Goal: Task Accomplishment & Management: Use online tool/utility

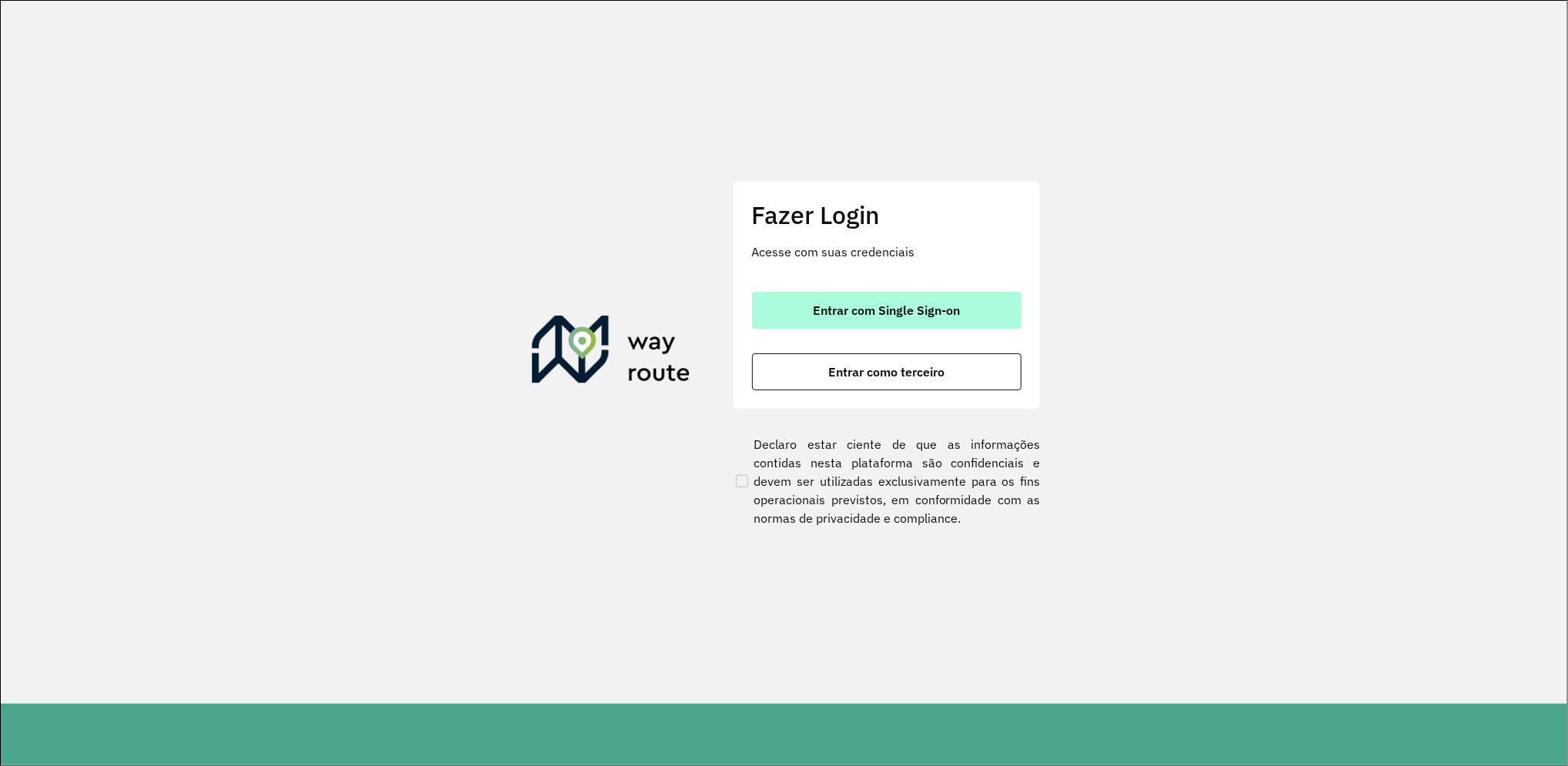
click at [942, 319] on button "Entrar com Single Sign-on" at bounding box center [887, 310] width 270 height 37
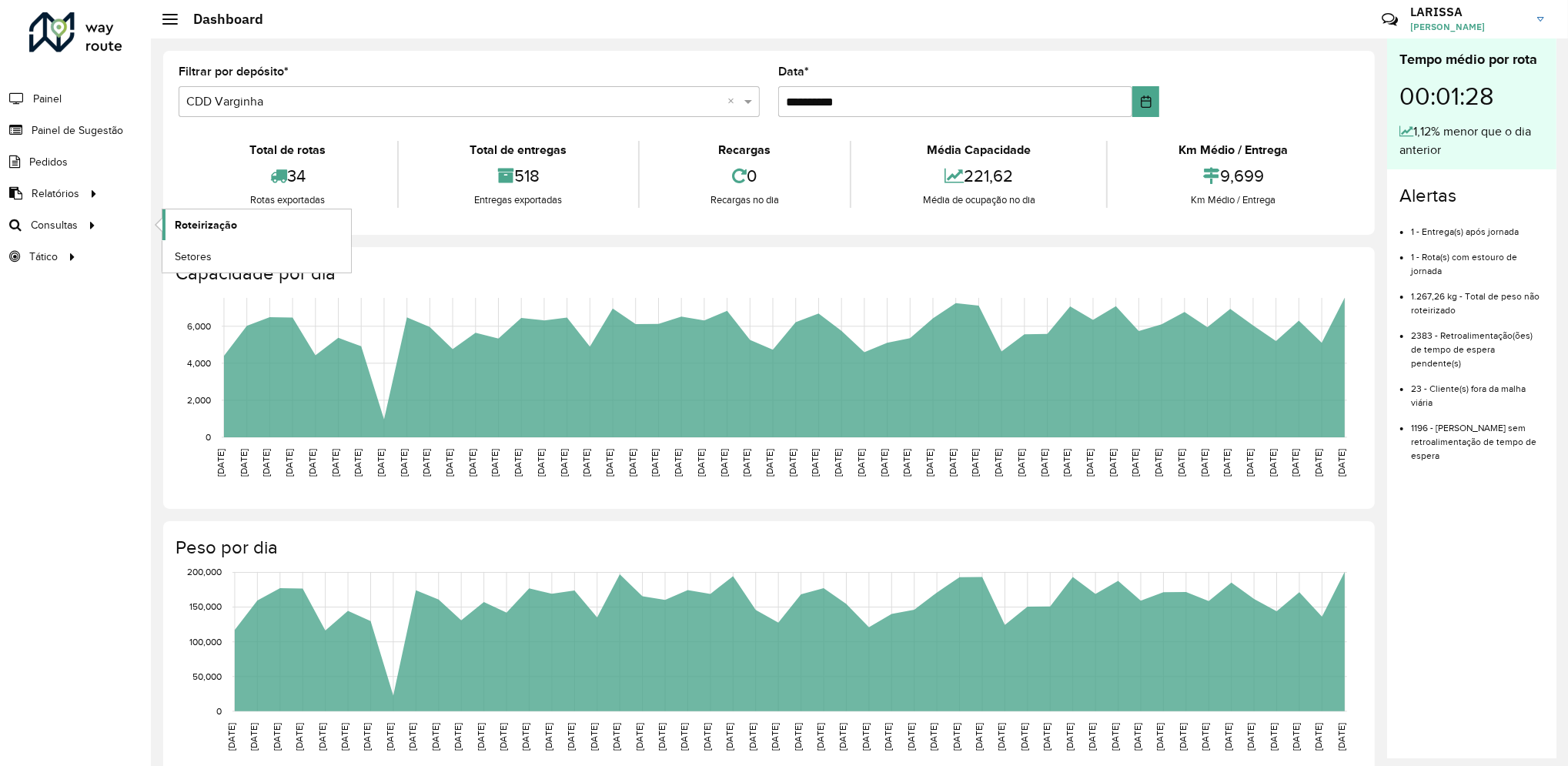
click at [176, 232] on span "Roteirização" at bounding box center [206, 225] width 63 height 17
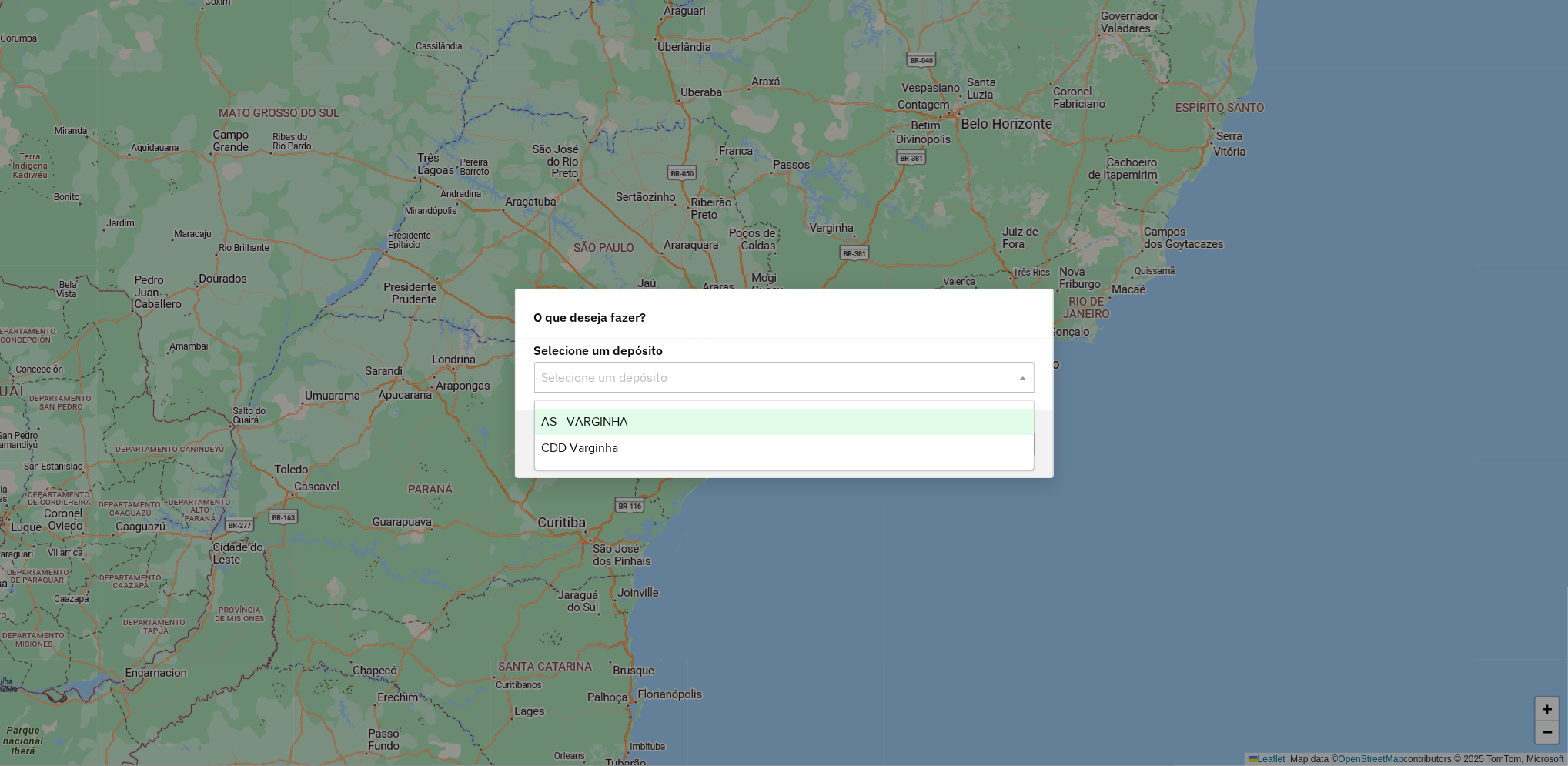
click at [770, 369] on input "text" at bounding box center [769, 378] width 454 height 18
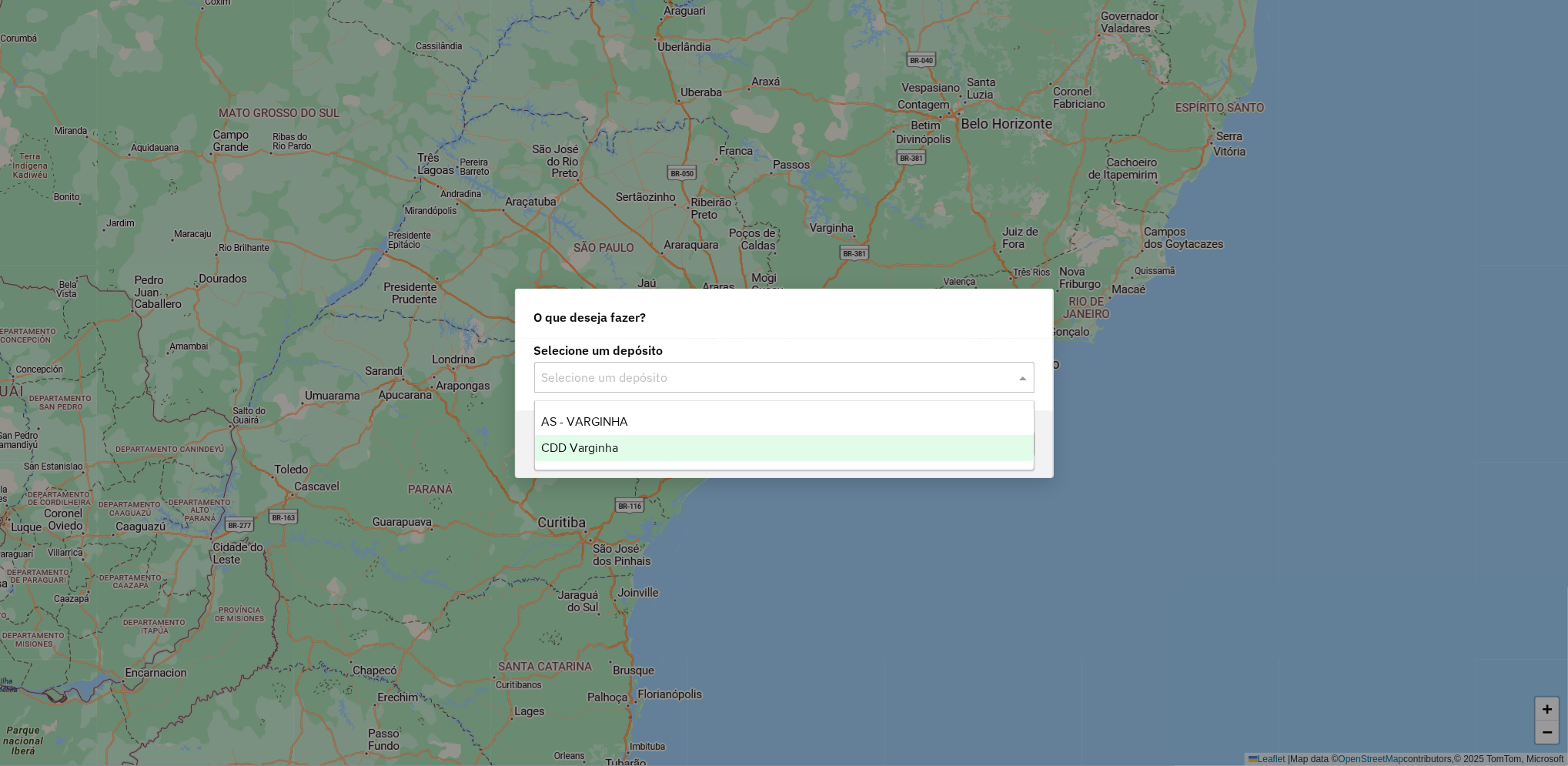
click at [669, 454] on div "CDD Varginha" at bounding box center [784, 448] width 499 height 26
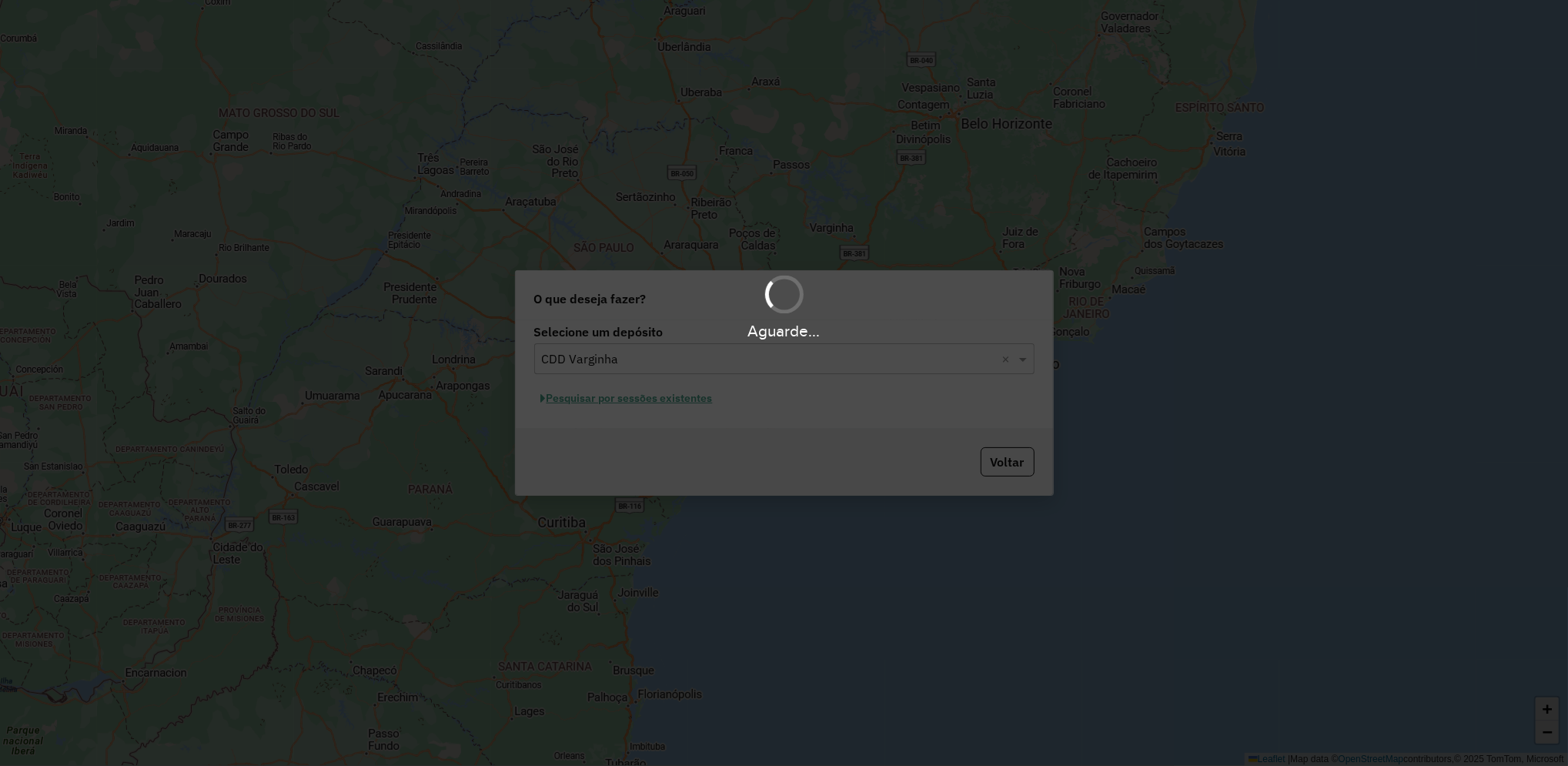
click at [672, 403] on div "Aguarde..." at bounding box center [784, 383] width 1568 height 766
click at [680, 402] on div "Aguarde..." at bounding box center [784, 383] width 1568 height 766
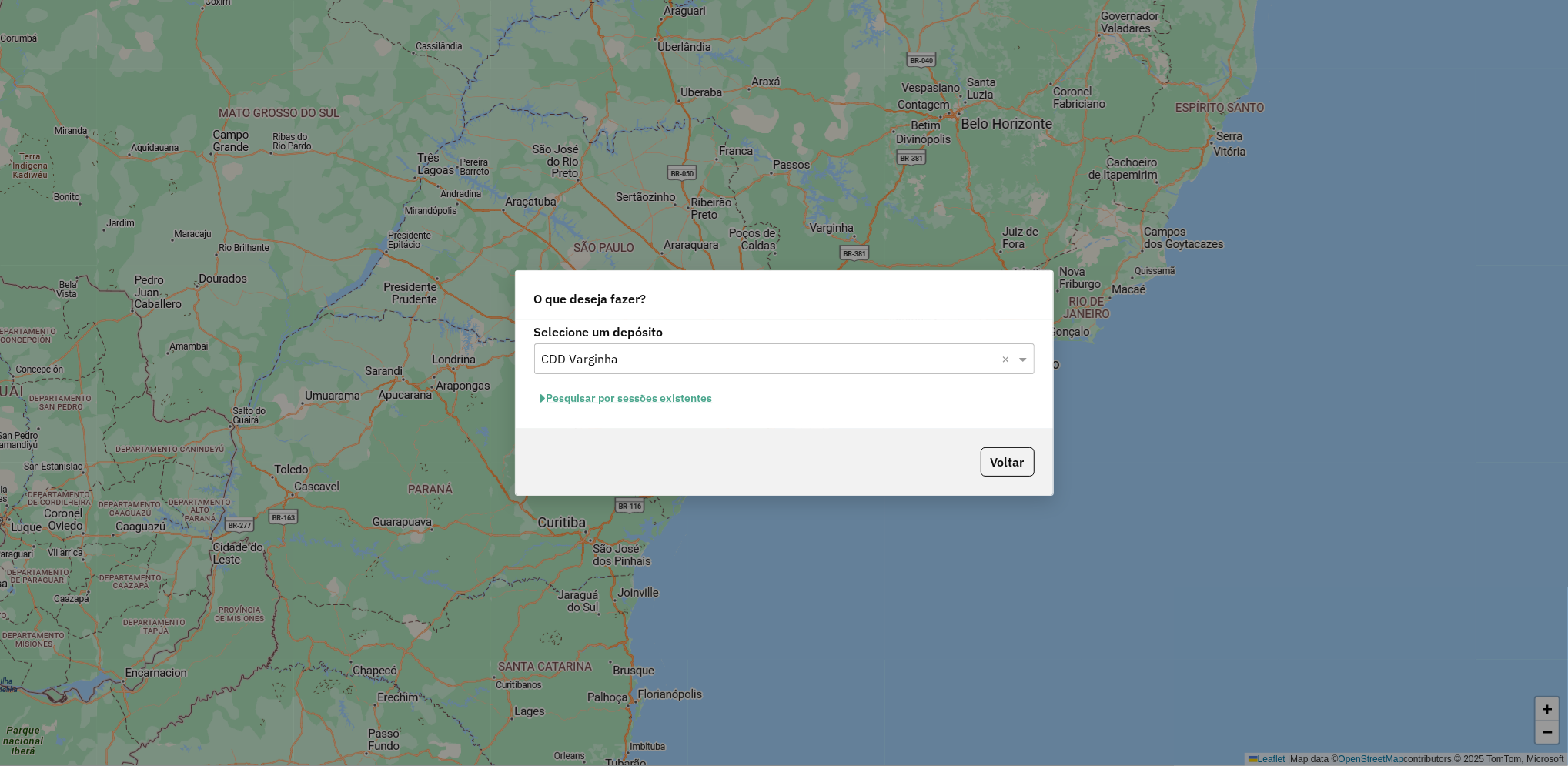
click at [693, 398] on button "Pesquisar por sessões existentes" at bounding box center [627, 398] width 185 height 24
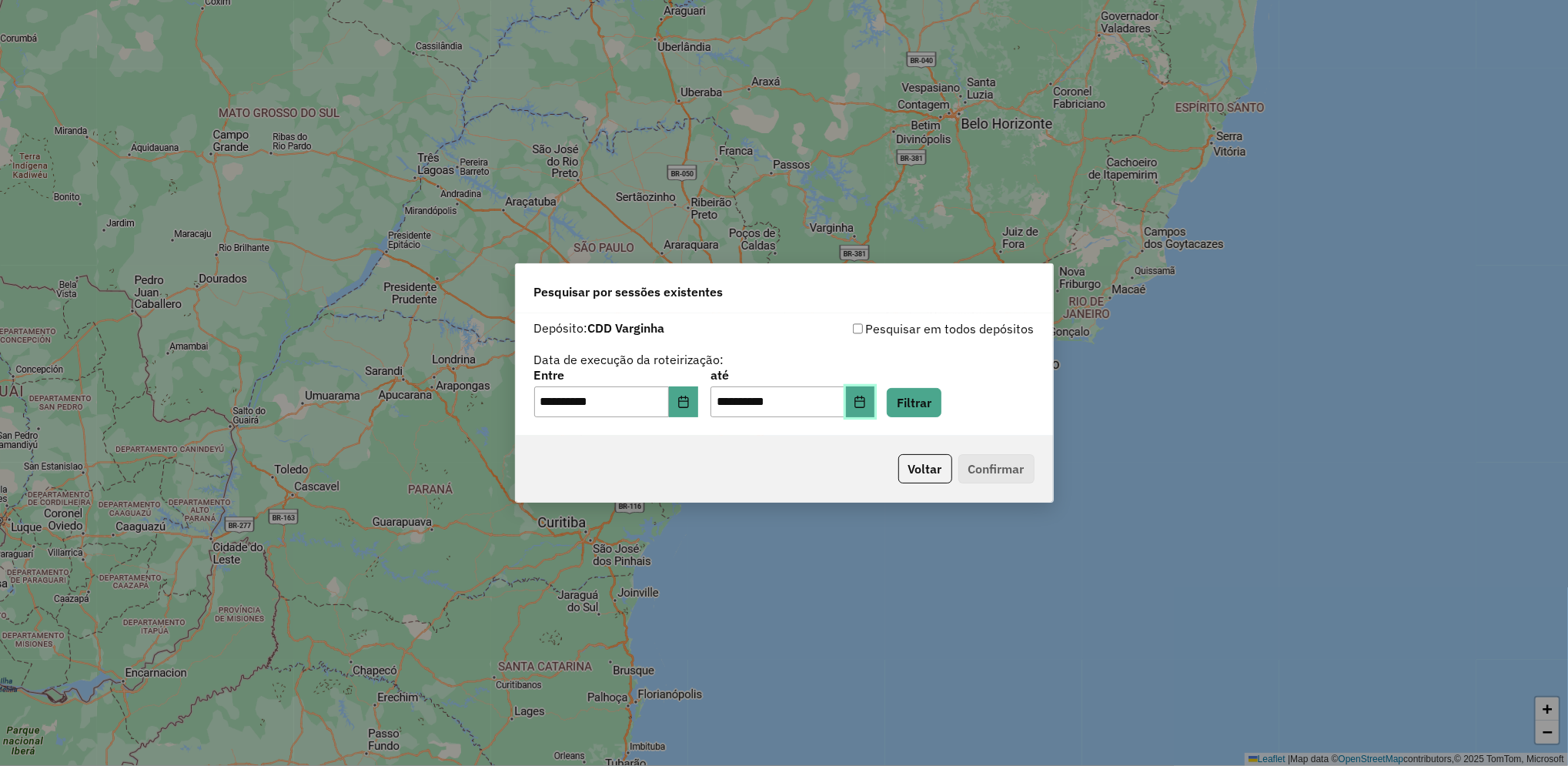
click at [866, 403] on icon "Choose Date" at bounding box center [860, 402] width 12 height 12
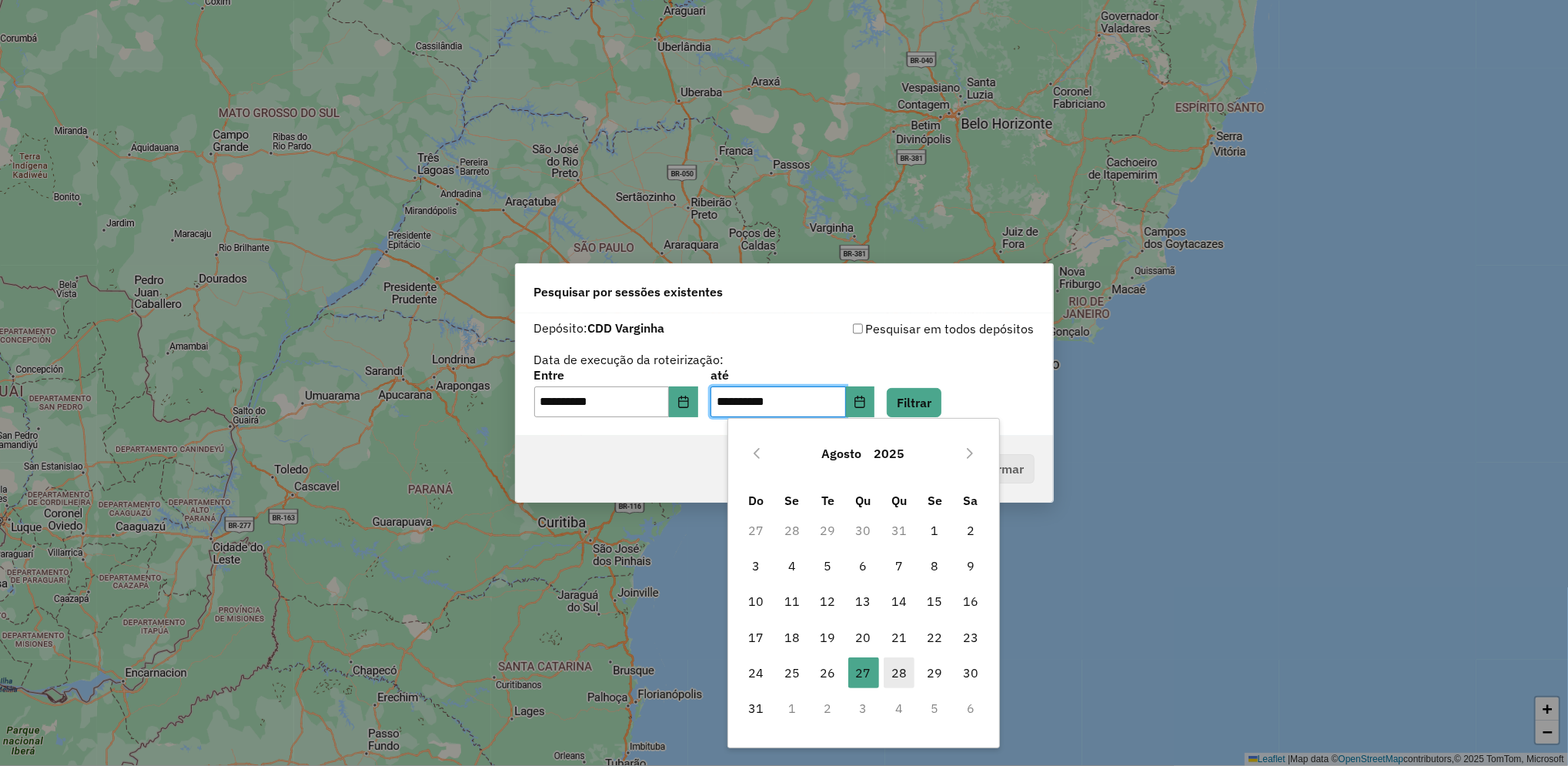
click at [904, 662] on span "28" at bounding box center [898, 672] width 30 height 30
type input "**********"
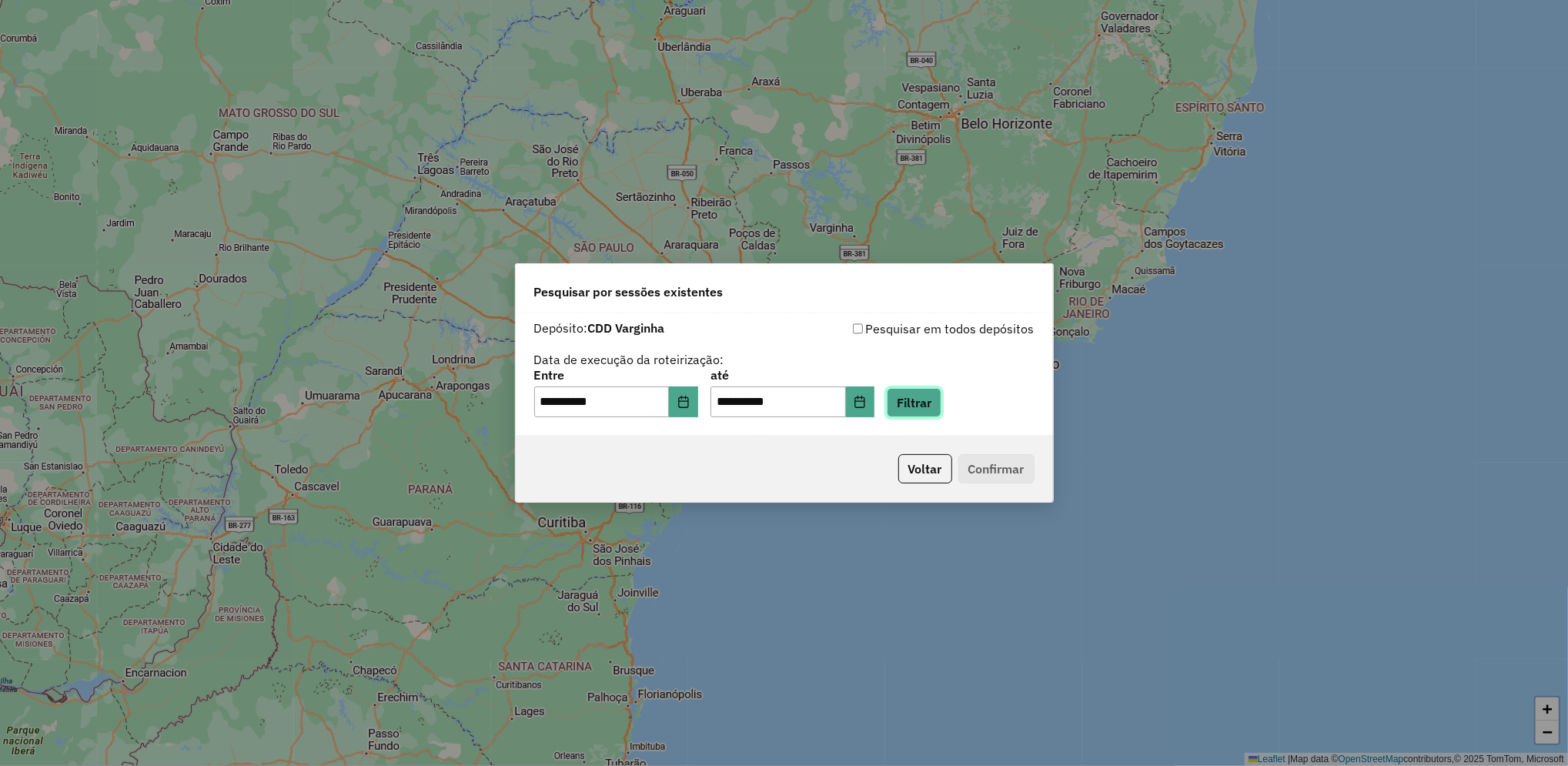
click at [941, 413] on button "Filtrar" at bounding box center [914, 403] width 55 height 30
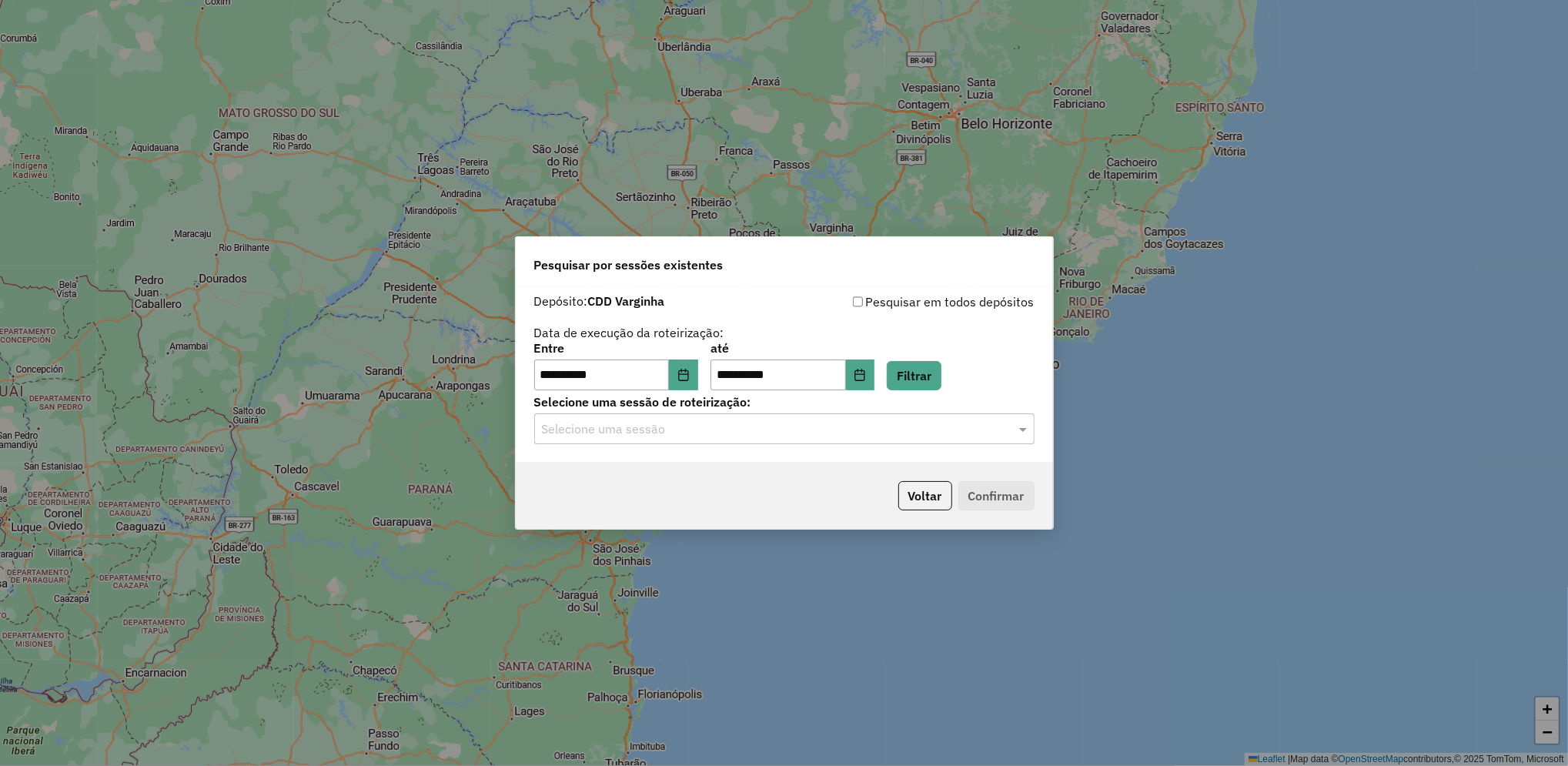
click at [729, 434] on input "text" at bounding box center [769, 429] width 454 height 18
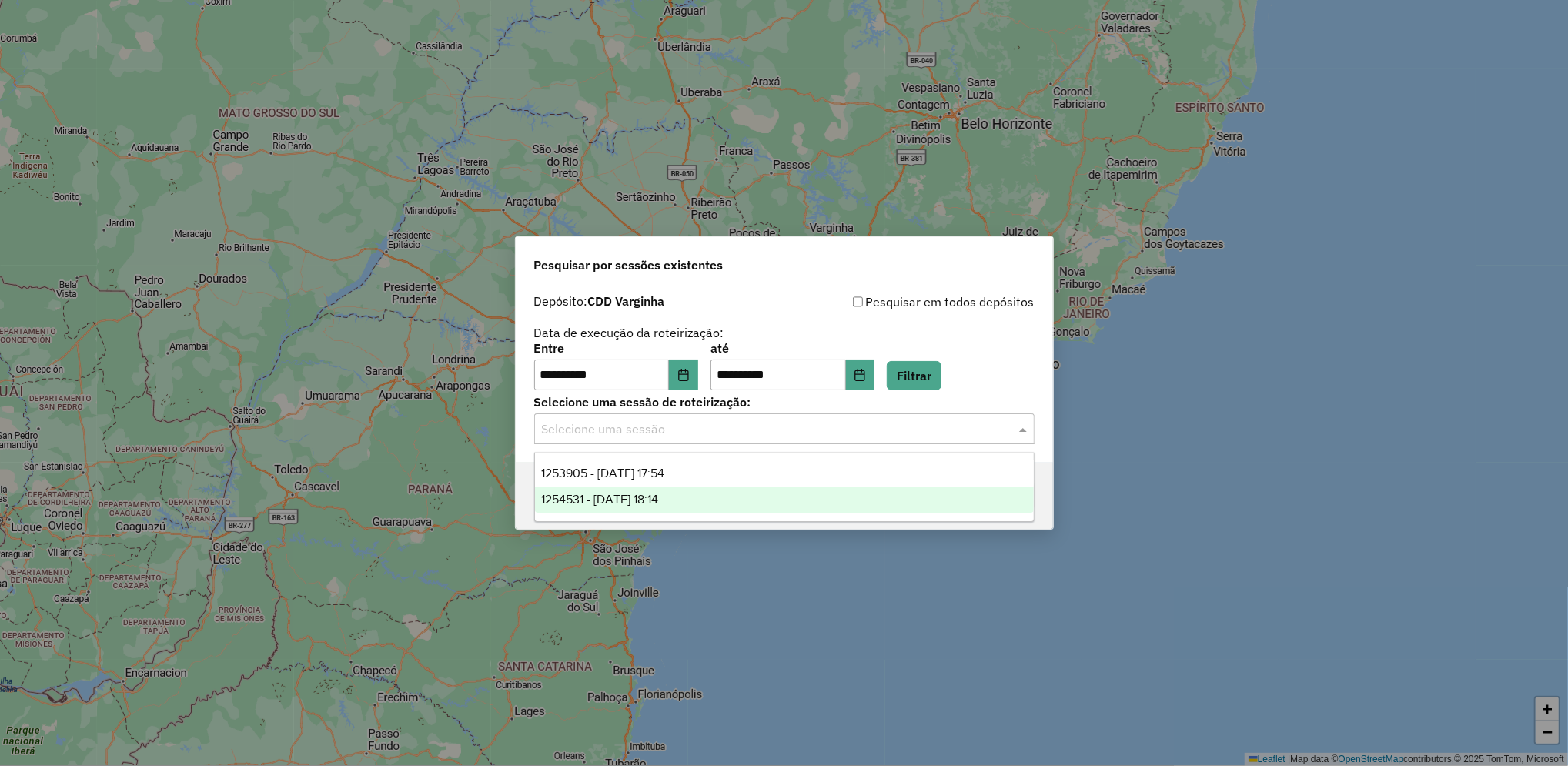
click at [703, 509] on div "1254531 - 28/08/2025 18:14" at bounding box center [784, 500] width 499 height 26
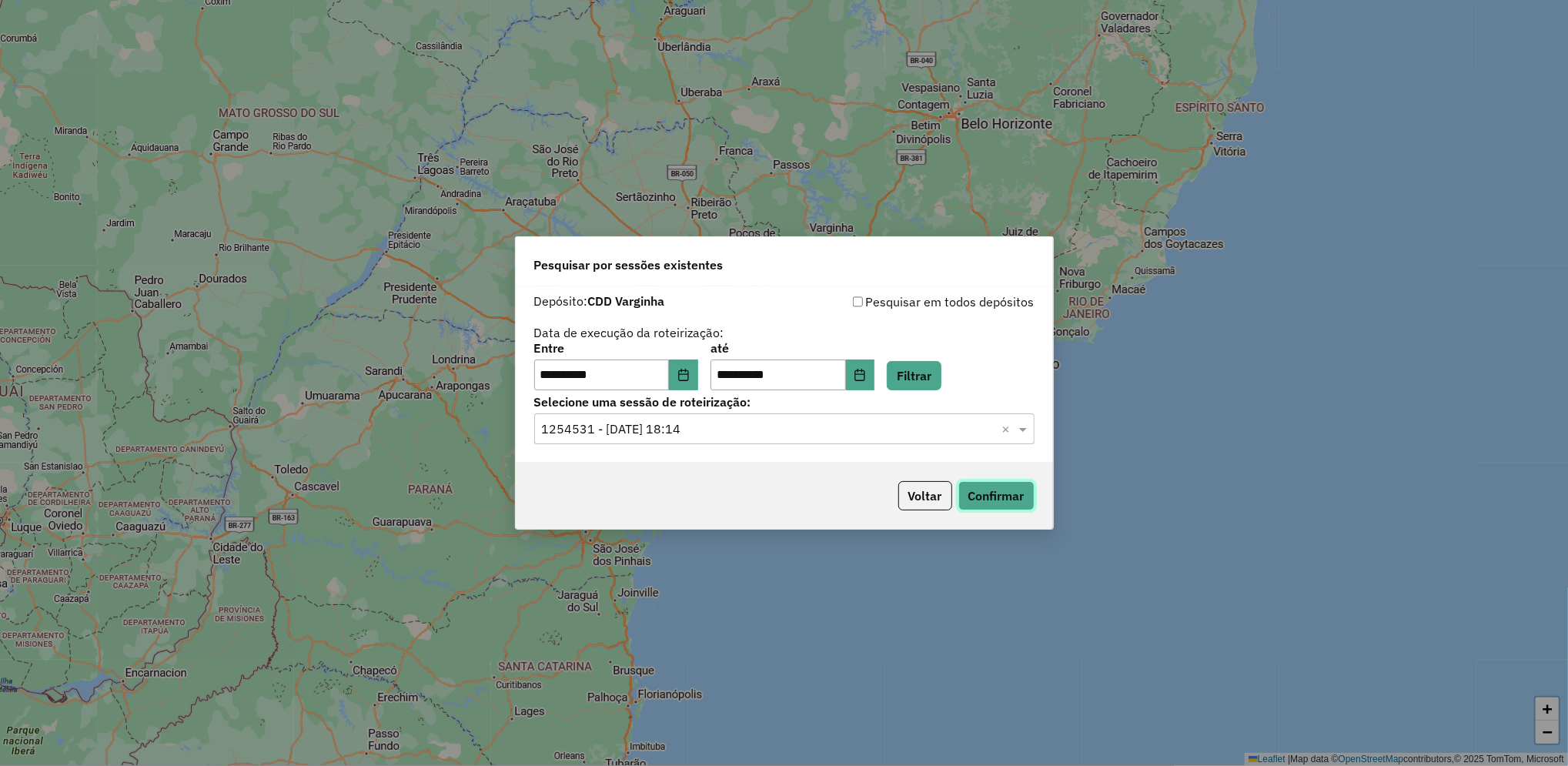
click at [1001, 503] on button "Confirmar" at bounding box center [996, 496] width 77 height 30
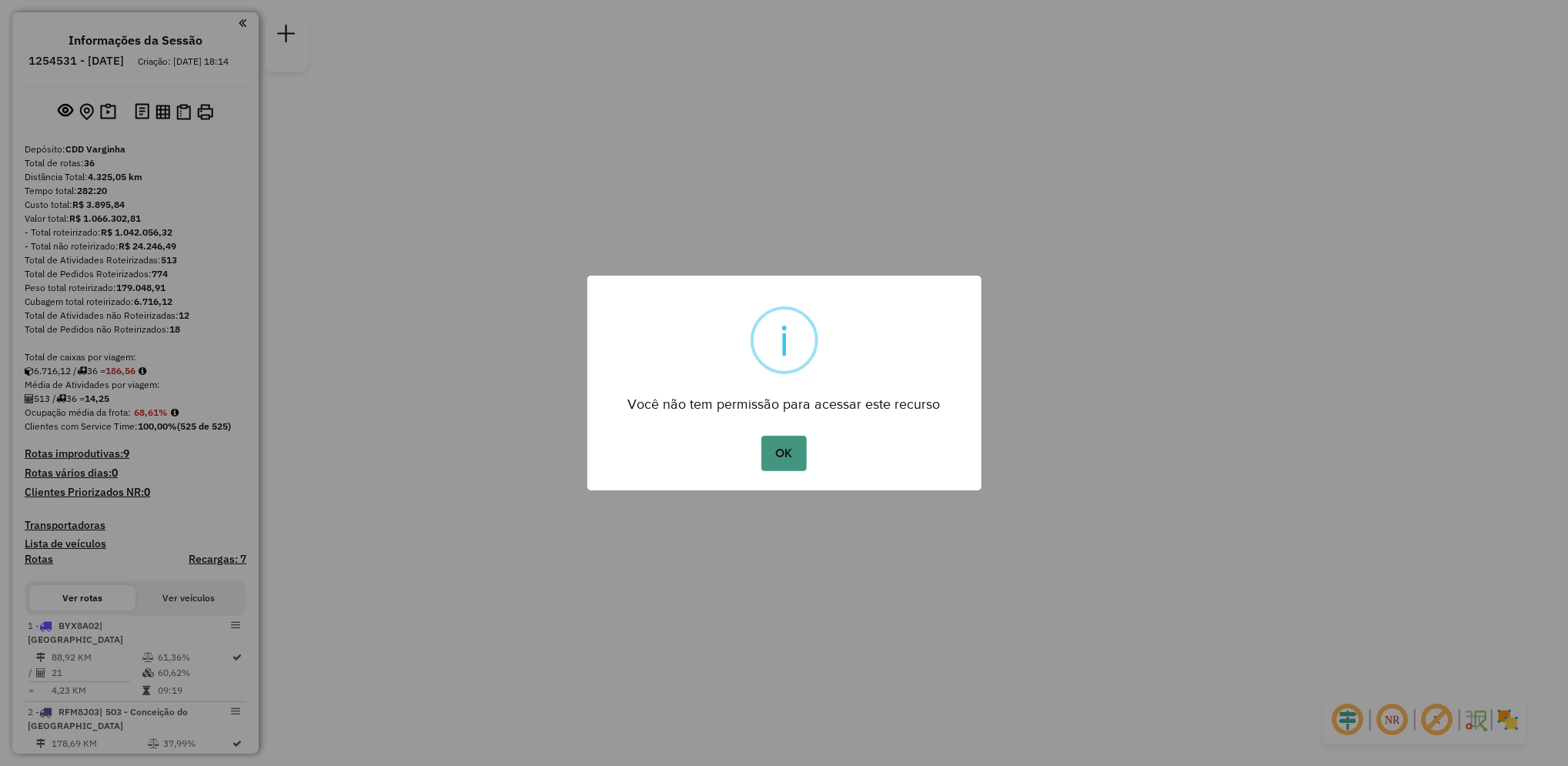
click at [791, 453] on button "OK" at bounding box center [784, 454] width 45 height 36
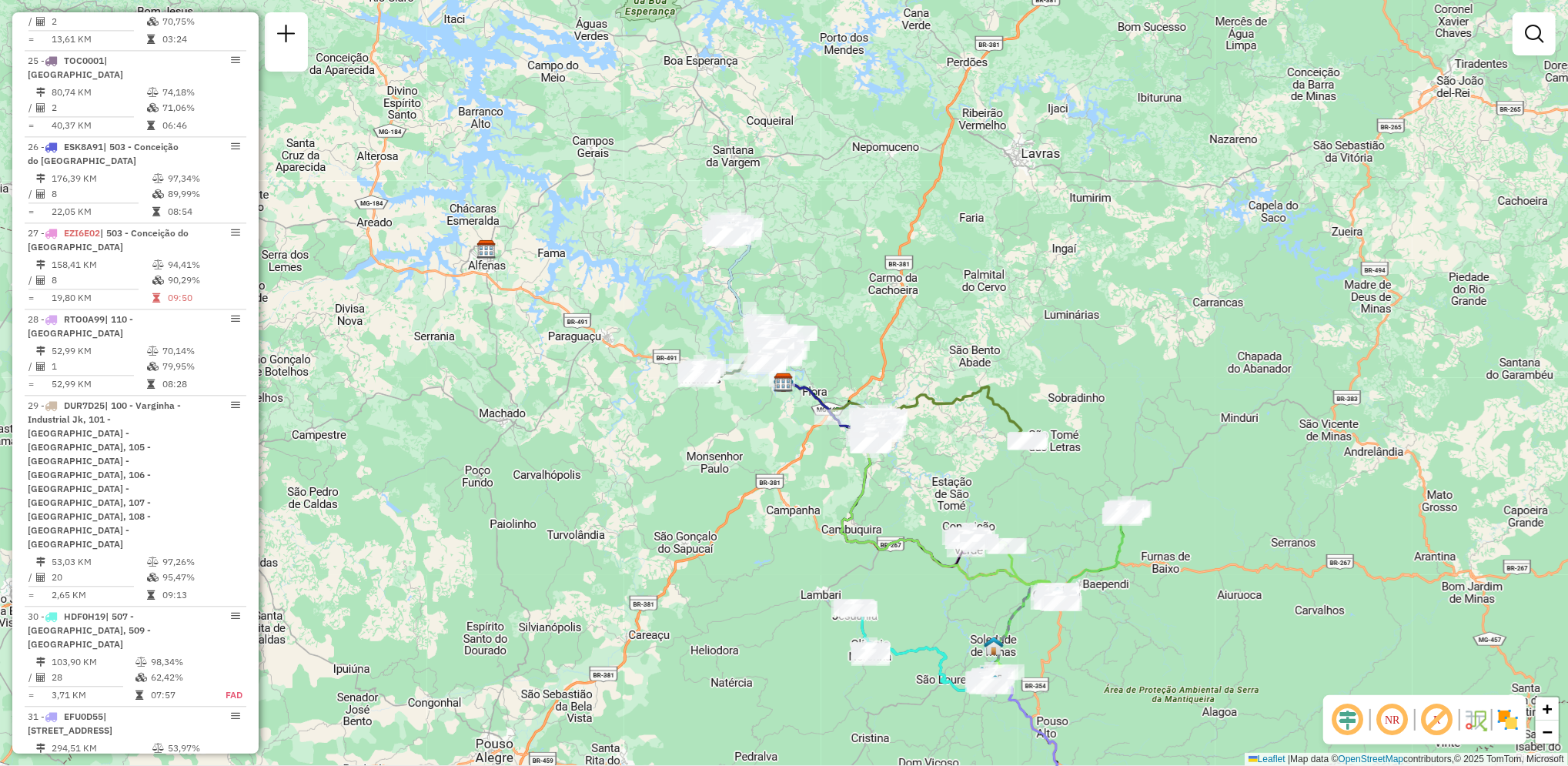
scroll to position [3305, 0]
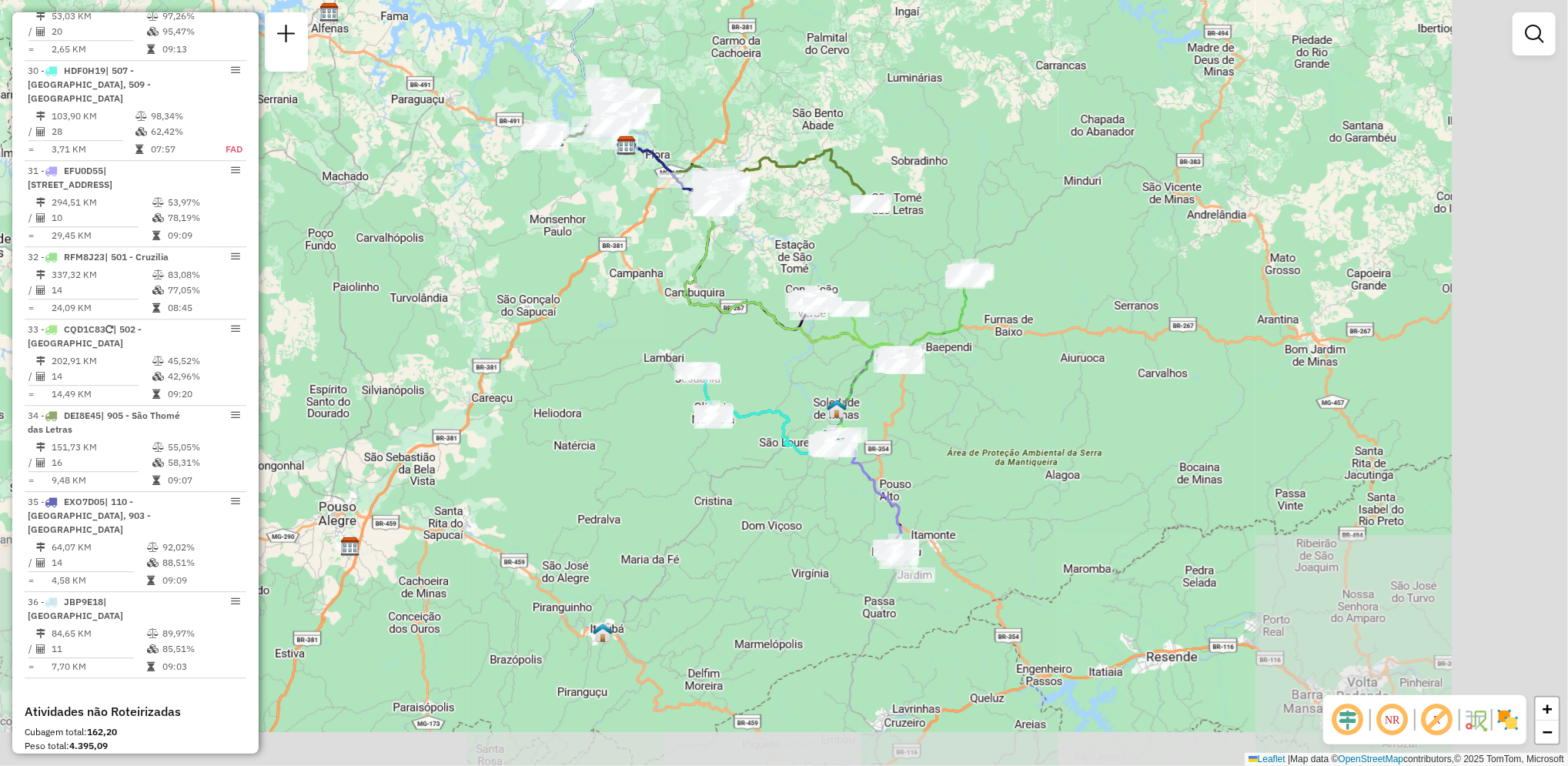
drag, startPoint x: 742, startPoint y: 534, endPoint x: 581, endPoint y: 293, distance: 289.8
click at [581, 293] on div "Janela de atendimento Grade de atendimento Capacidade Transportadoras Veículos …" at bounding box center [784, 383] width 1568 height 766
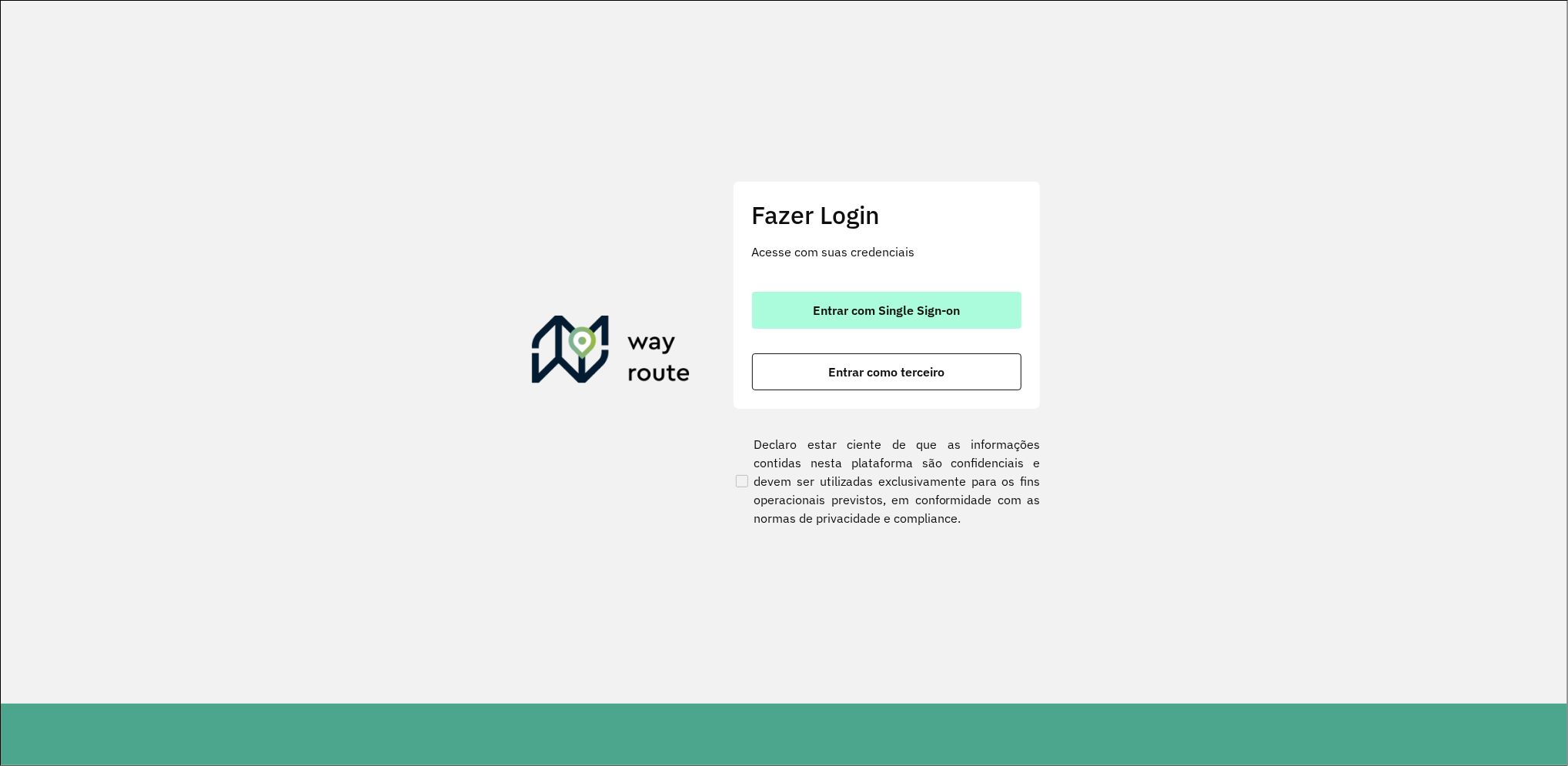
click at [927, 307] on span "Entrar com Single Sign-on" at bounding box center [886, 310] width 147 height 12
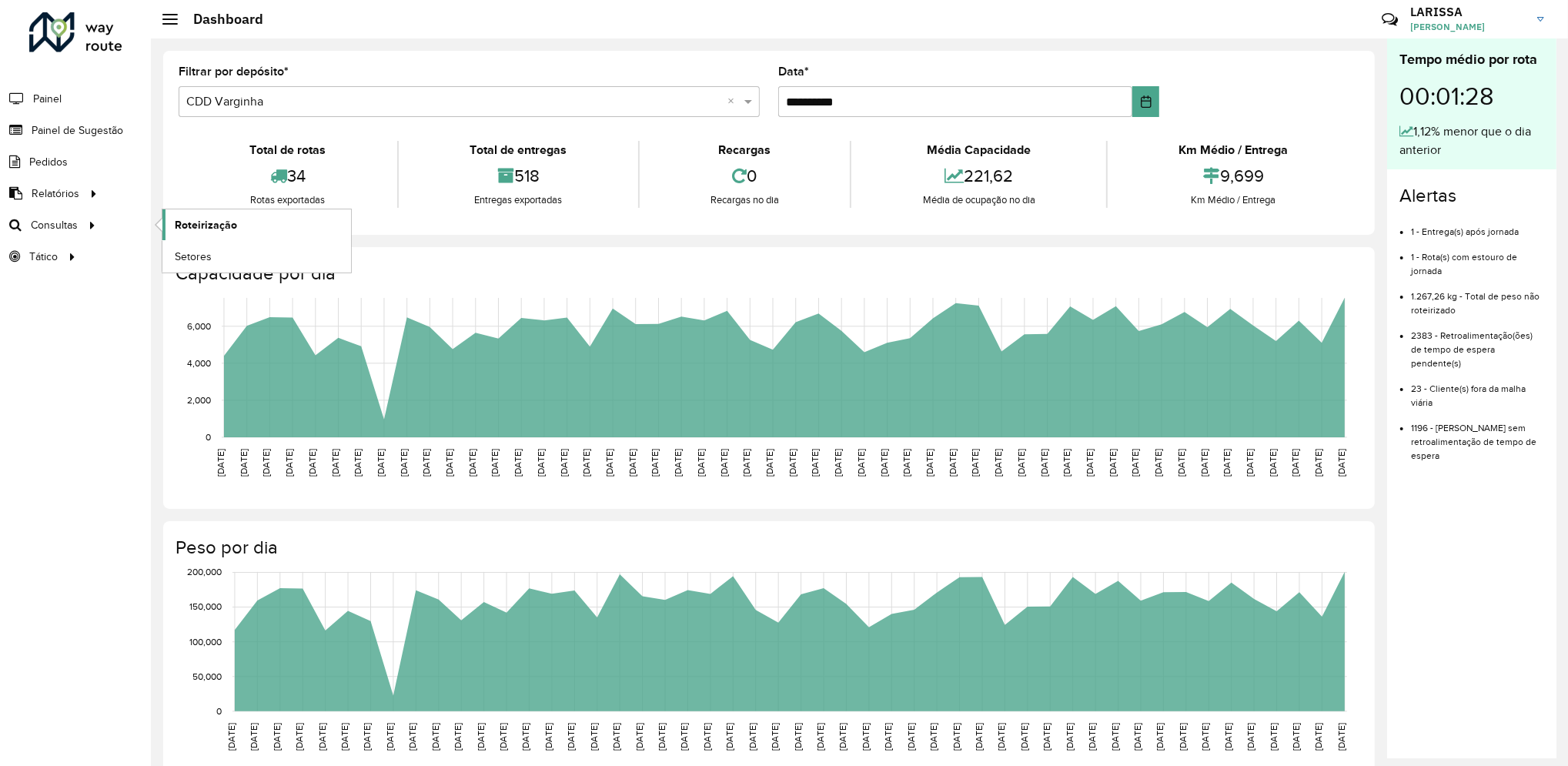
click at [177, 223] on span "Roteirização" at bounding box center [206, 225] width 63 height 17
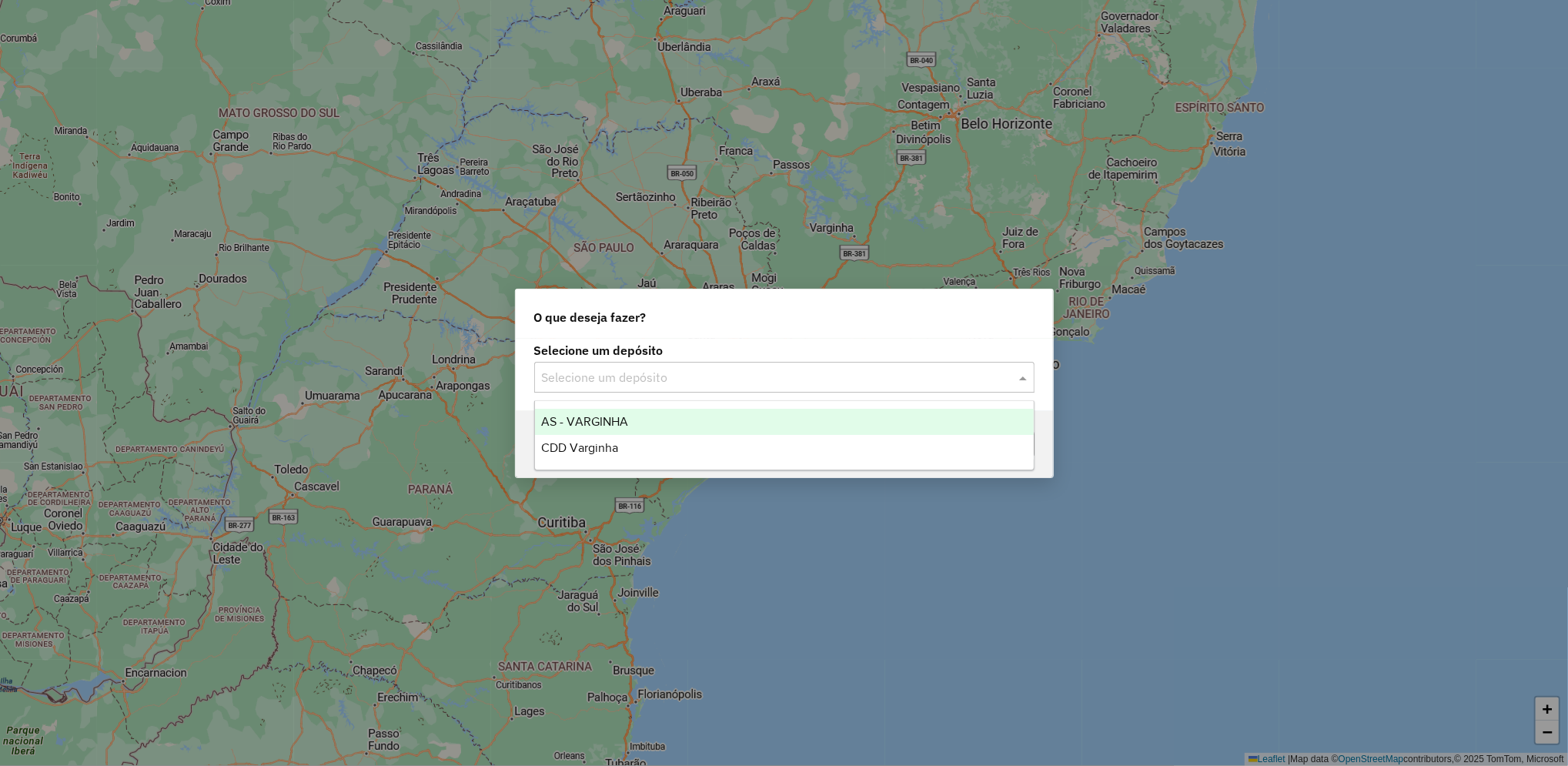
click at [702, 380] on input "text" at bounding box center [769, 378] width 454 height 18
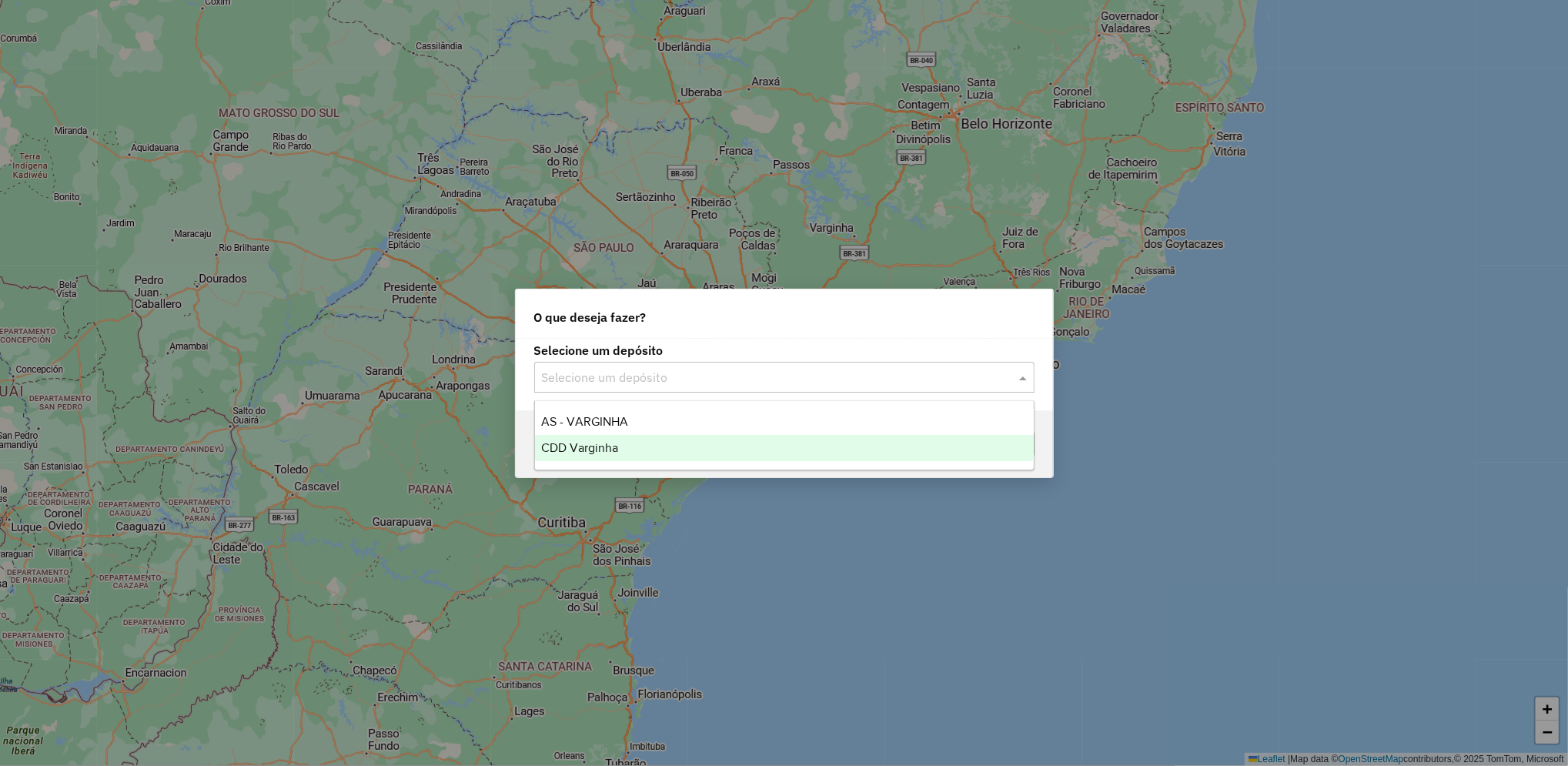
click at [651, 453] on div "CDD Varginha" at bounding box center [784, 448] width 499 height 26
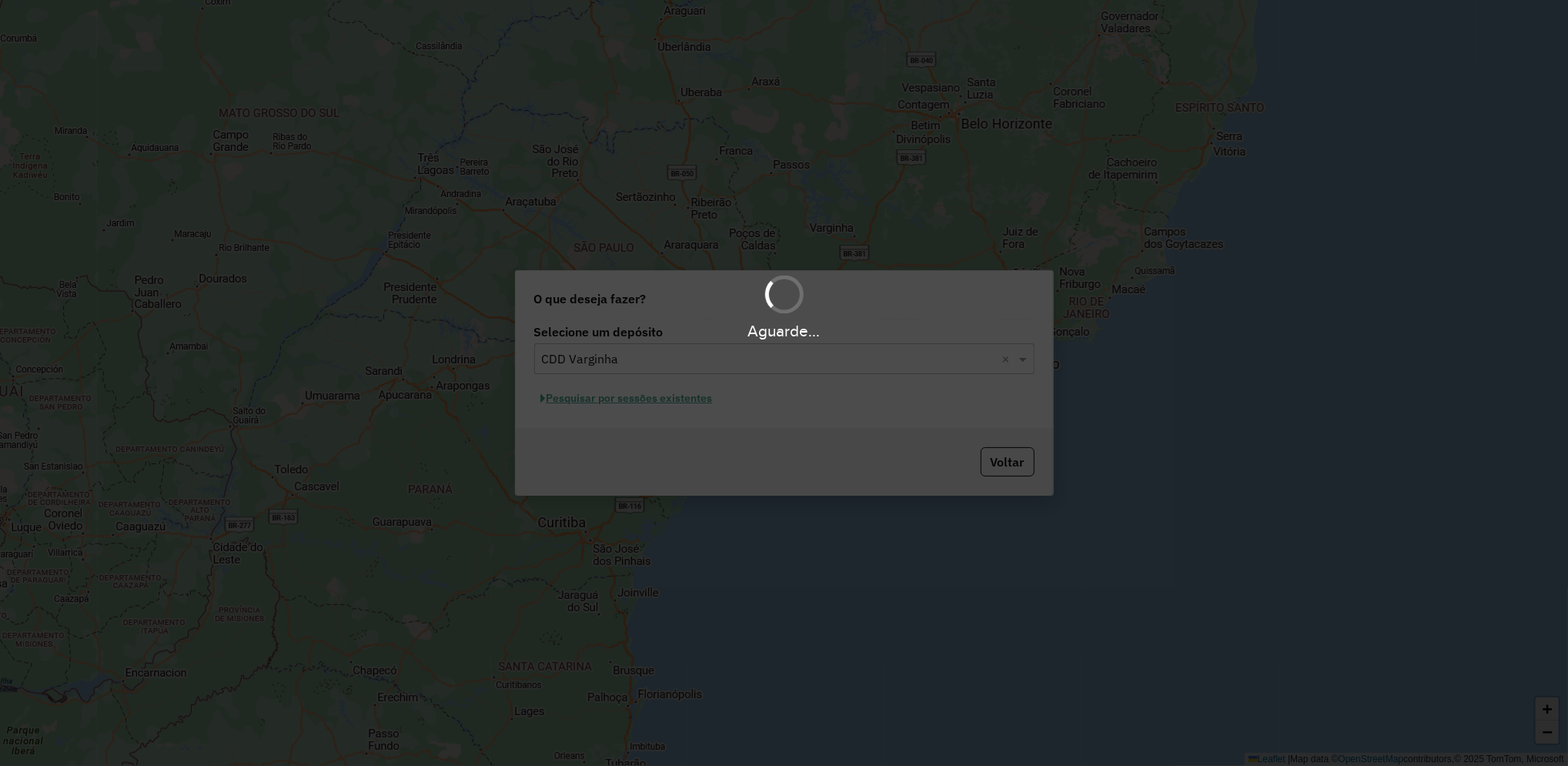
click at [687, 403] on div "Aguarde..." at bounding box center [784, 383] width 1568 height 766
click at [695, 400] on div "Aguarde..." at bounding box center [784, 383] width 1568 height 766
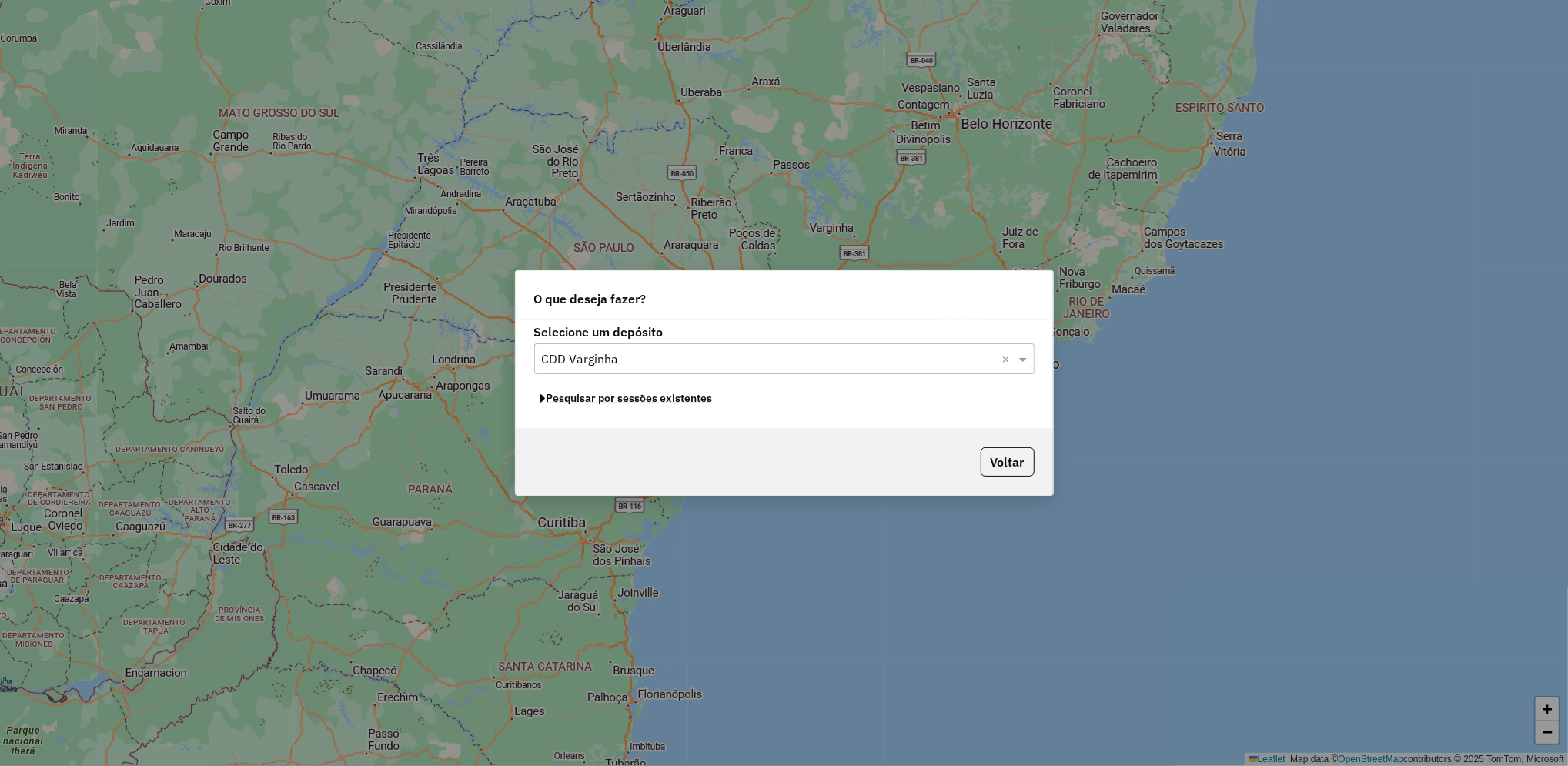
click at [710, 399] on button "Pesquisar por sessões existentes" at bounding box center [627, 398] width 185 height 24
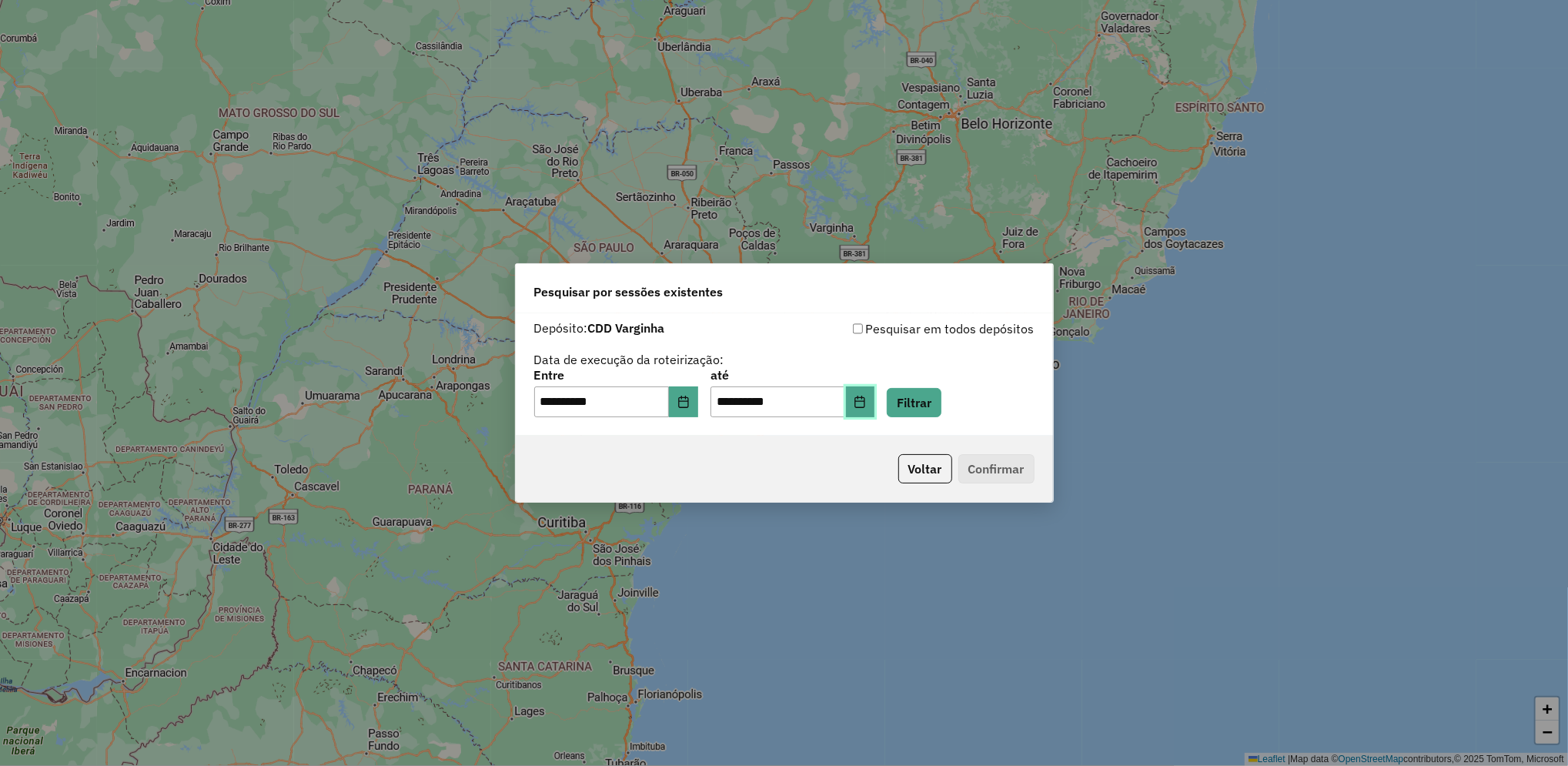
click at [866, 398] on icon "Choose Date" at bounding box center [860, 402] width 12 height 12
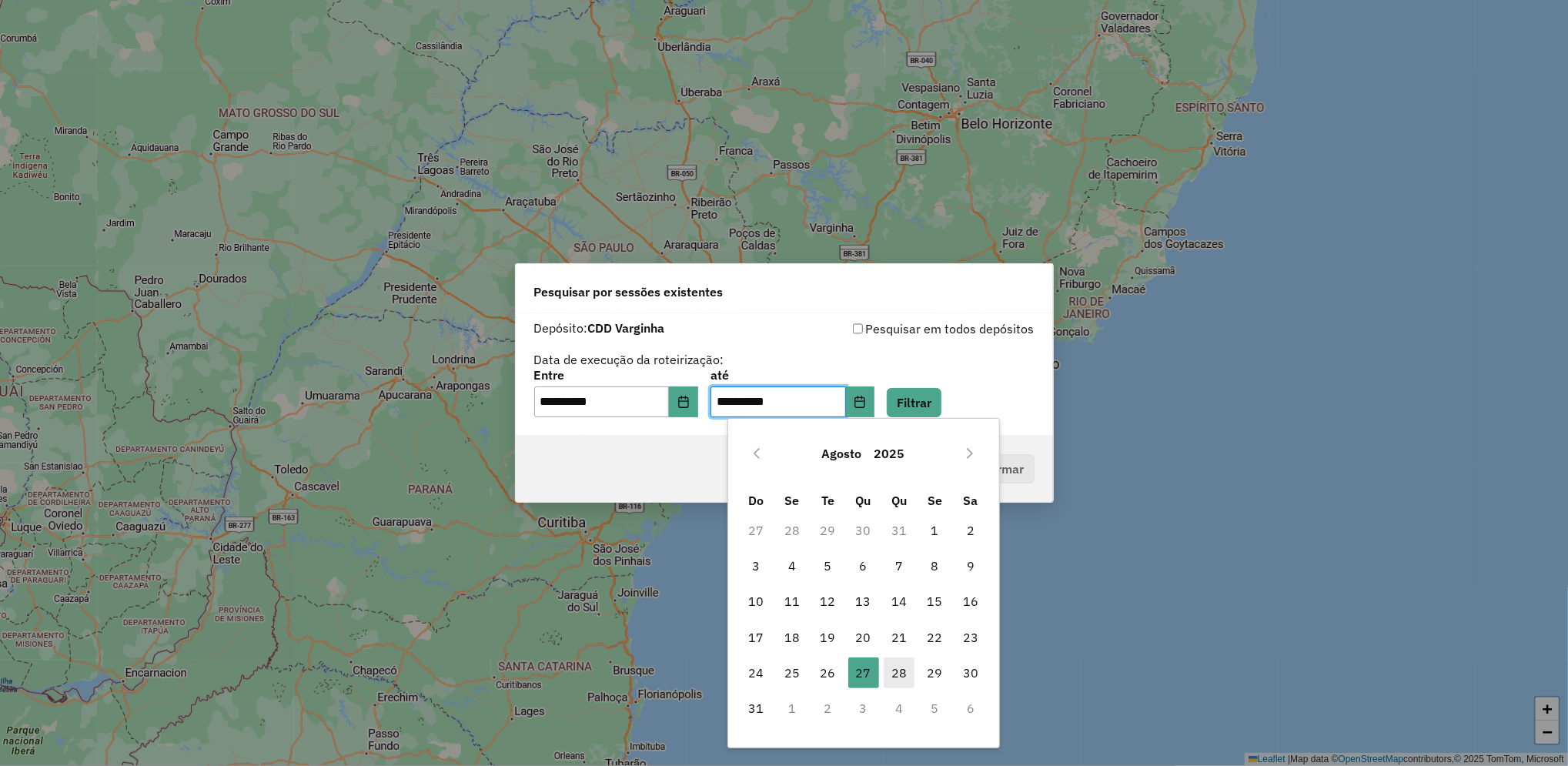
click at [899, 663] on span "28" at bounding box center [898, 672] width 30 height 30
type input "**********"
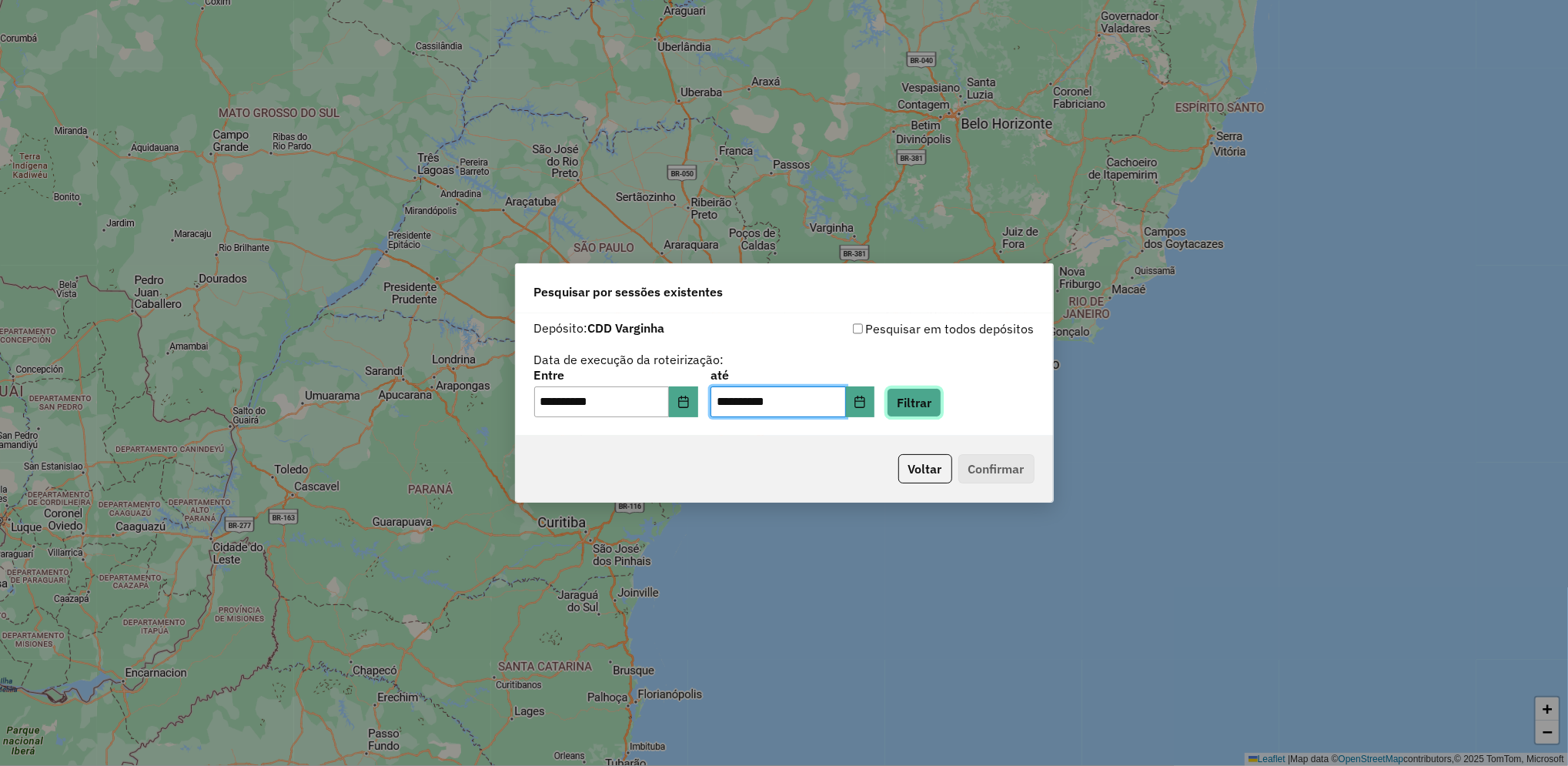
click at [941, 395] on button "Filtrar" at bounding box center [914, 403] width 55 height 30
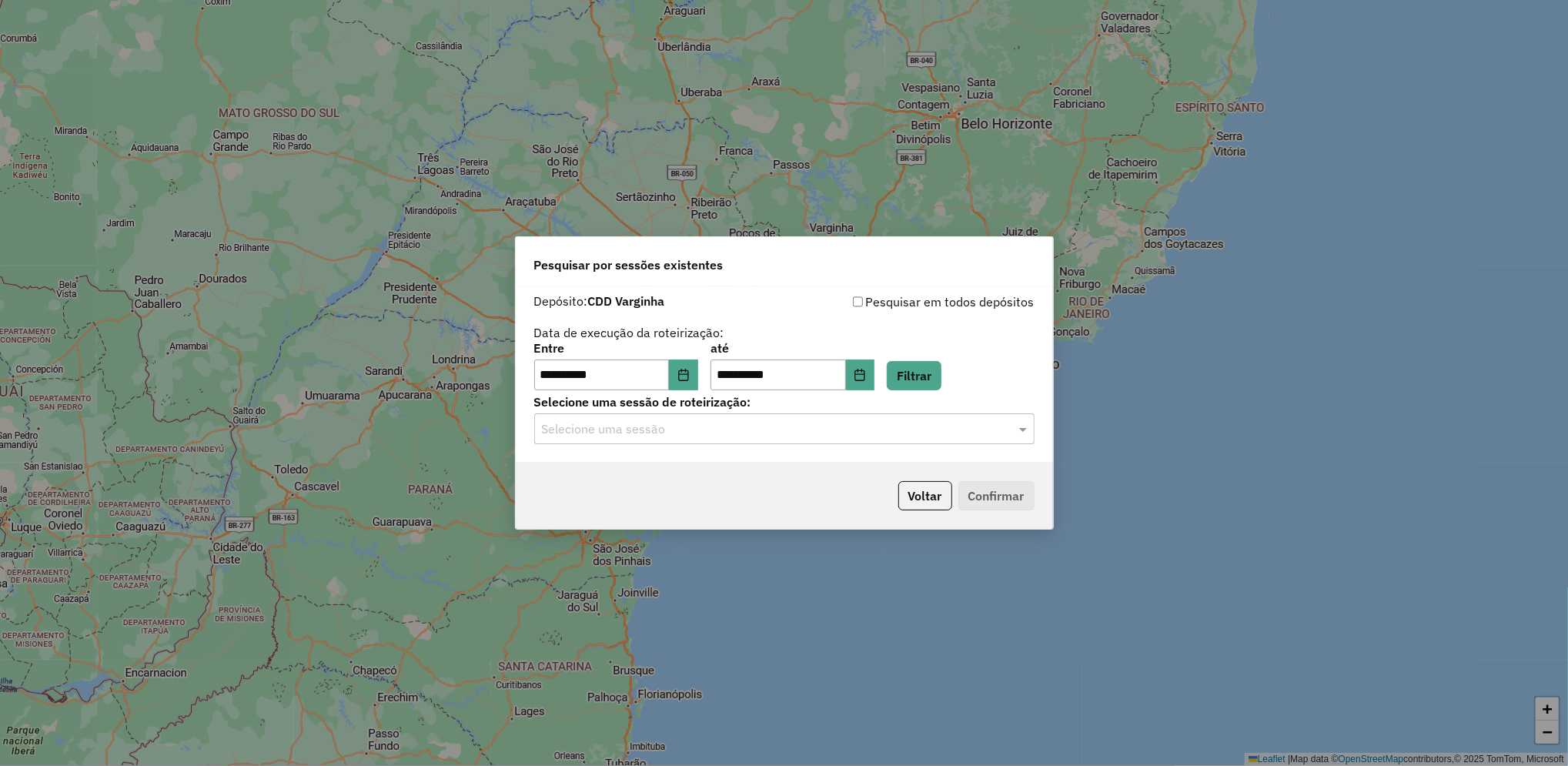
click at [775, 423] on input "text" at bounding box center [769, 429] width 454 height 18
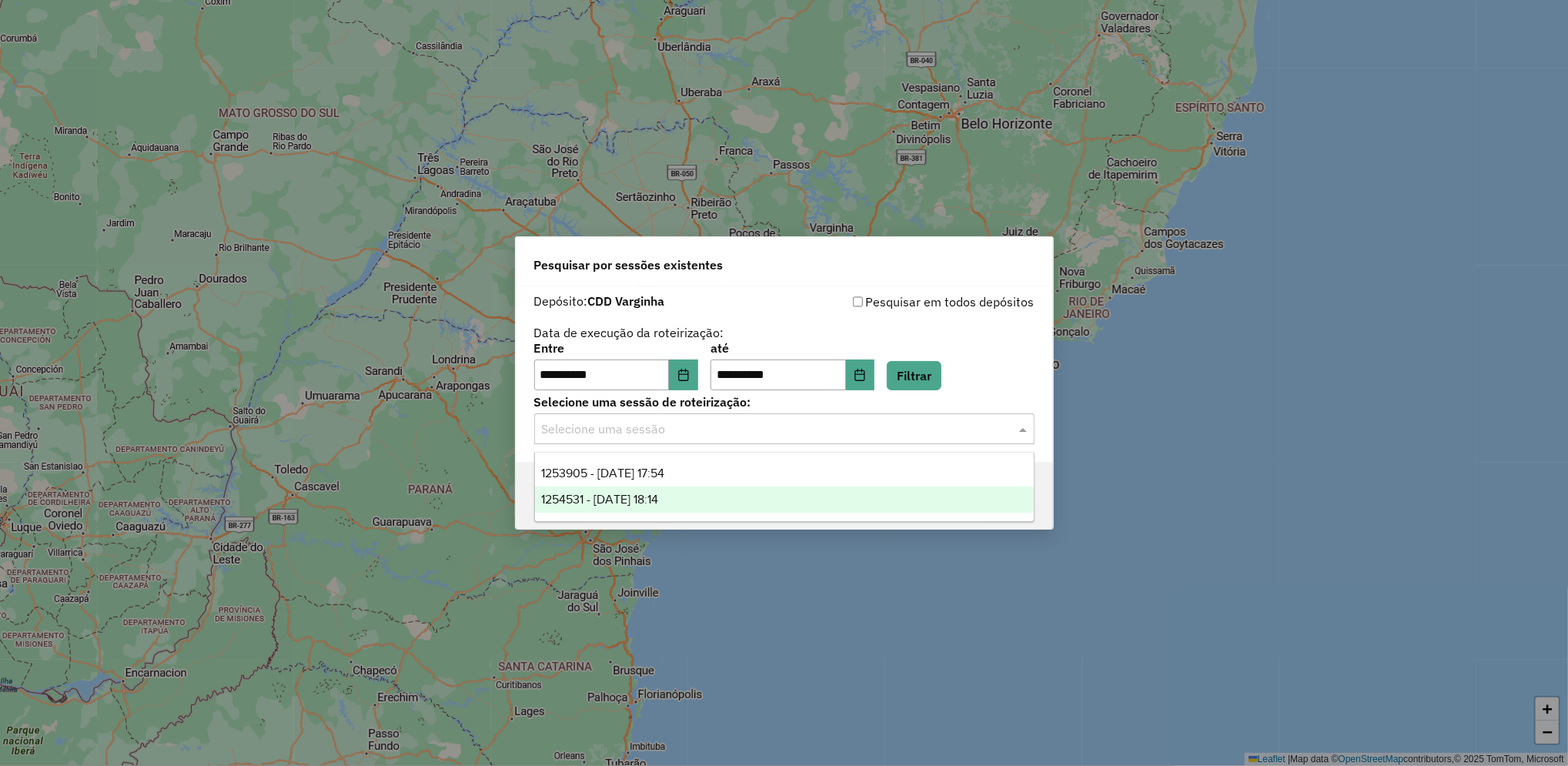
click at [762, 503] on div "1254531 - 28/08/2025 18:14" at bounding box center [784, 500] width 499 height 26
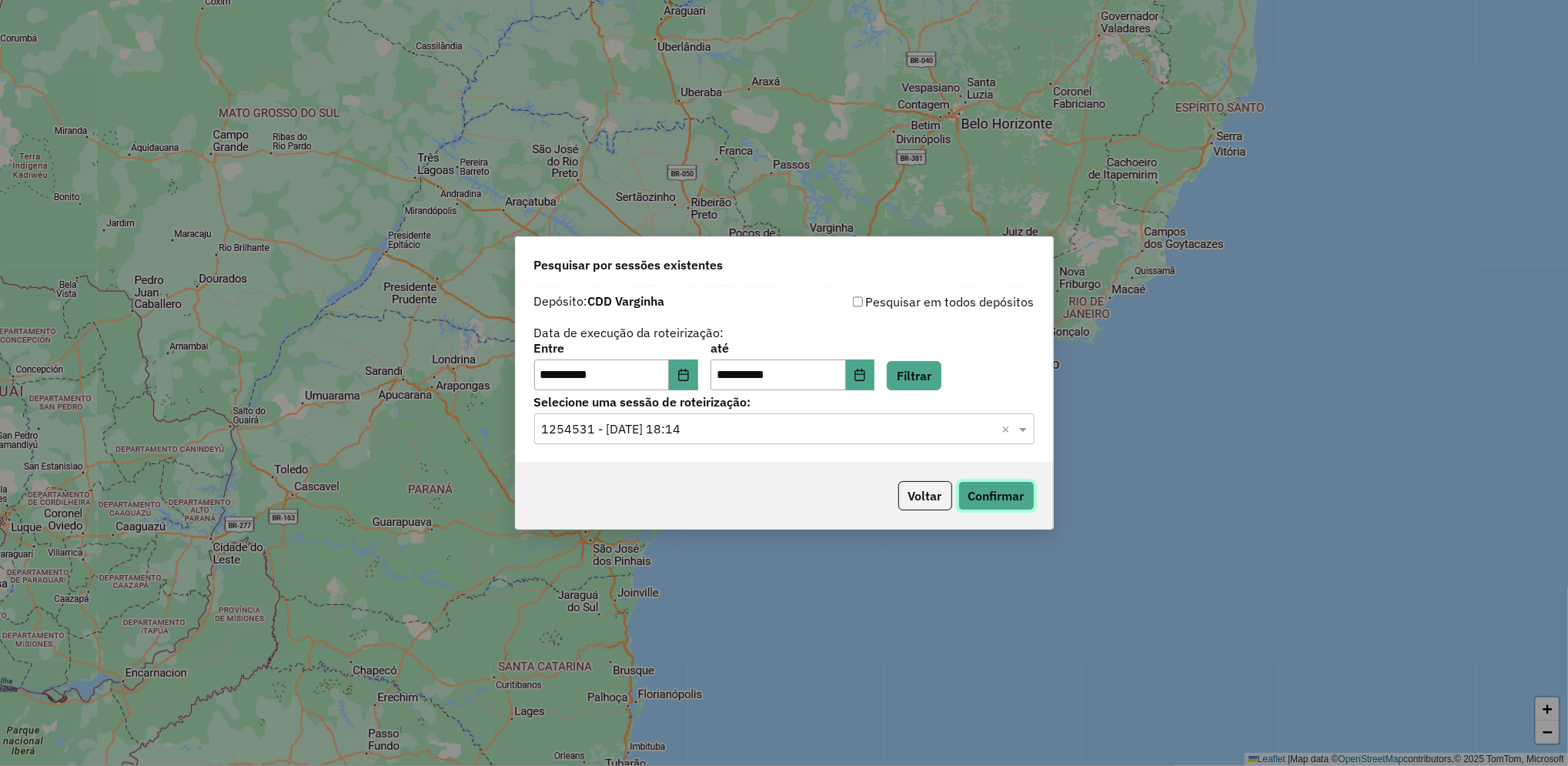
click at [973, 482] on button "Confirmar" at bounding box center [996, 496] width 77 height 30
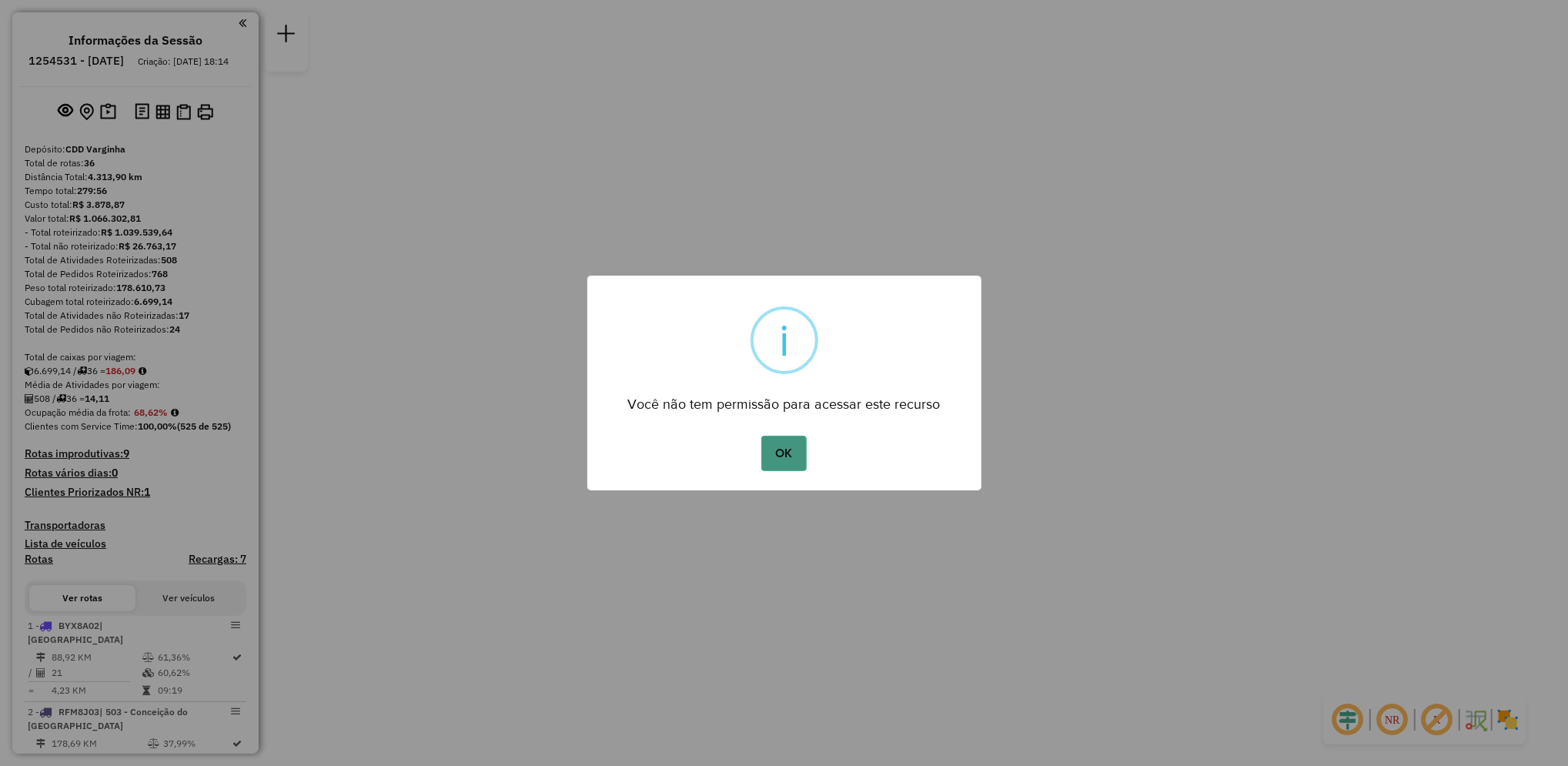
click at [772, 460] on button "OK" at bounding box center [784, 454] width 45 height 36
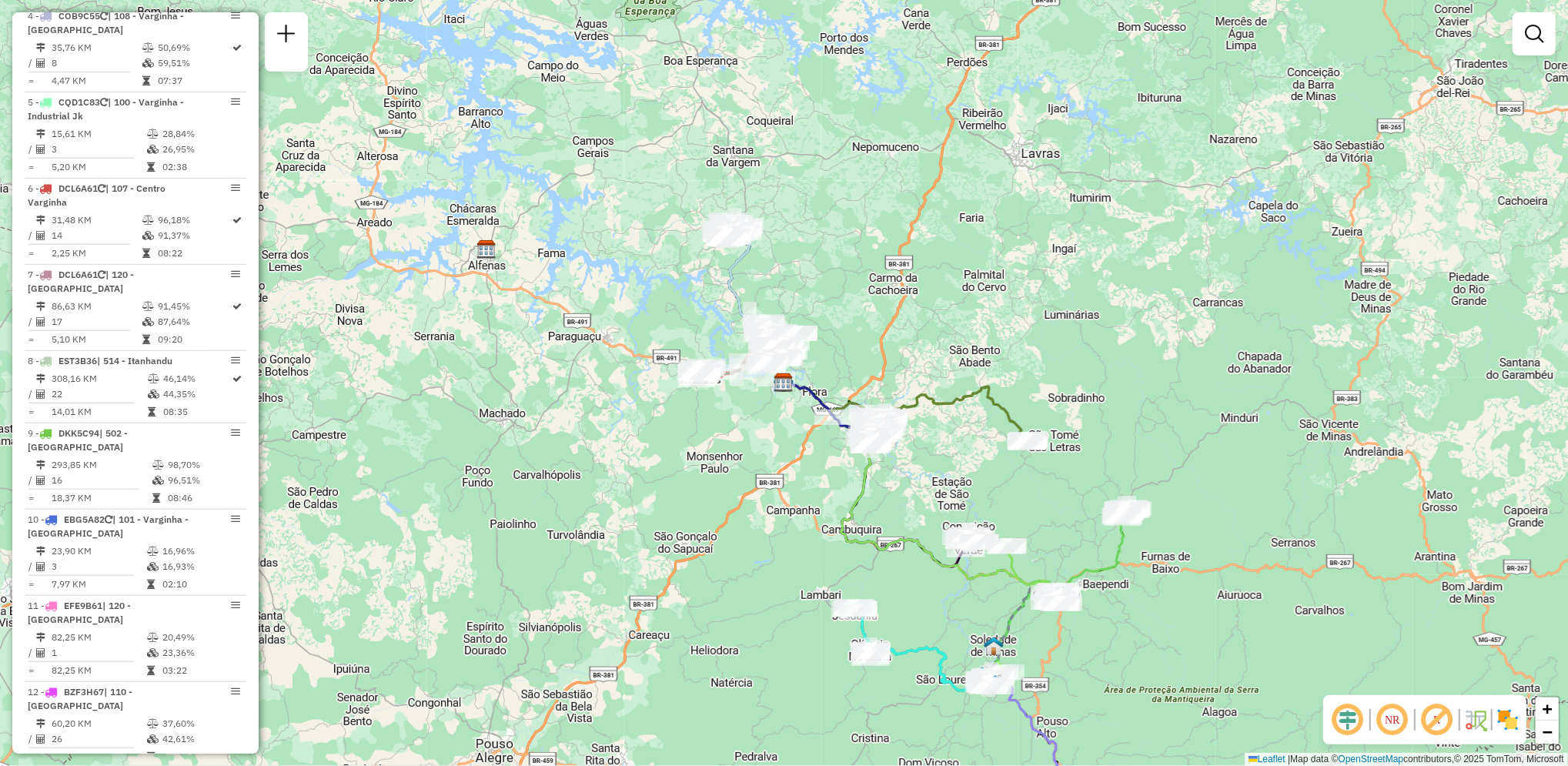
scroll to position [873, 0]
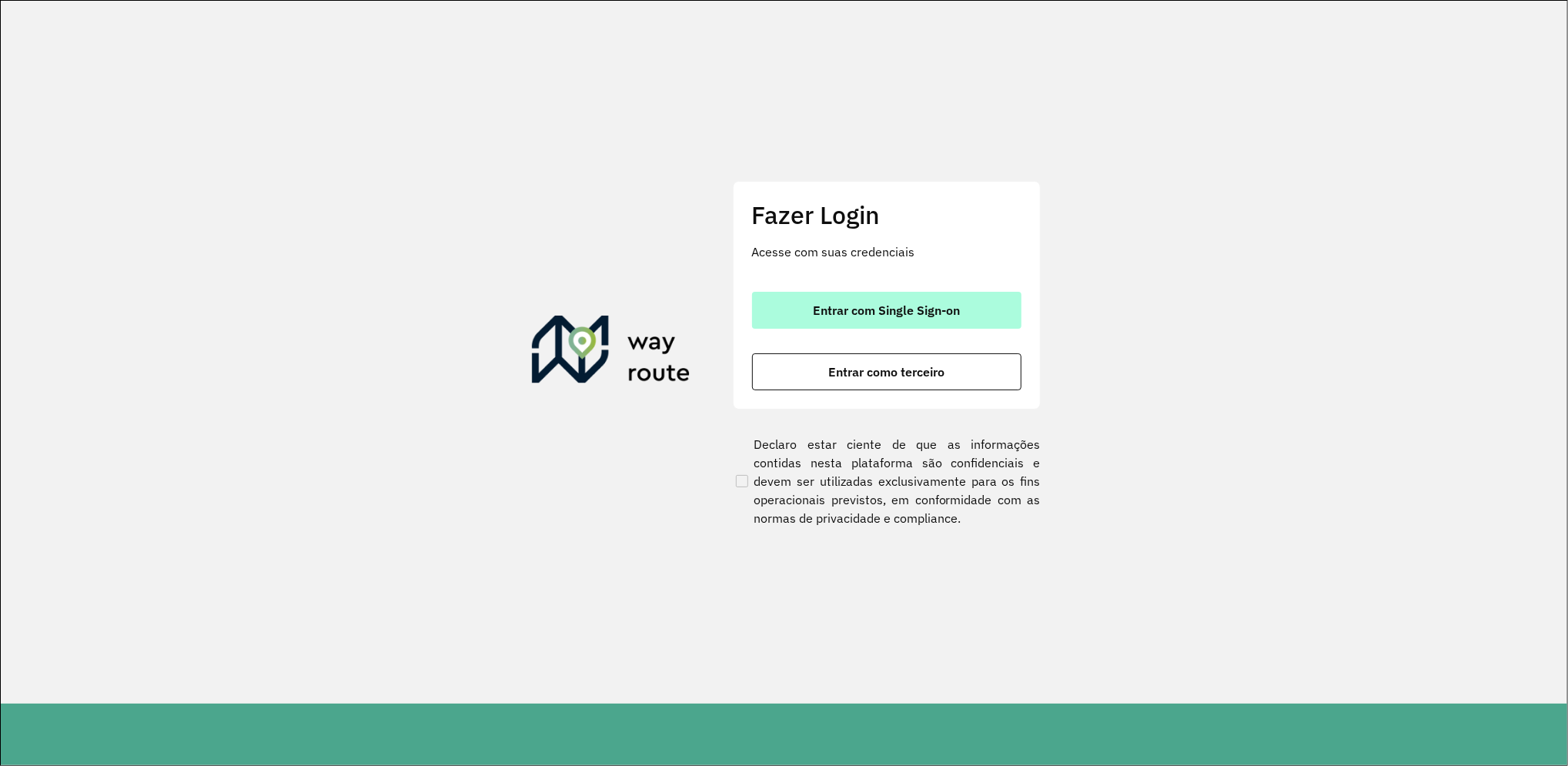
click at [1020, 306] on button "Entrar com Single Sign-on" at bounding box center [887, 310] width 270 height 37
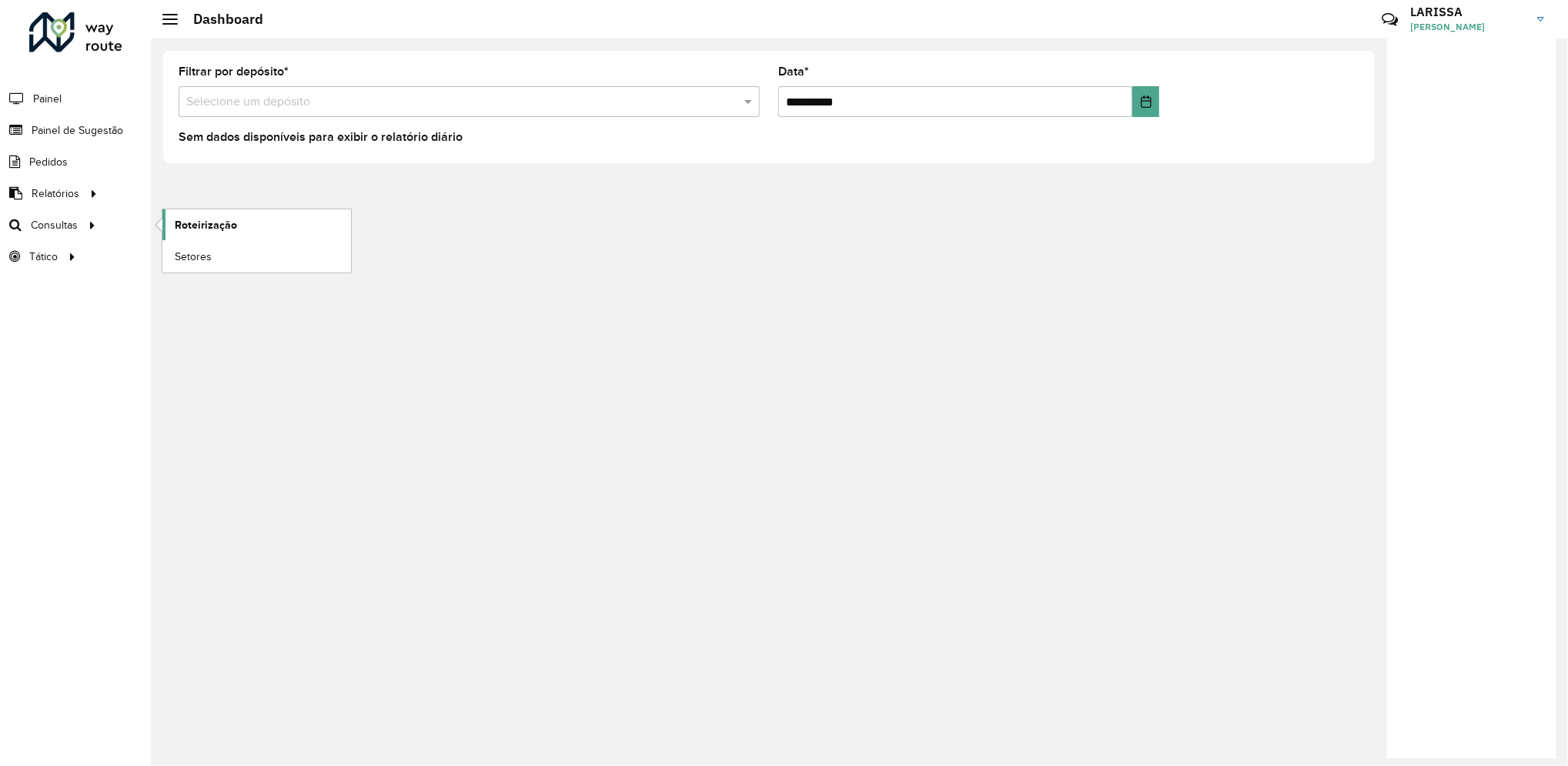
click at [207, 234] on link "Roteirização" at bounding box center [257, 225] width 189 height 30
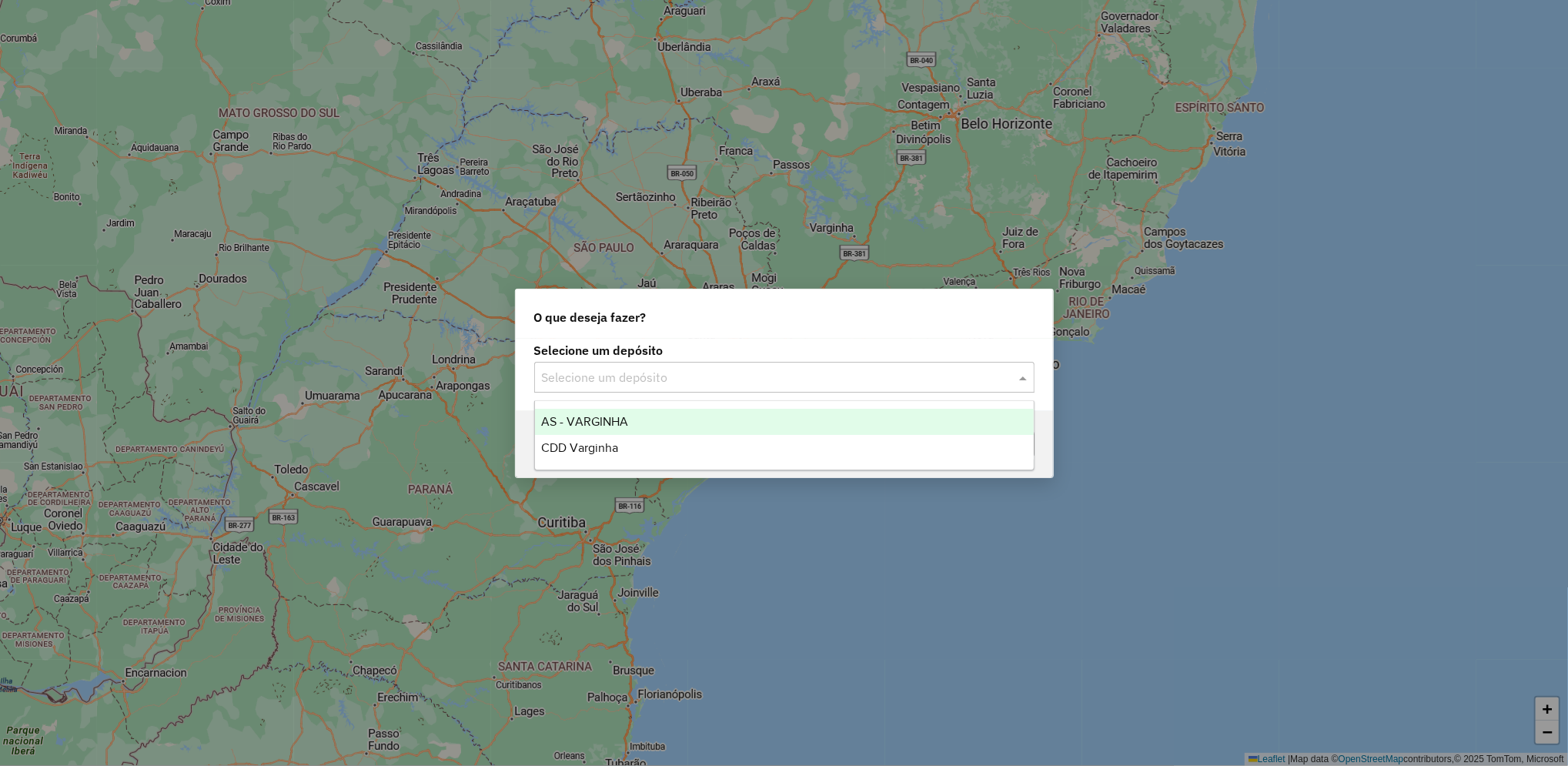
click at [707, 385] on input "text" at bounding box center [769, 378] width 454 height 18
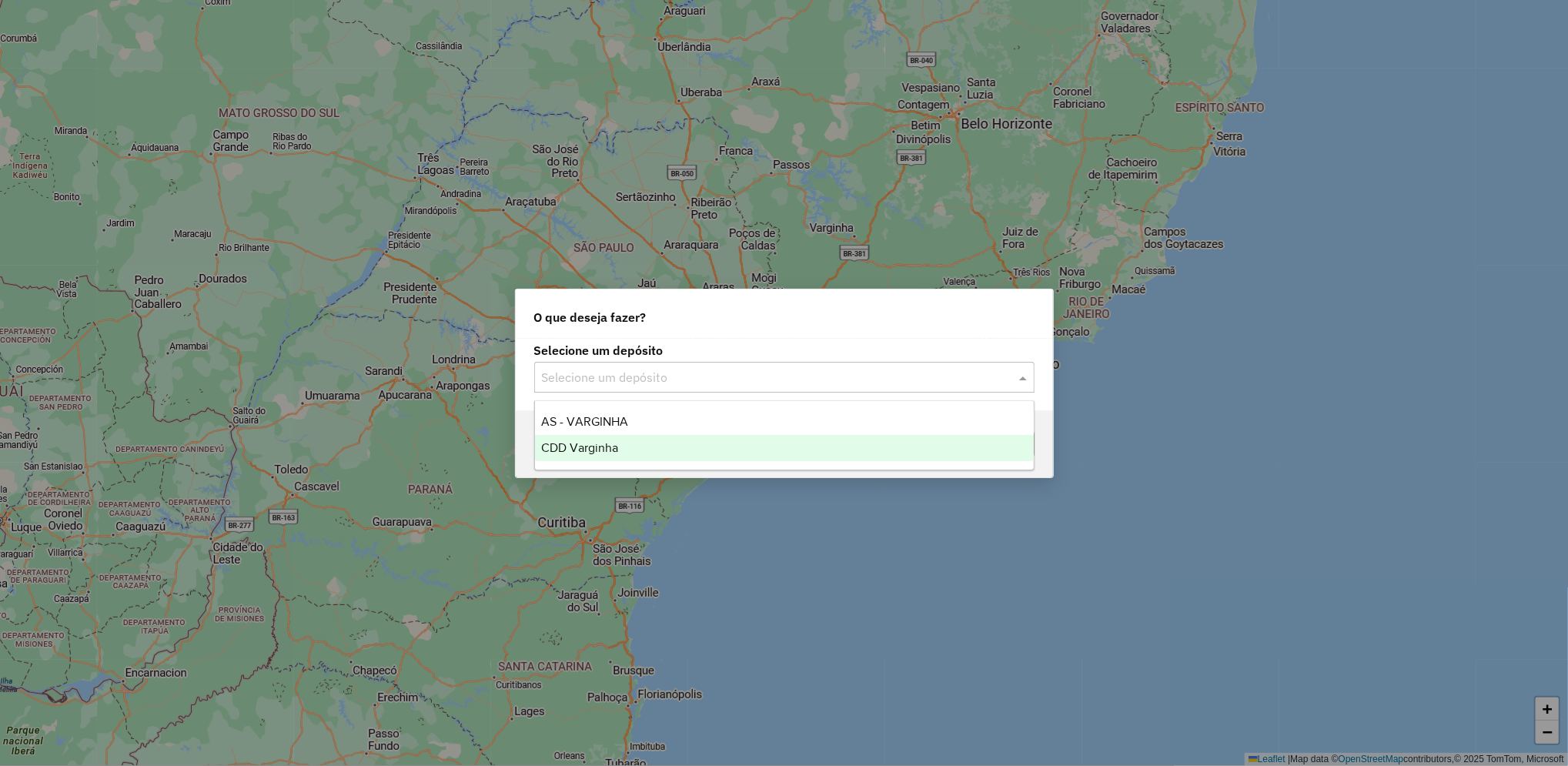
click at [656, 452] on div "CDD Varginha" at bounding box center [784, 448] width 499 height 26
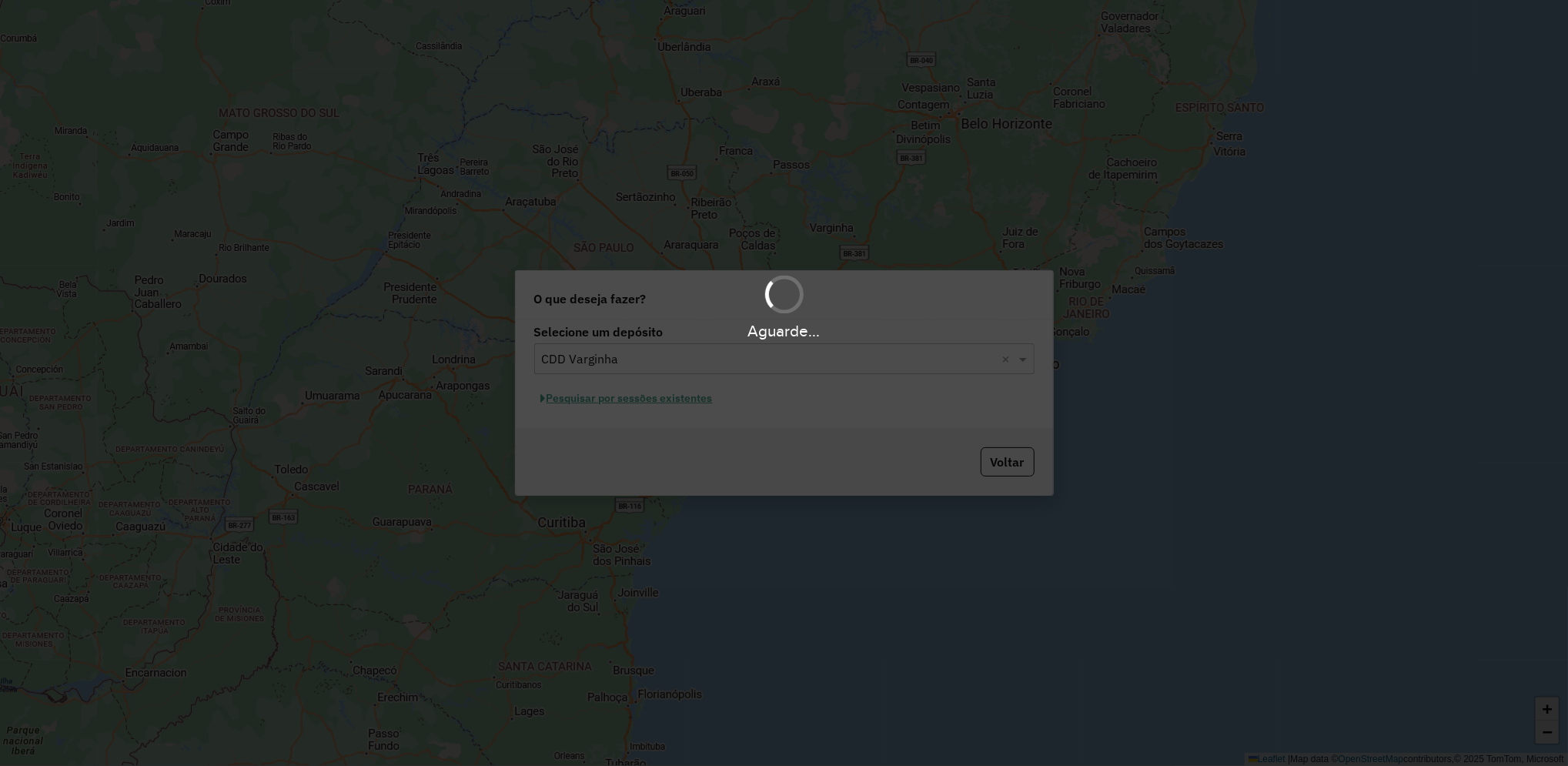
click at [673, 400] on div "Aguarde..." at bounding box center [784, 383] width 1568 height 766
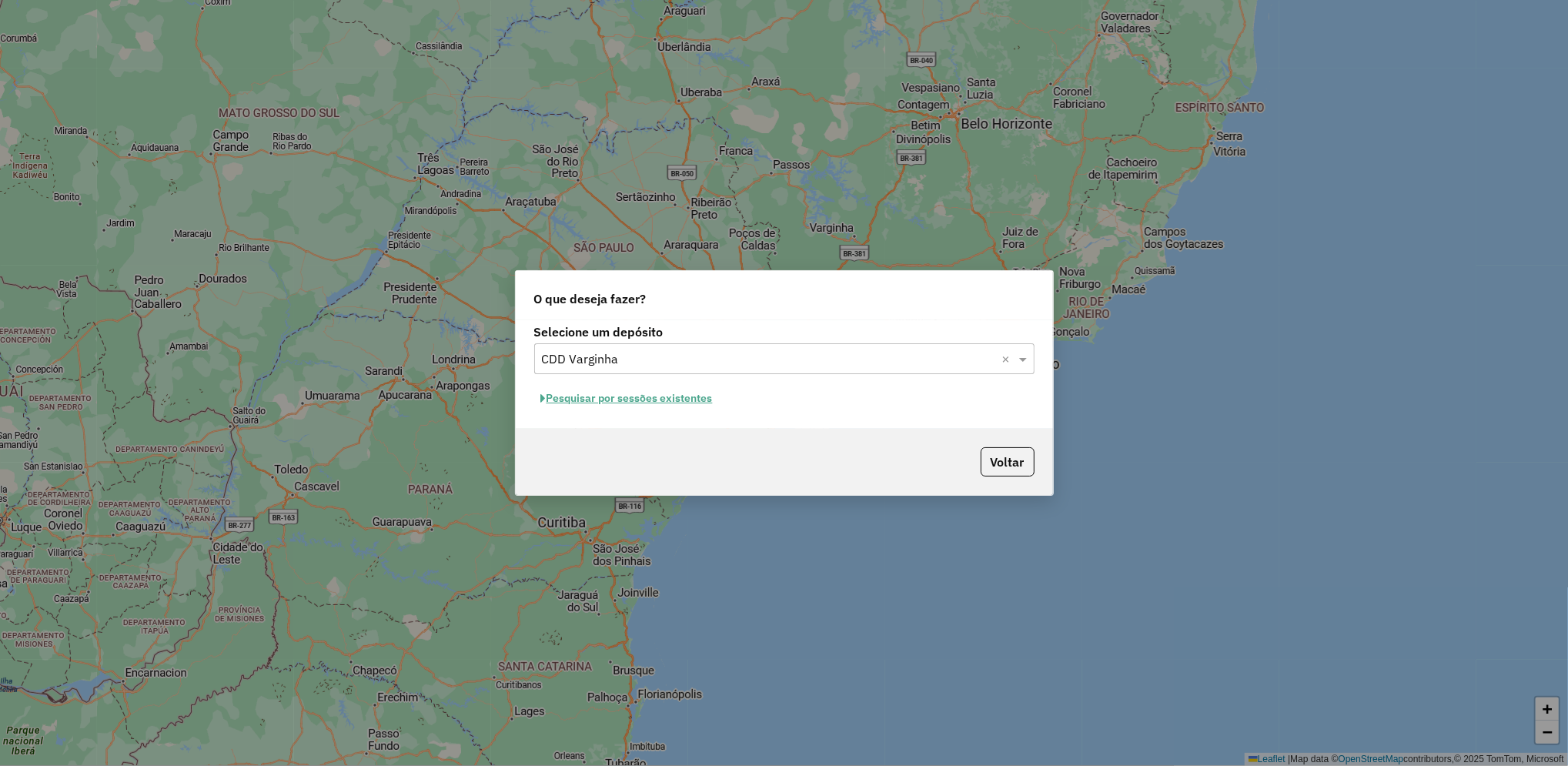
click at [684, 399] on hb-app "Aguarde... Pop-up bloqueado! Seu navegador bloqueou automáticamente a abertura …" at bounding box center [784, 383] width 1568 height 766
click at [684, 399] on button "Pesquisar por sessões existentes" at bounding box center [627, 398] width 185 height 24
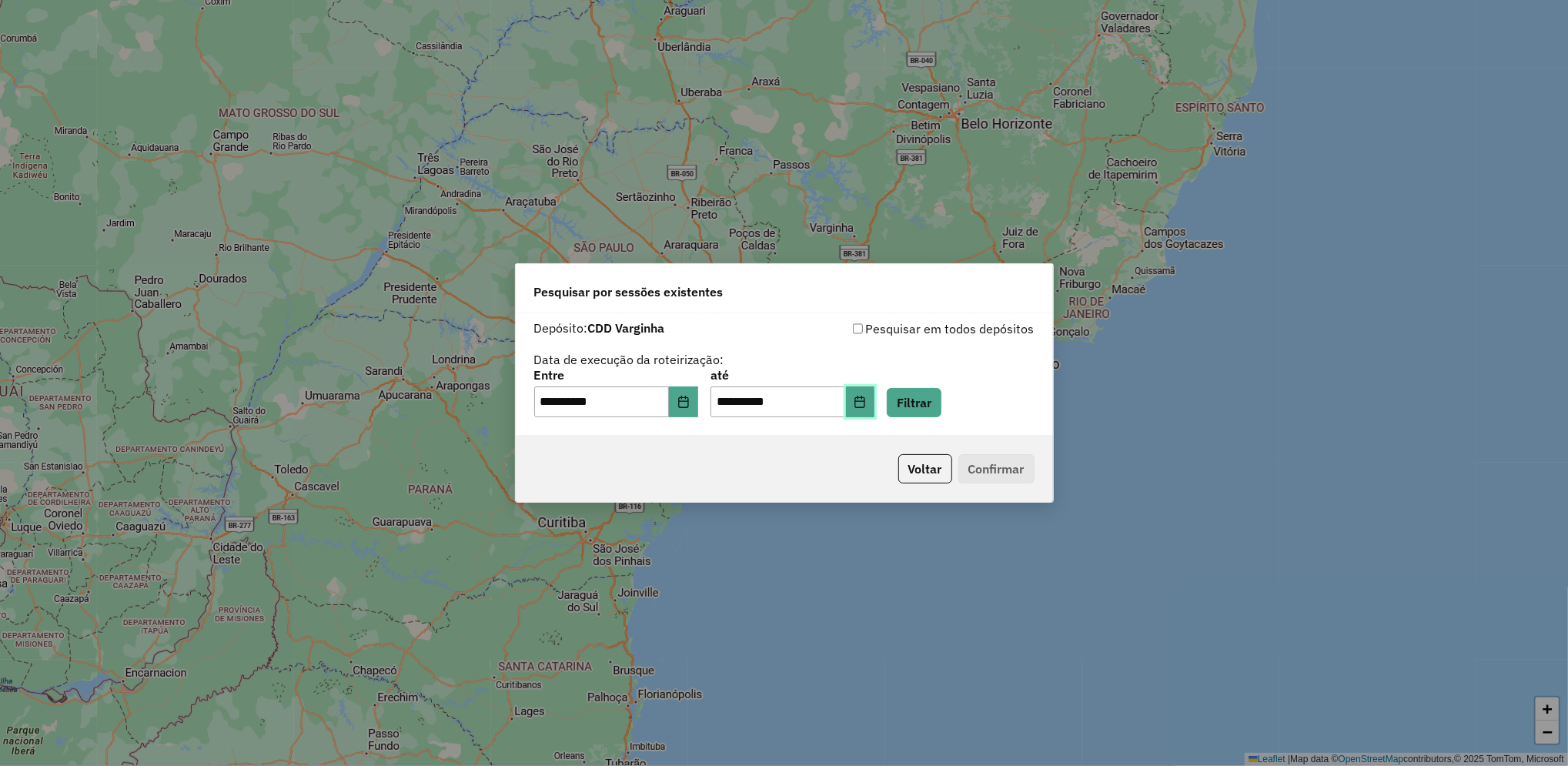
click at [865, 403] on icon "Choose Date" at bounding box center [860, 402] width 10 height 12
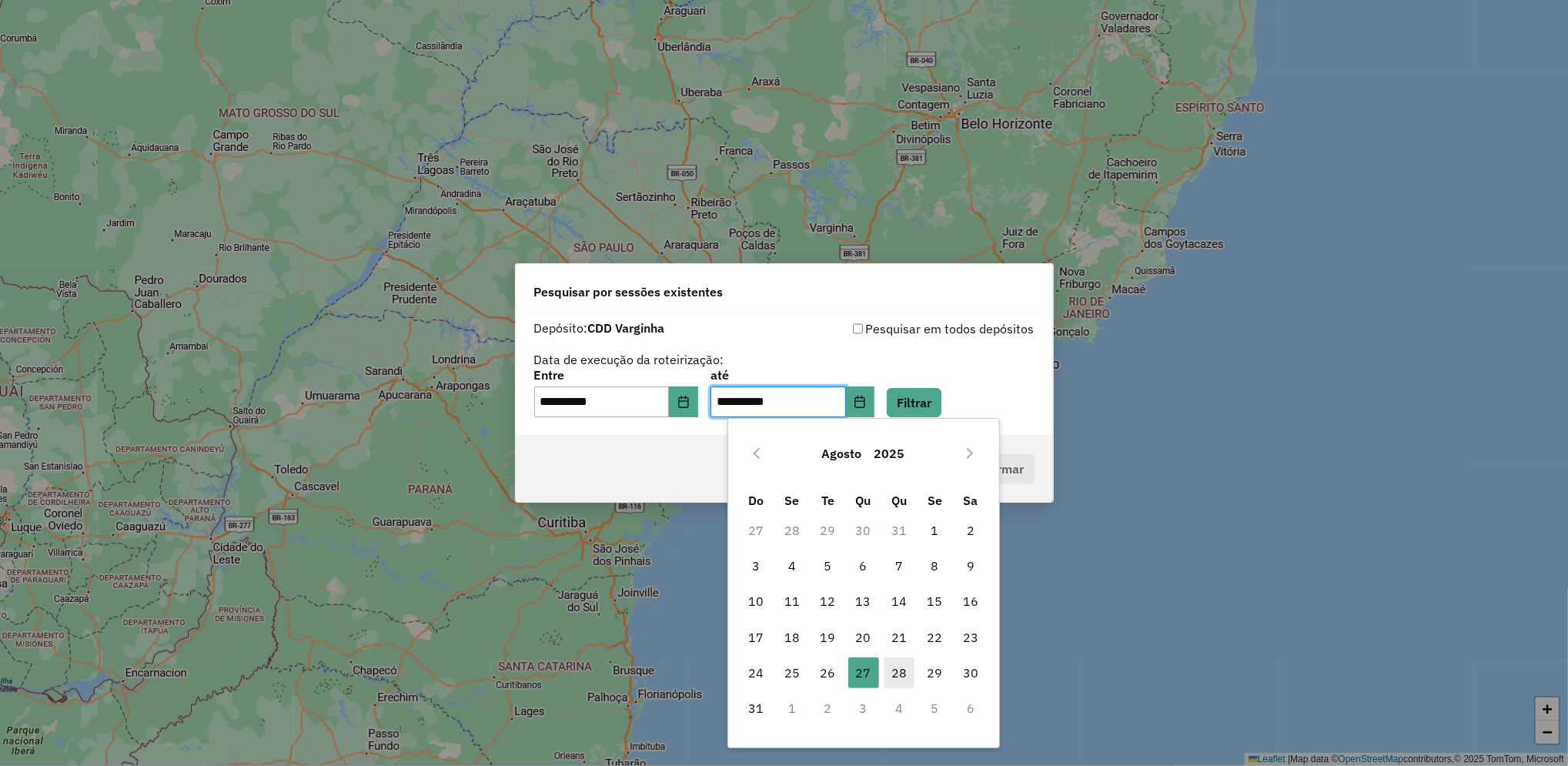
click at [891, 672] on span "28" at bounding box center [898, 672] width 30 height 30
type input "**********"
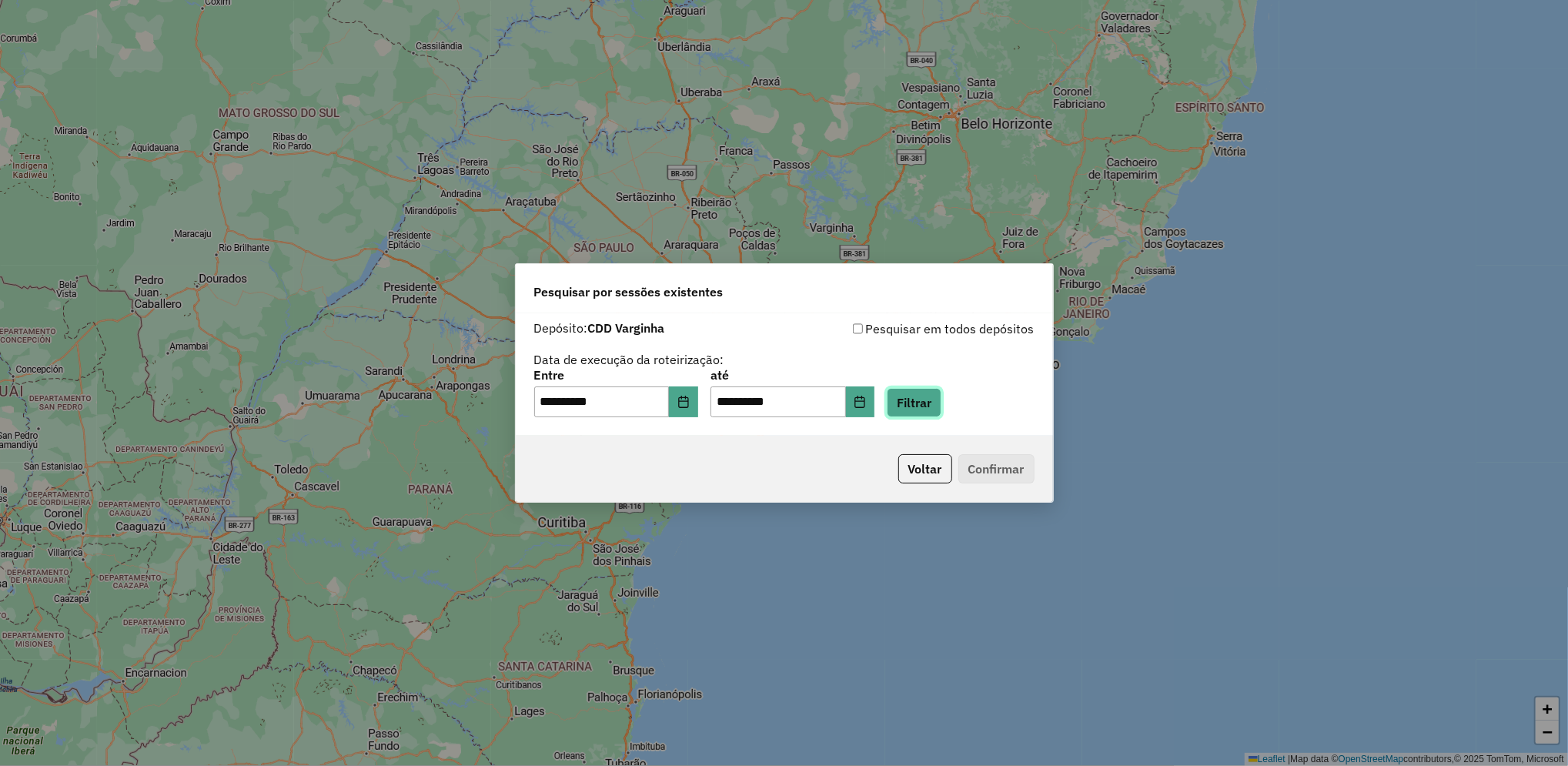
click at [941, 406] on button "Filtrar" at bounding box center [914, 403] width 55 height 30
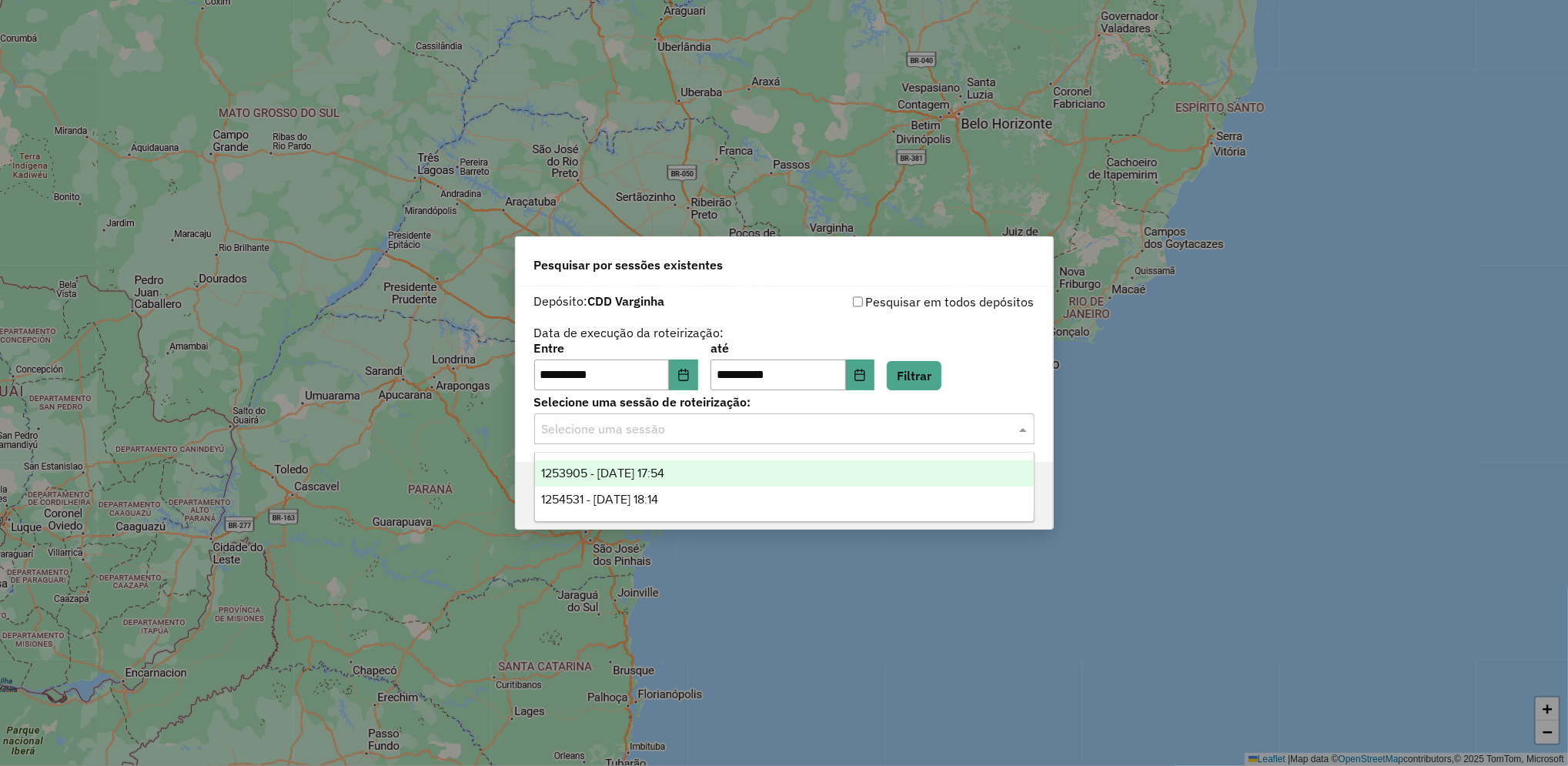
click at [748, 437] on input "text" at bounding box center [769, 429] width 454 height 18
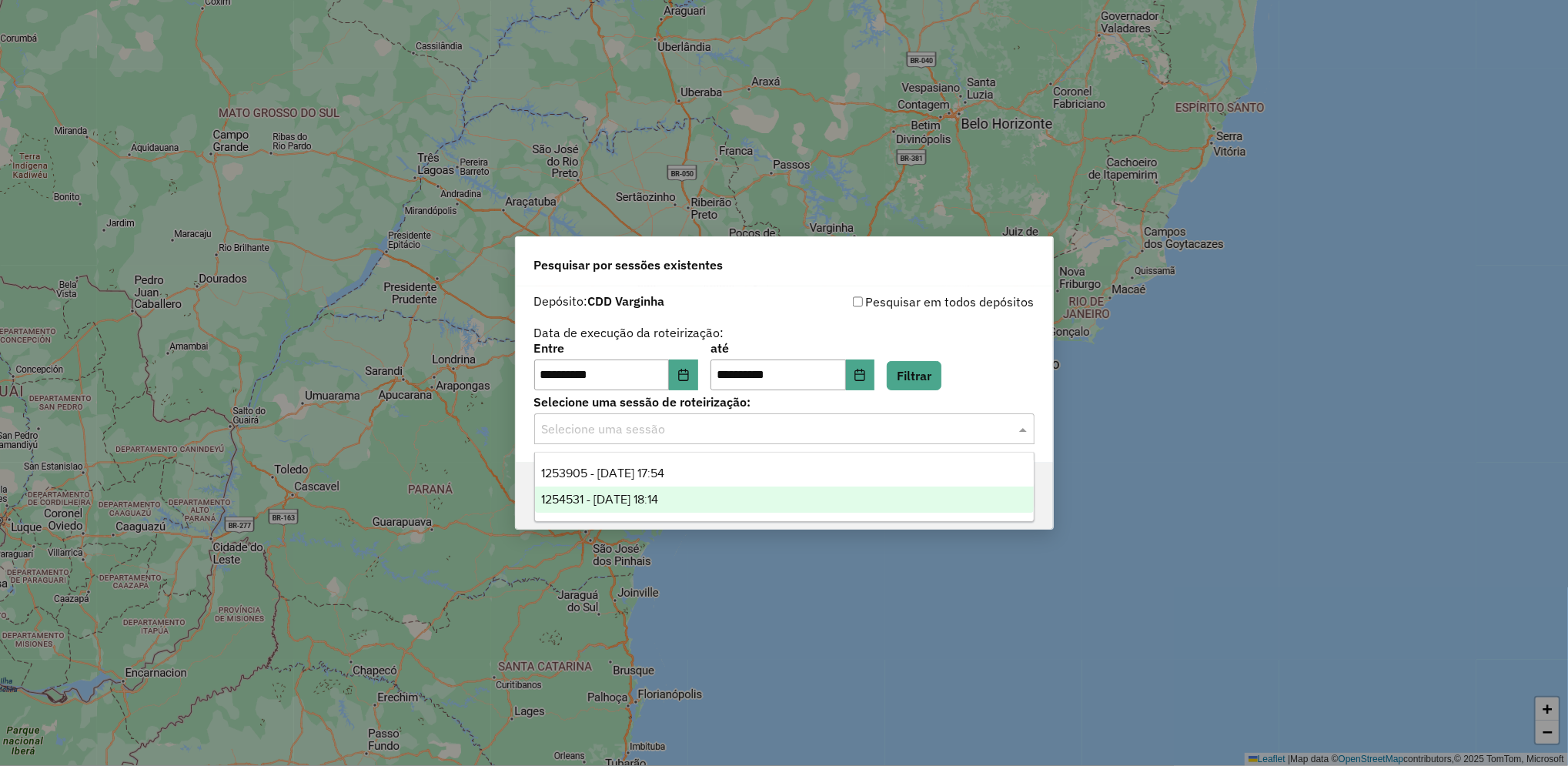
click at [690, 503] on div "1254531 - 28/08/2025 18:14" at bounding box center [784, 500] width 499 height 26
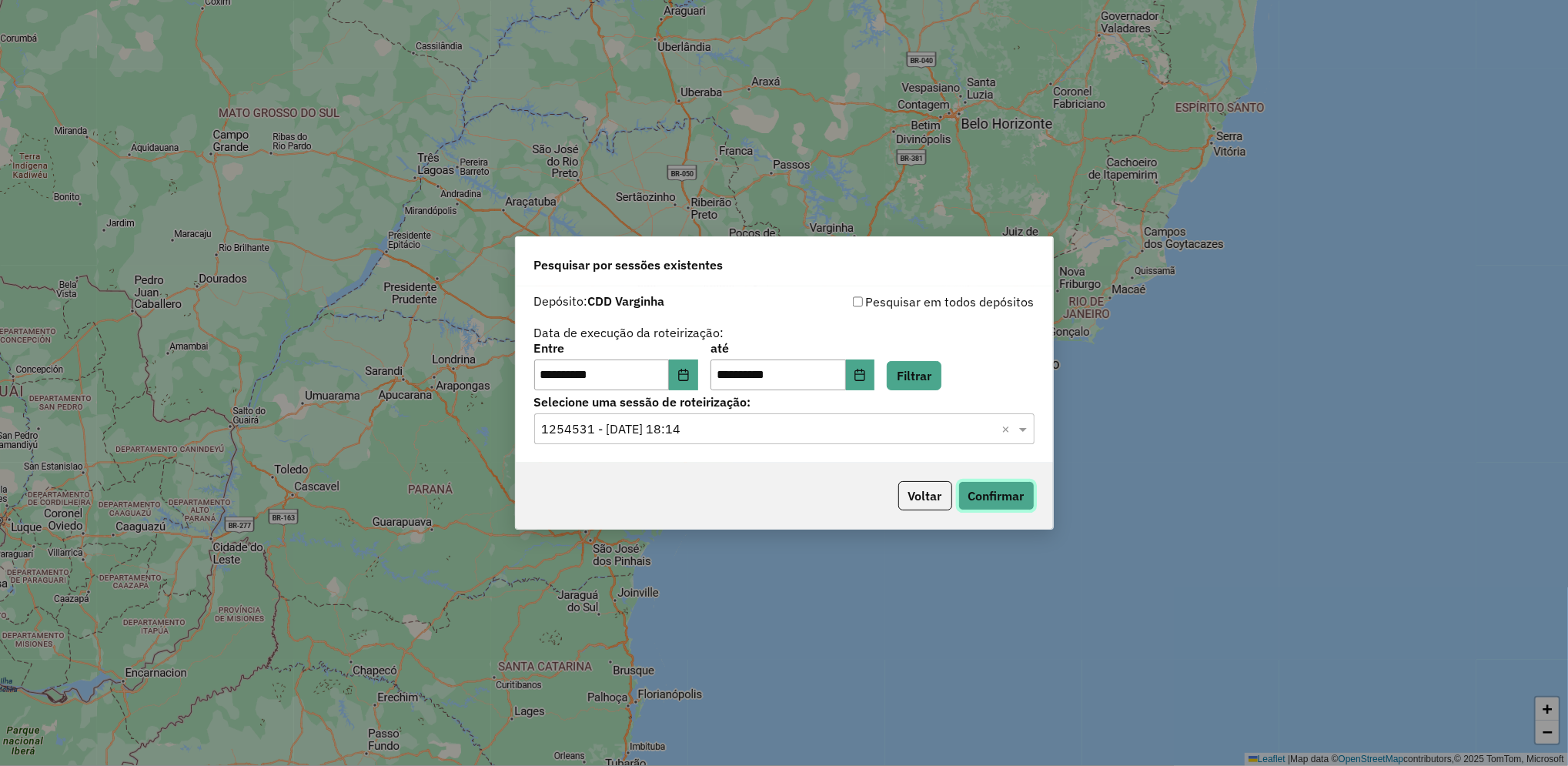
click at [980, 489] on button "Confirmar" at bounding box center [996, 496] width 77 height 30
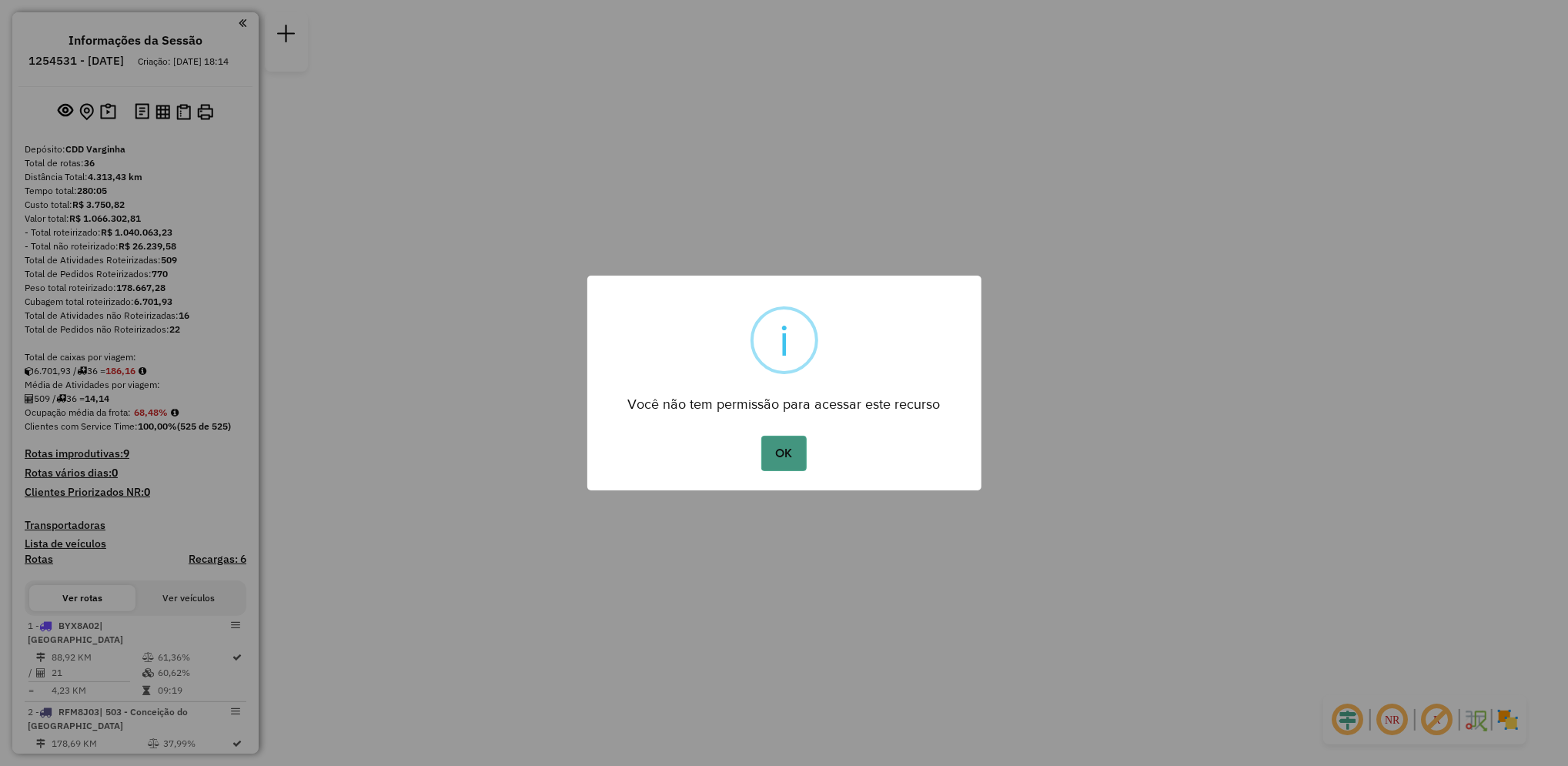
click at [786, 463] on button "OK" at bounding box center [784, 454] width 45 height 36
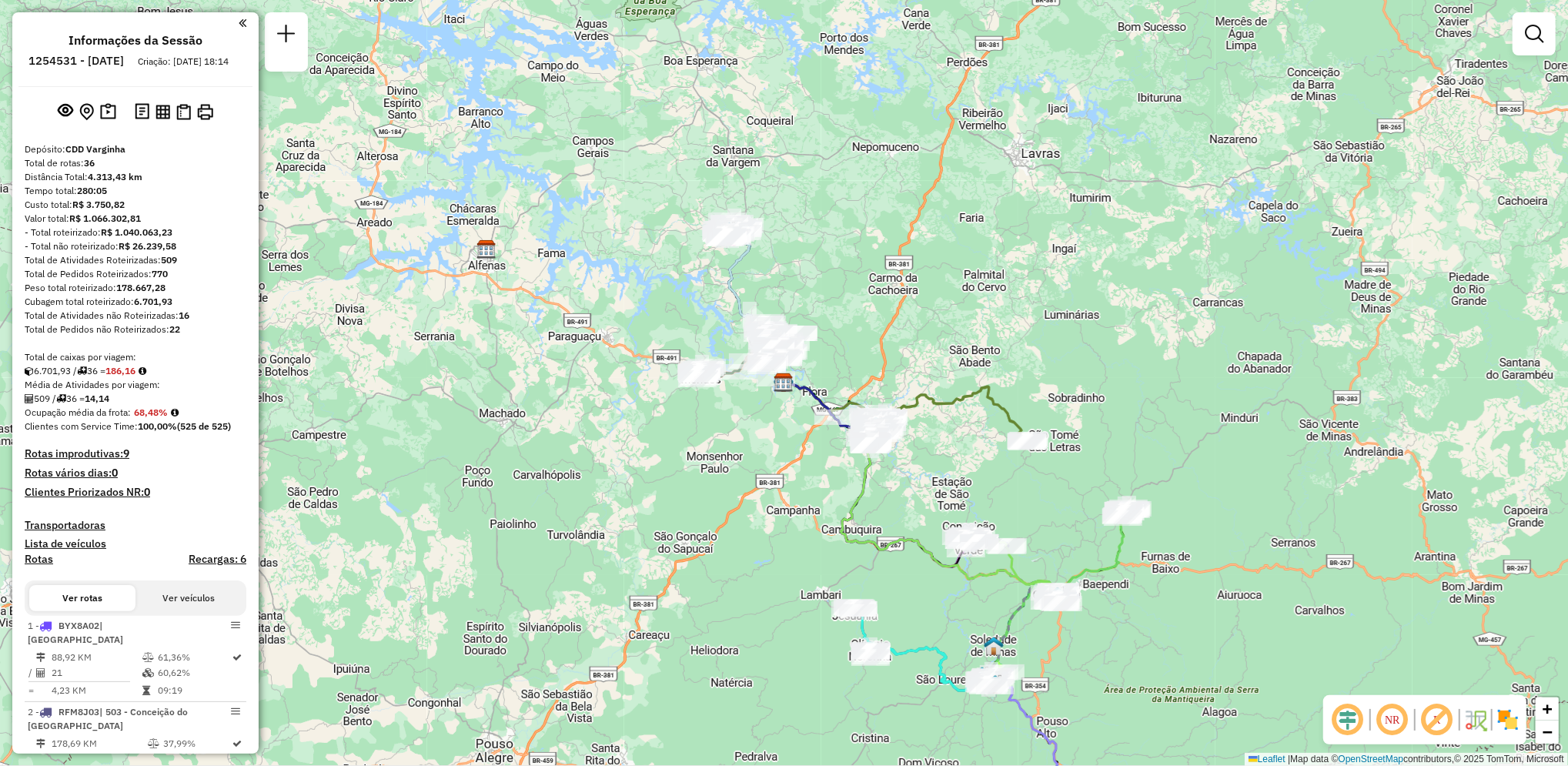
click at [186, 321] on strong "16" at bounding box center [184, 315] width 10 height 11
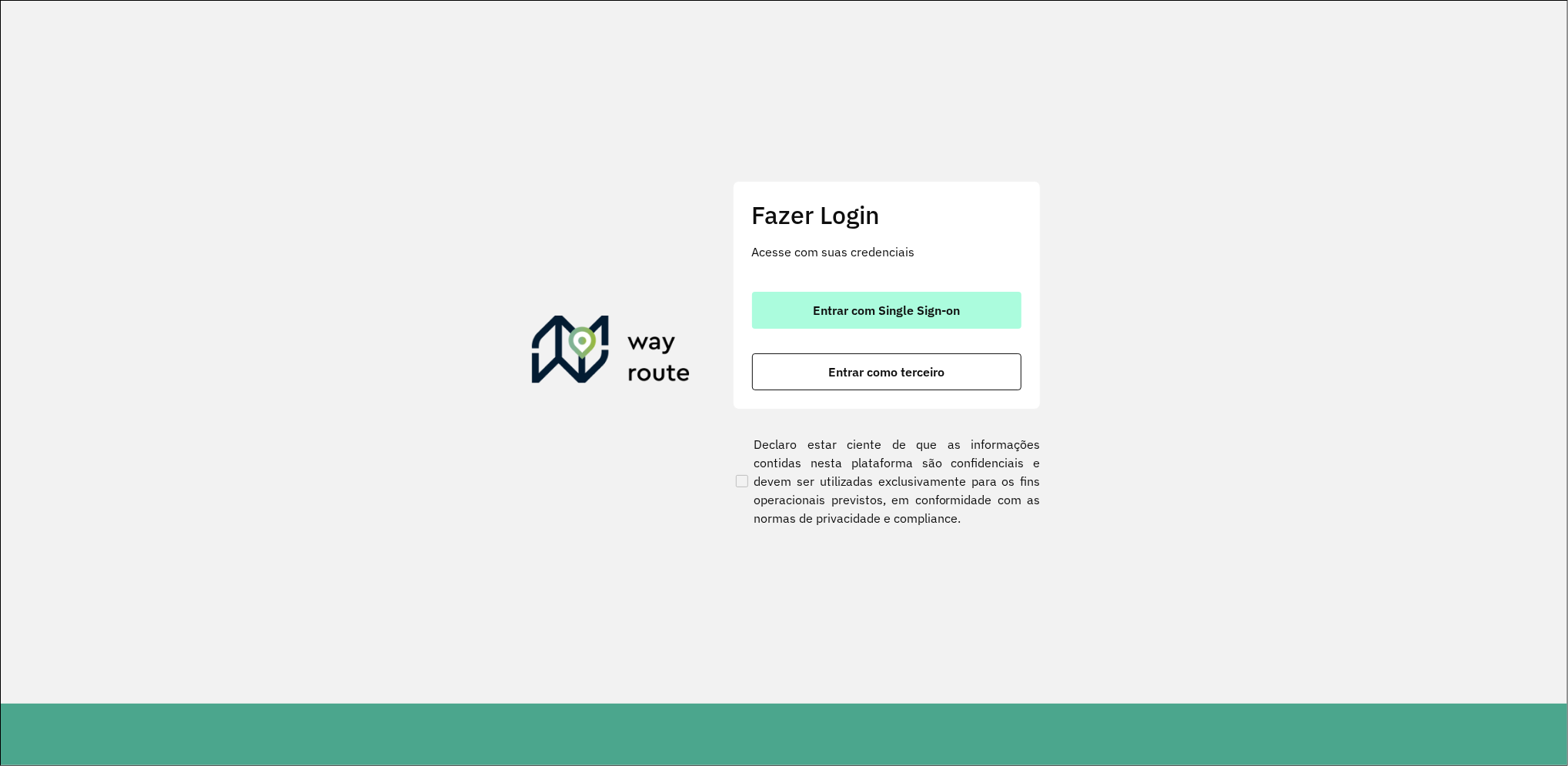
click at [893, 316] on span "Entrar com Single Sign-on" at bounding box center [886, 310] width 147 height 12
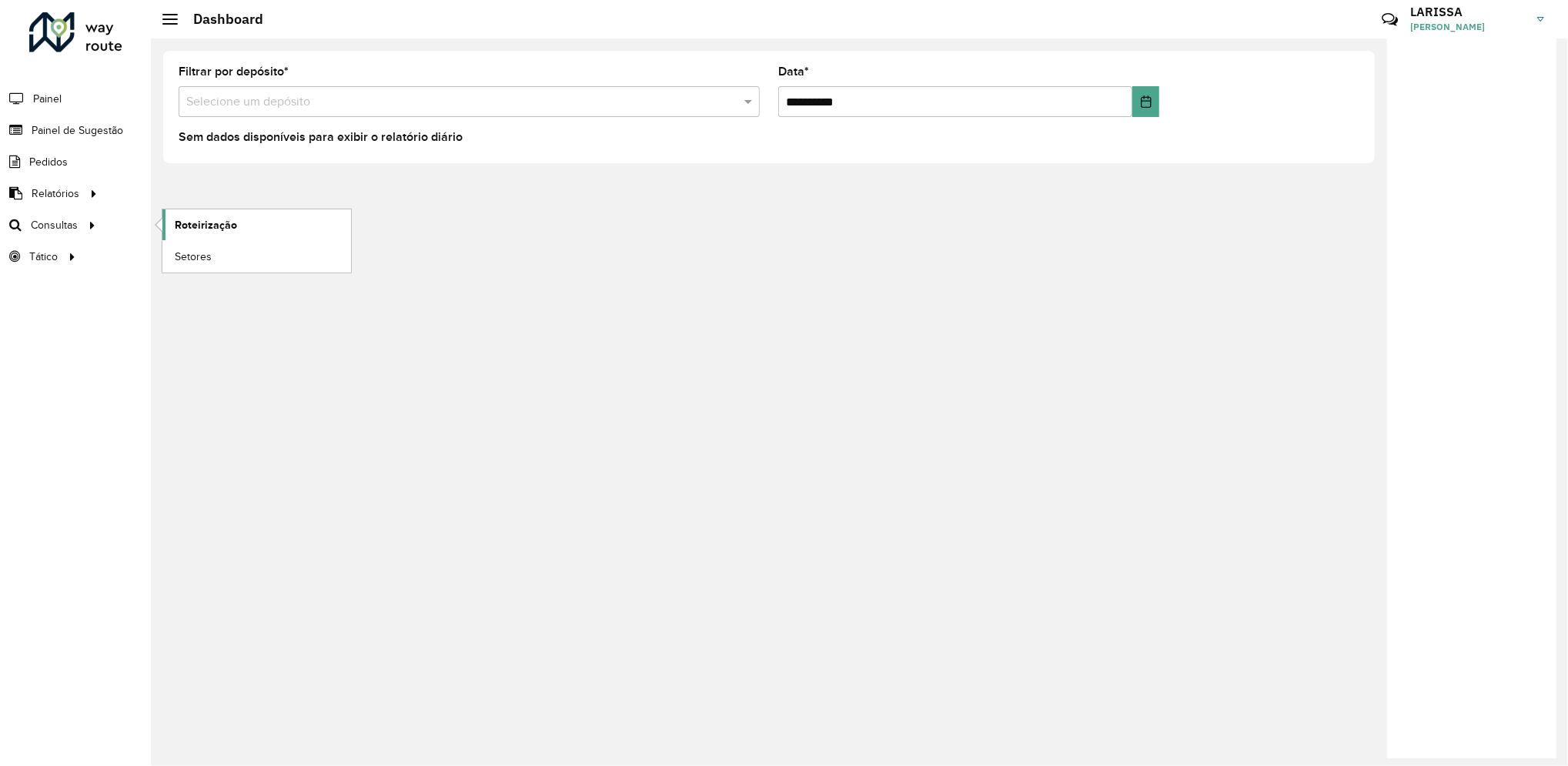
click at [181, 237] on link "Roteirização" at bounding box center [257, 225] width 189 height 30
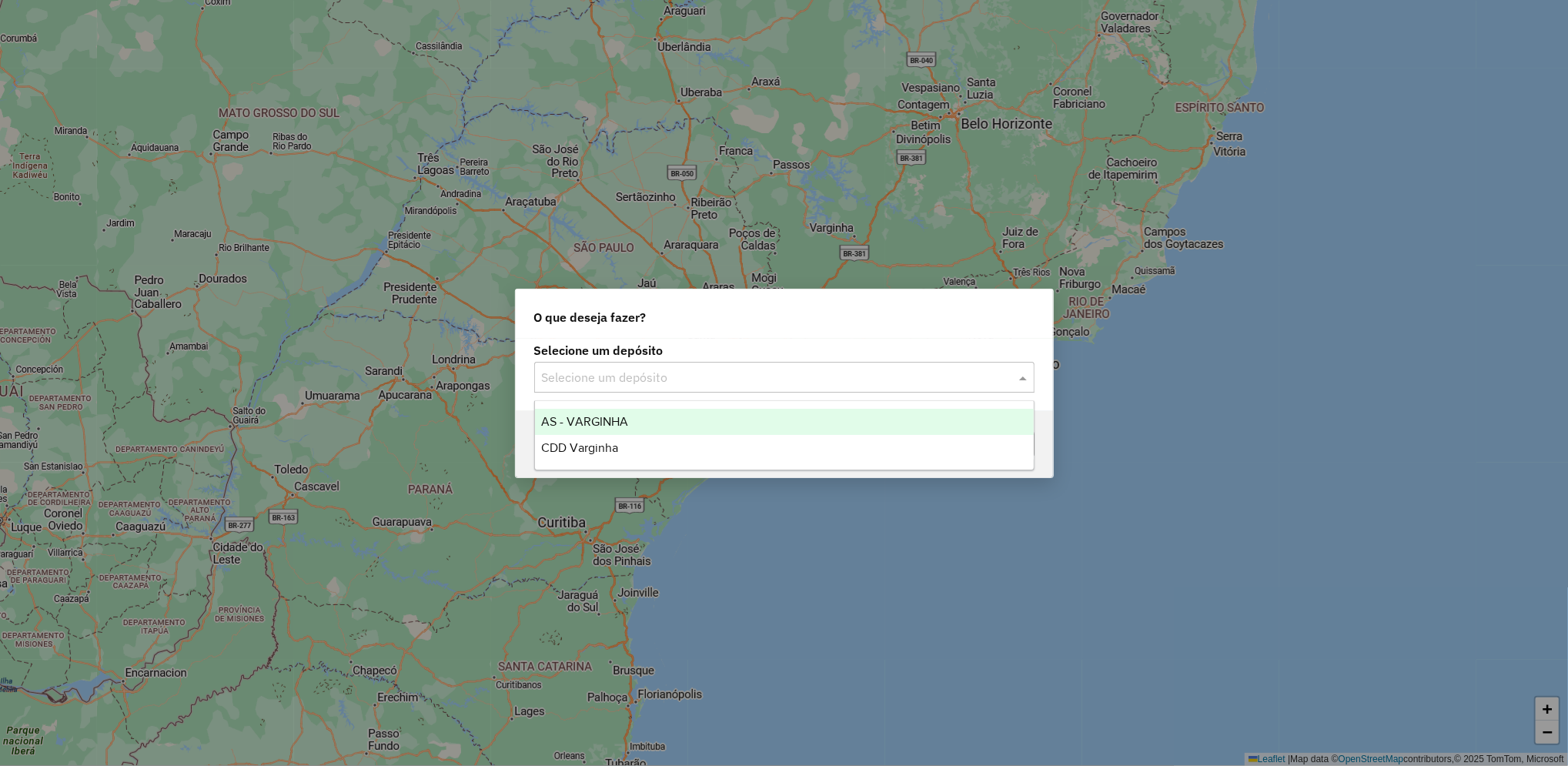
click at [742, 366] on div "Selecione um depósito" at bounding box center [784, 377] width 500 height 30
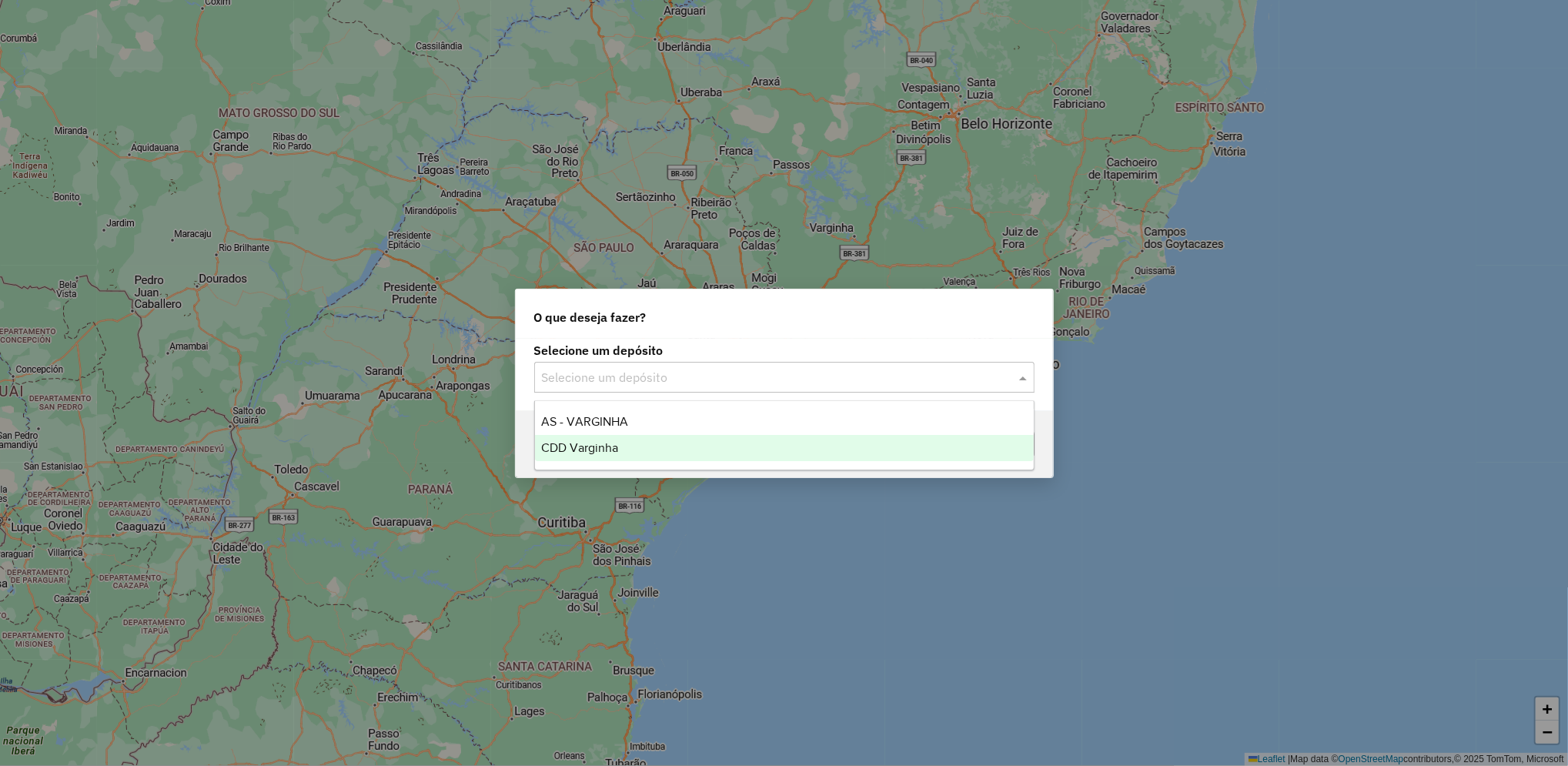
click at [656, 455] on div "CDD Varginha" at bounding box center [784, 448] width 499 height 26
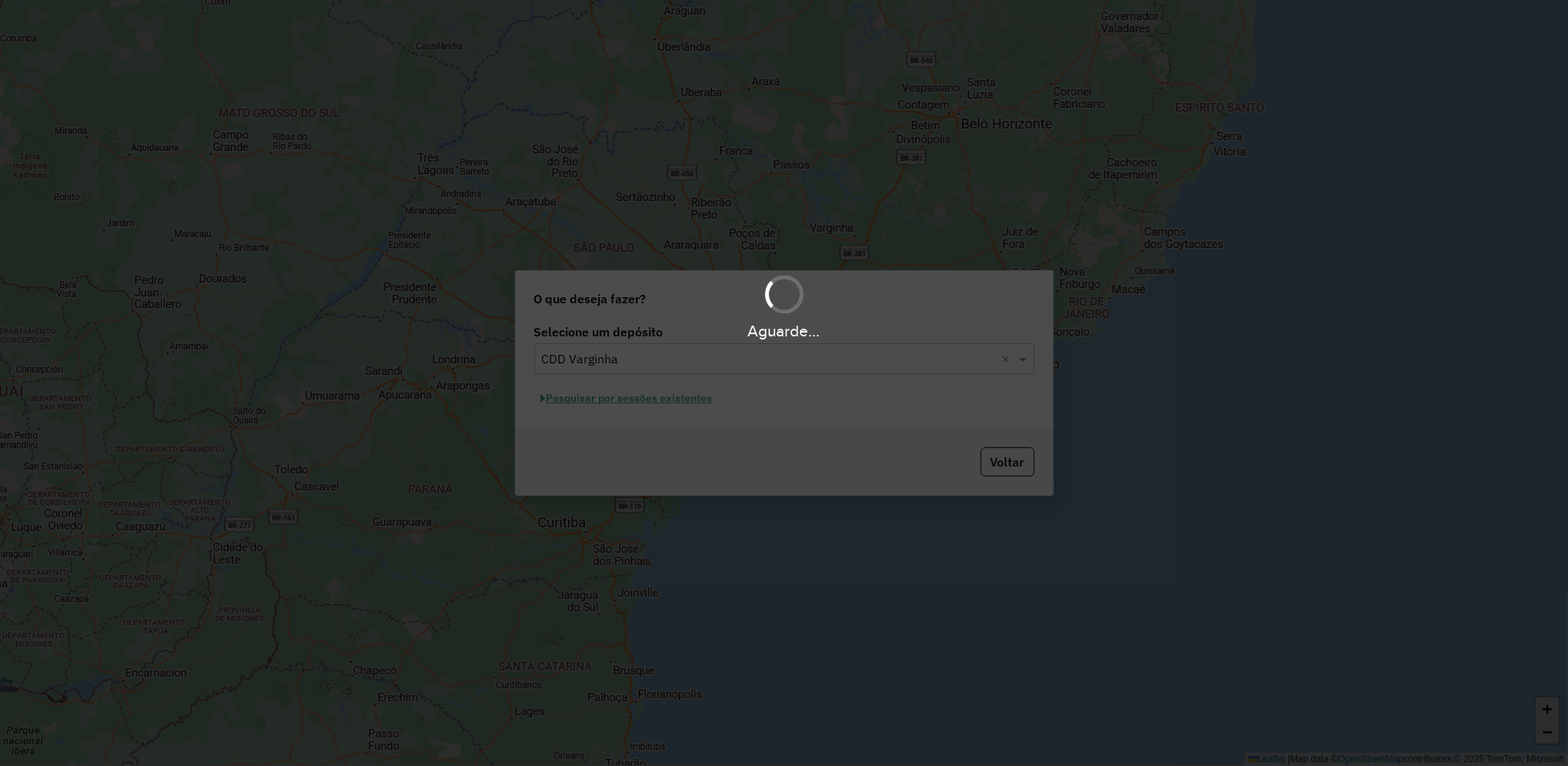
click at [674, 394] on div "Aguarde..." at bounding box center [784, 383] width 1568 height 766
click at [667, 398] on div "Aguarde..." at bounding box center [784, 383] width 1568 height 766
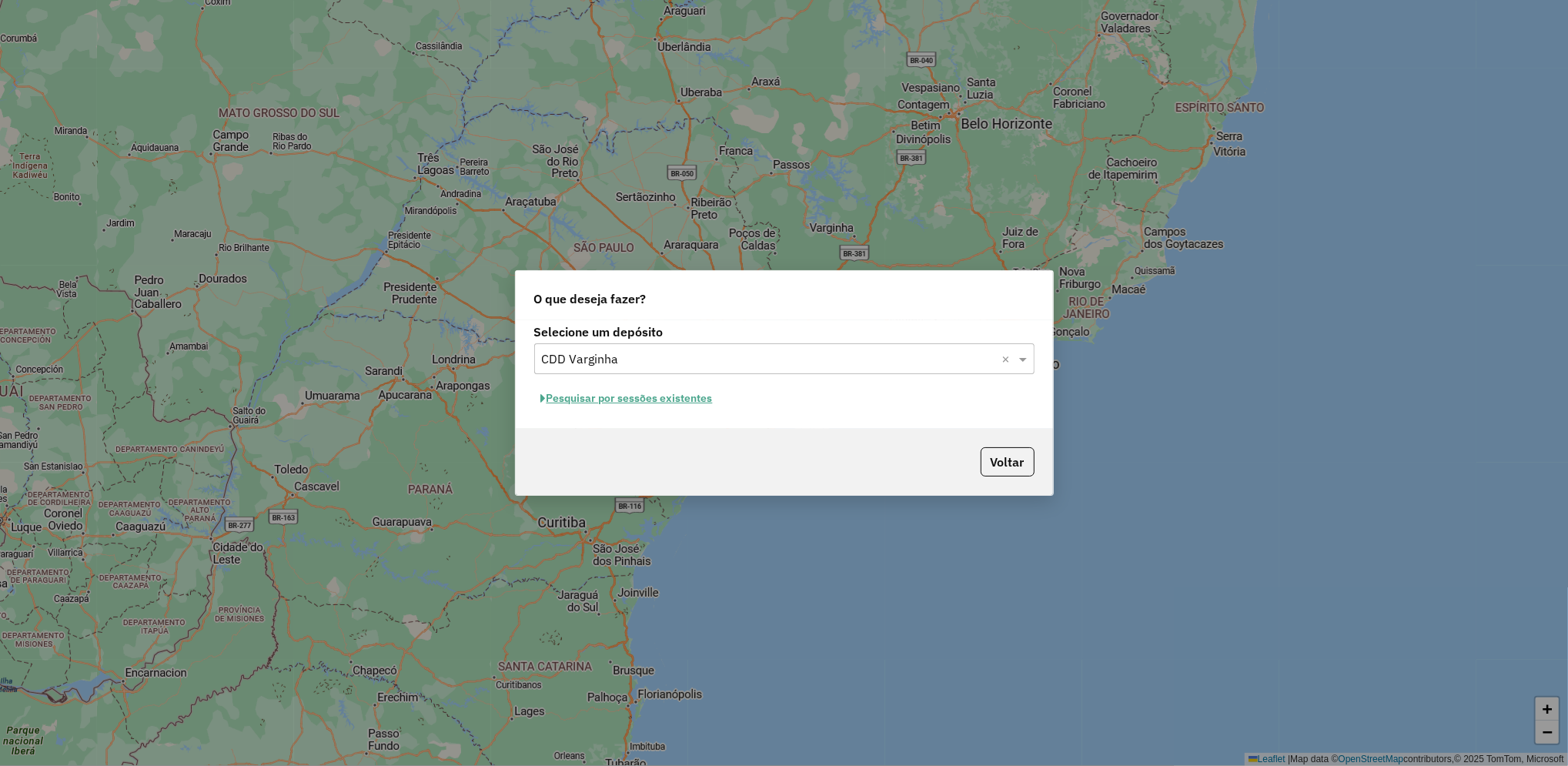
click at [681, 399] on button "Pesquisar por sessões existentes" at bounding box center [627, 398] width 185 height 24
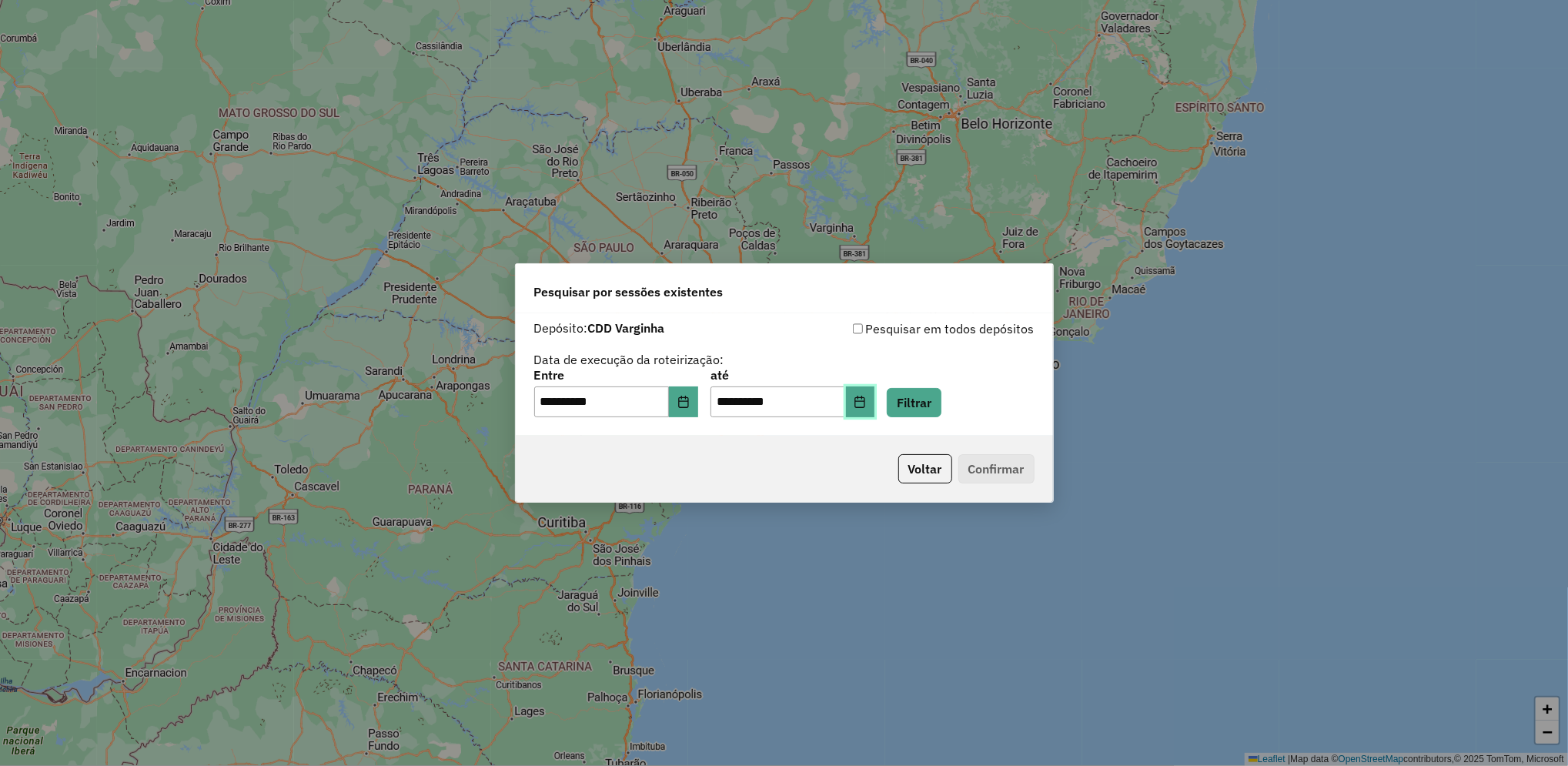
click at [875, 406] on button "Choose Date" at bounding box center [861, 401] width 30 height 30
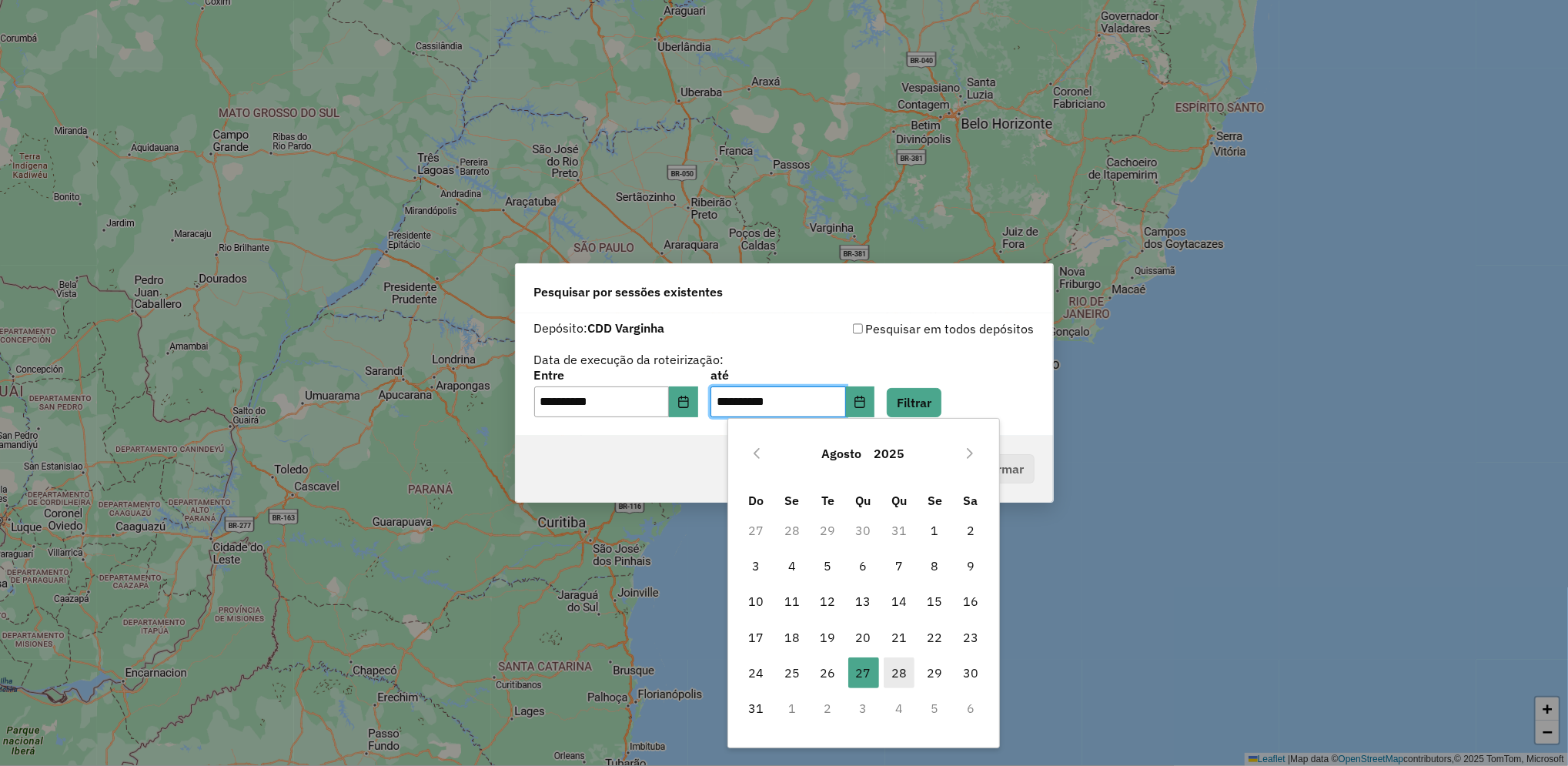
click at [893, 663] on span "28" at bounding box center [898, 672] width 30 height 30
type input "**********"
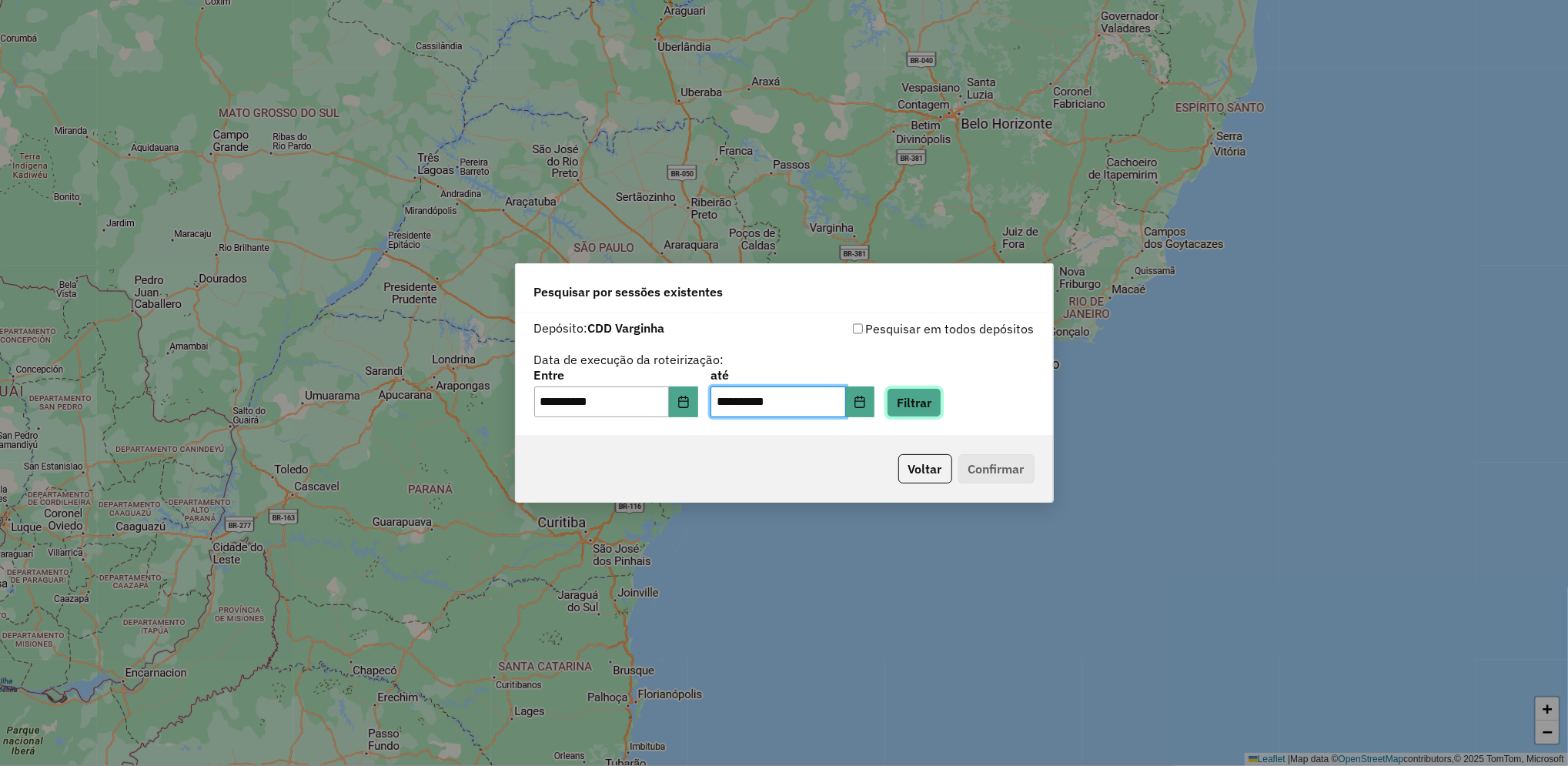
click at [941, 408] on button "Filtrar" at bounding box center [914, 403] width 55 height 30
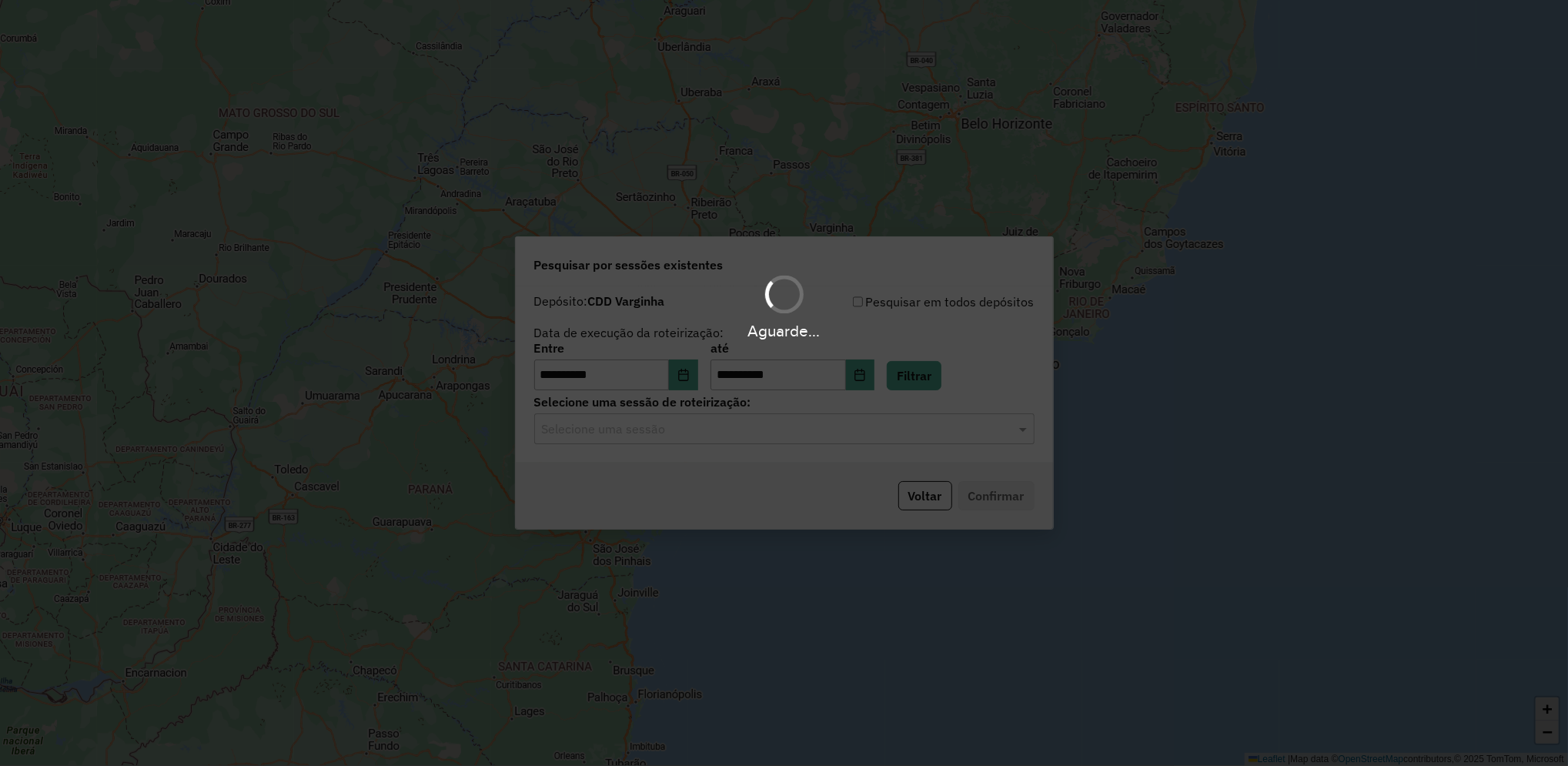
click at [787, 440] on div "Aguarde..." at bounding box center [784, 383] width 1568 height 766
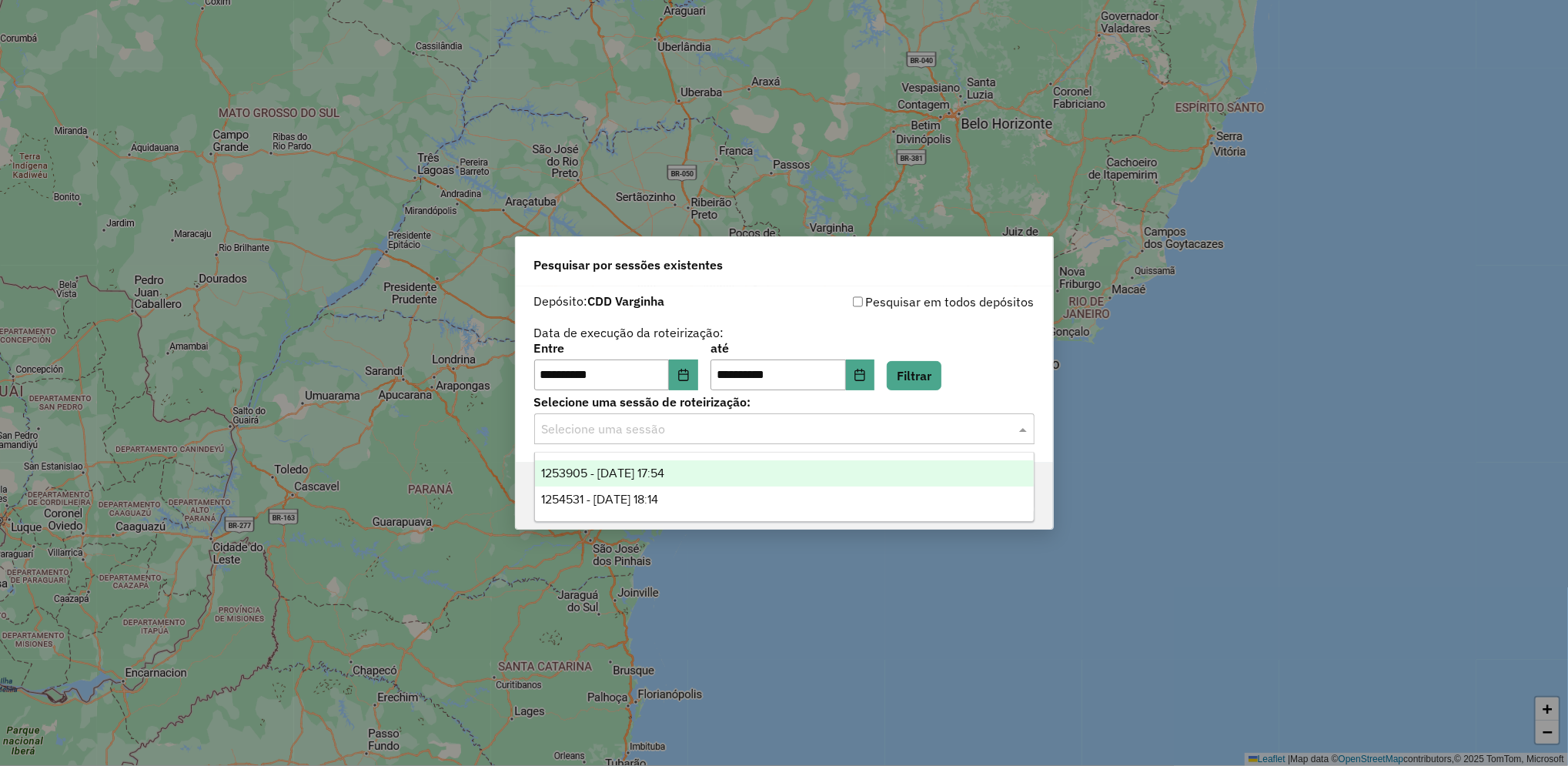
click at [787, 440] on div "Selecione uma sessão" at bounding box center [784, 428] width 500 height 30
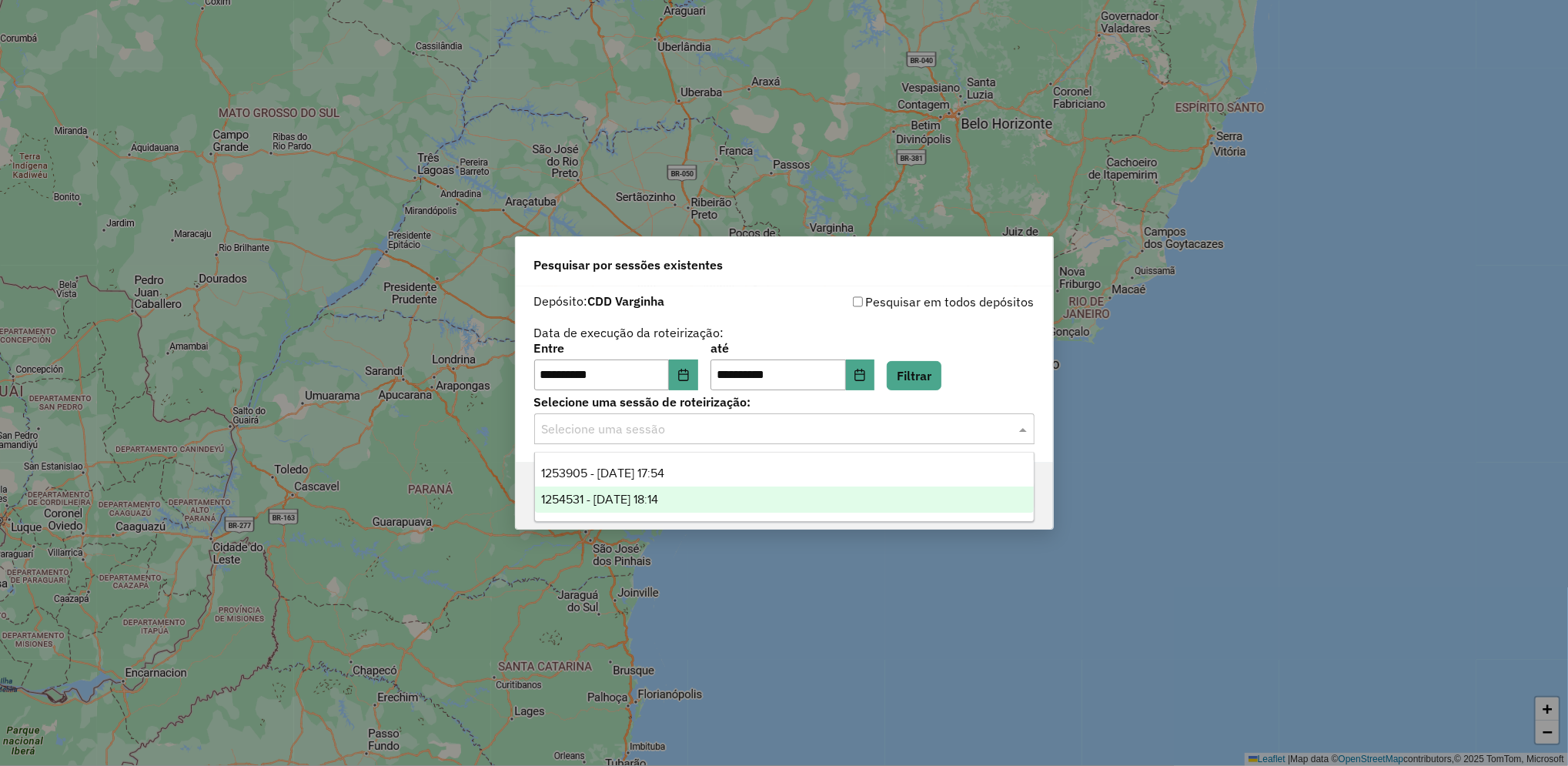
click at [722, 506] on div "1254531 - [DATE] 18:14" at bounding box center [784, 500] width 499 height 26
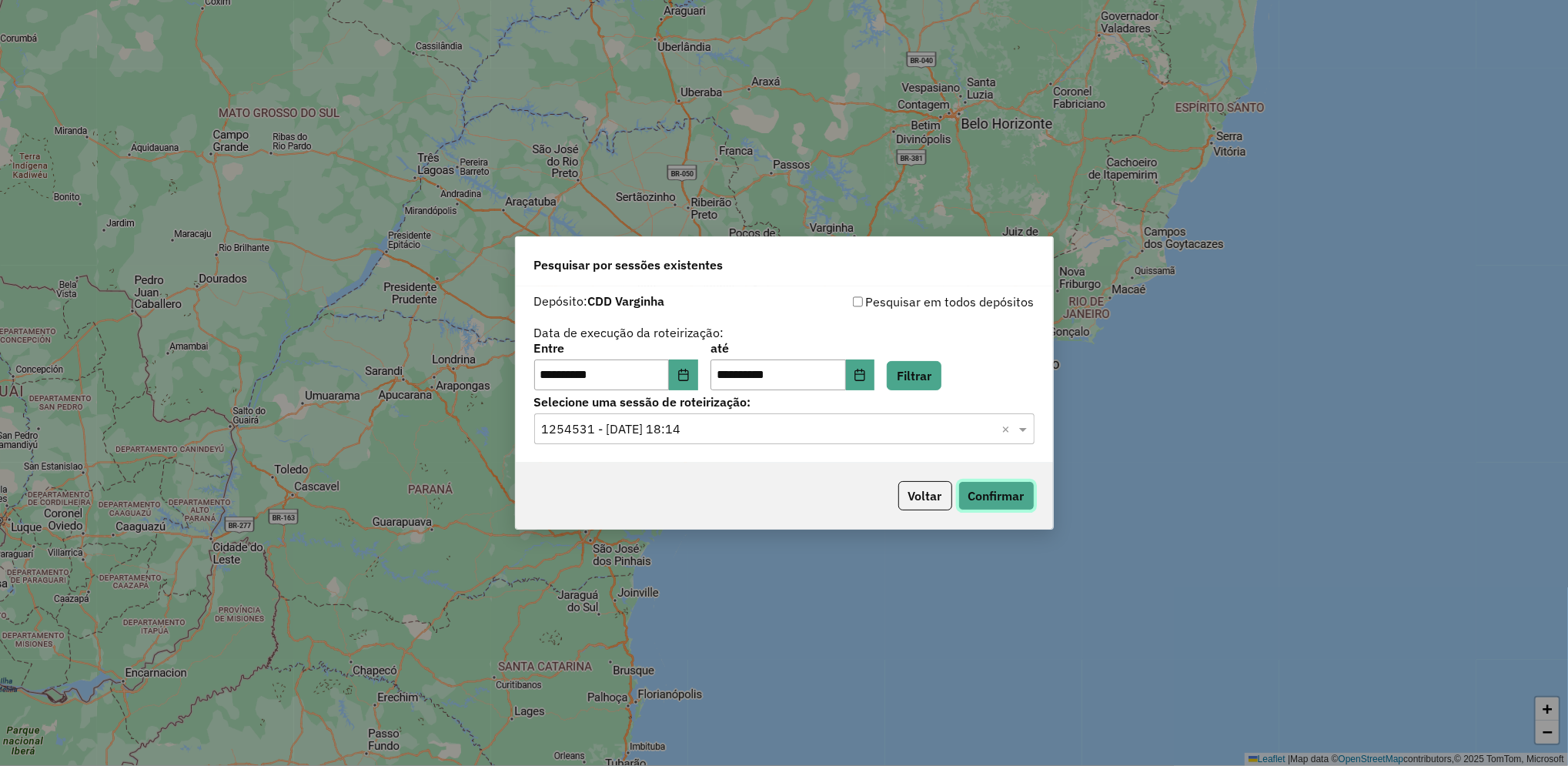
click at [966, 502] on button "Confirmar" at bounding box center [996, 496] width 77 height 30
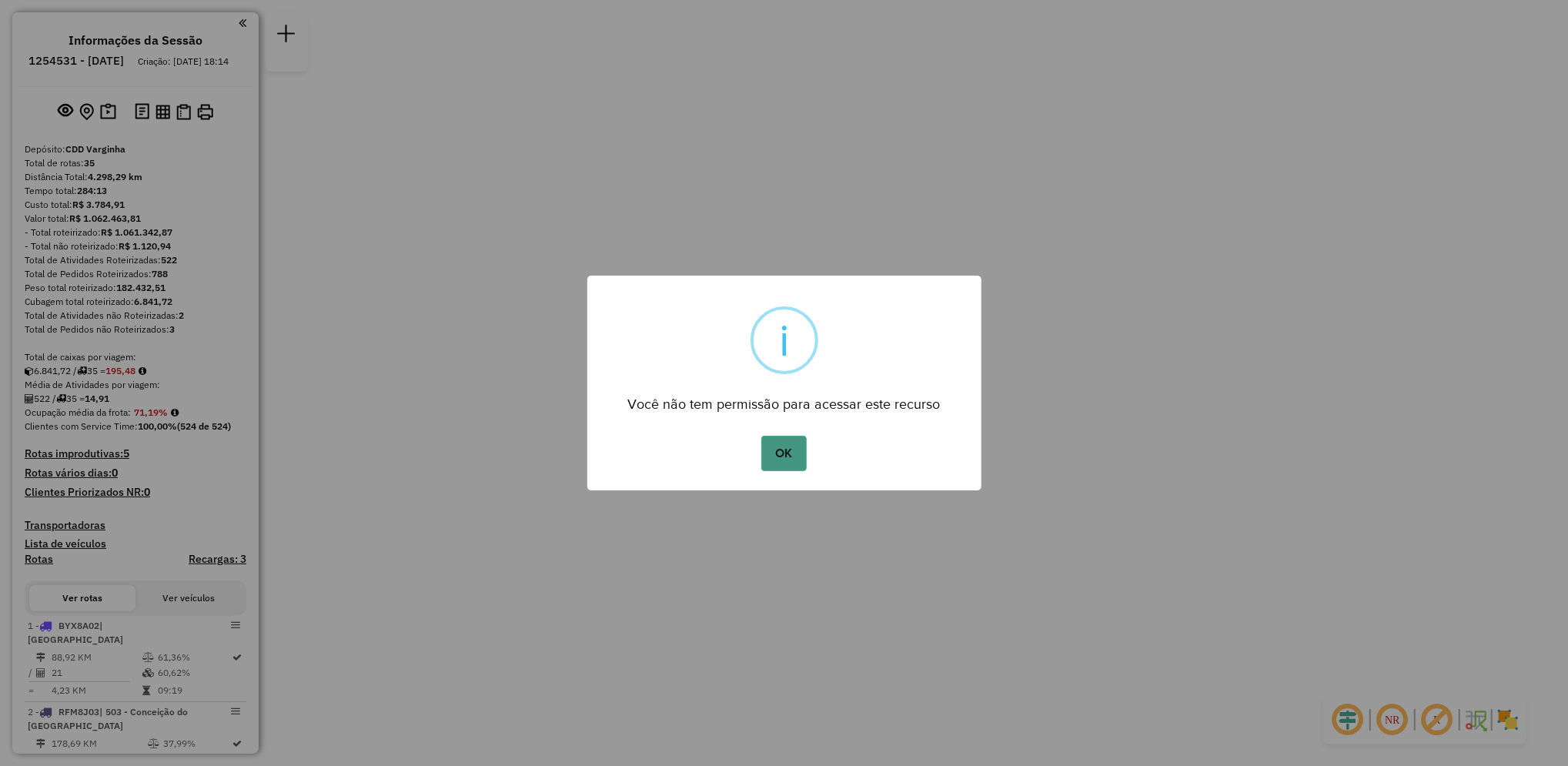
click at [768, 464] on button "OK" at bounding box center [784, 454] width 45 height 36
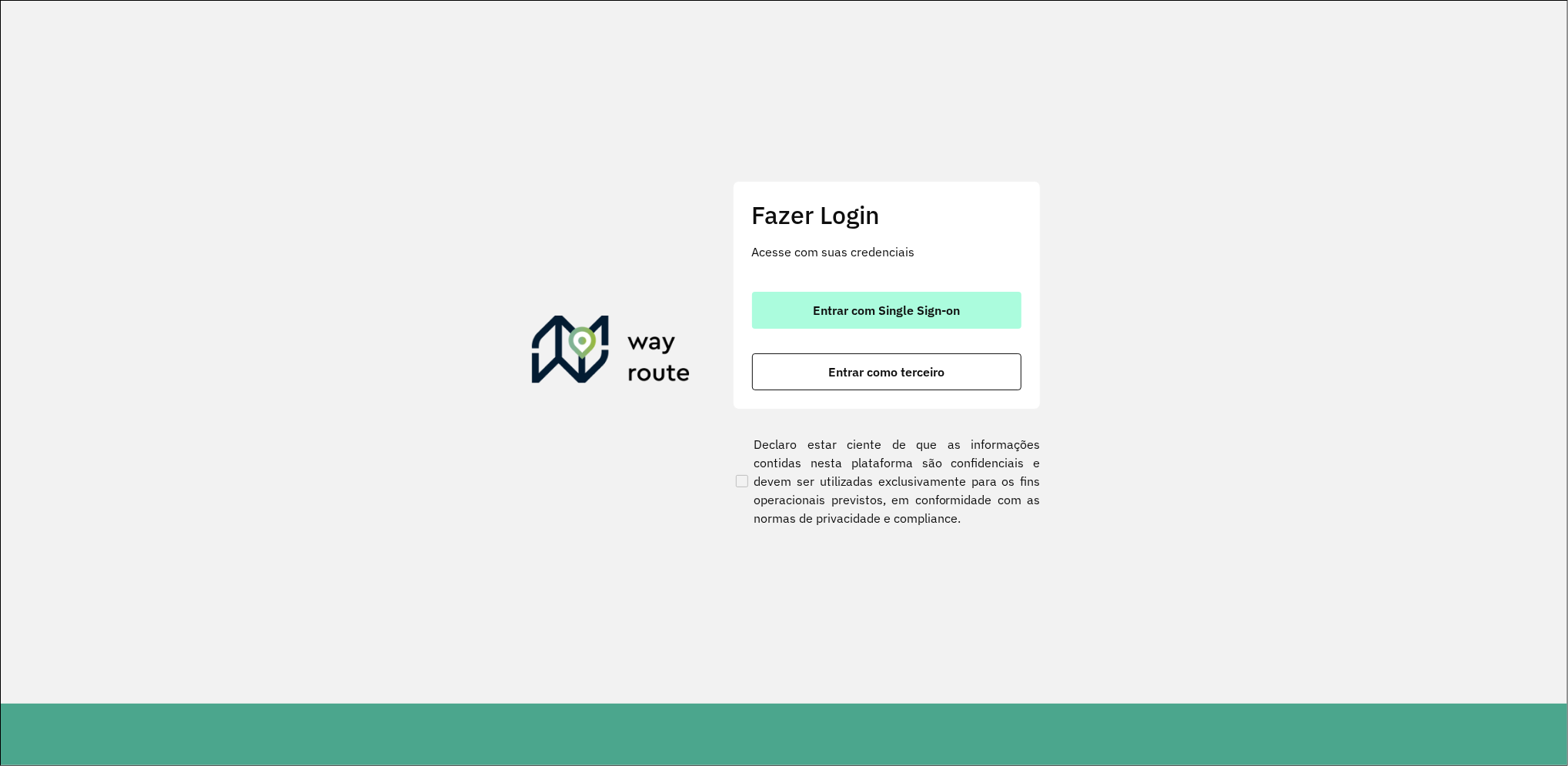
click at [962, 302] on button "Entrar com Single Sign-on" at bounding box center [887, 310] width 270 height 37
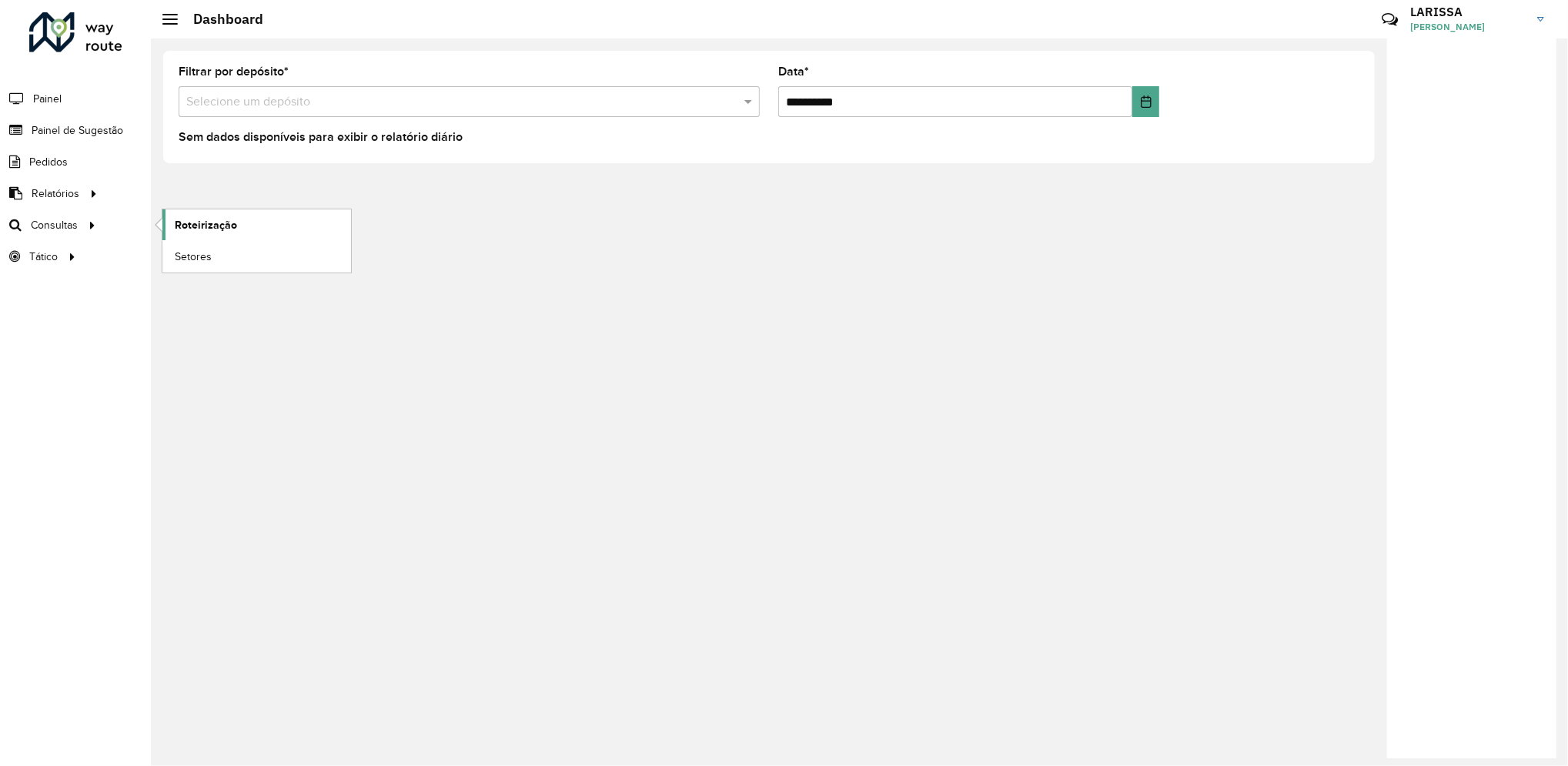
click at [196, 230] on span "Roteirização" at bounding box center [206, 225] width 63 height 17
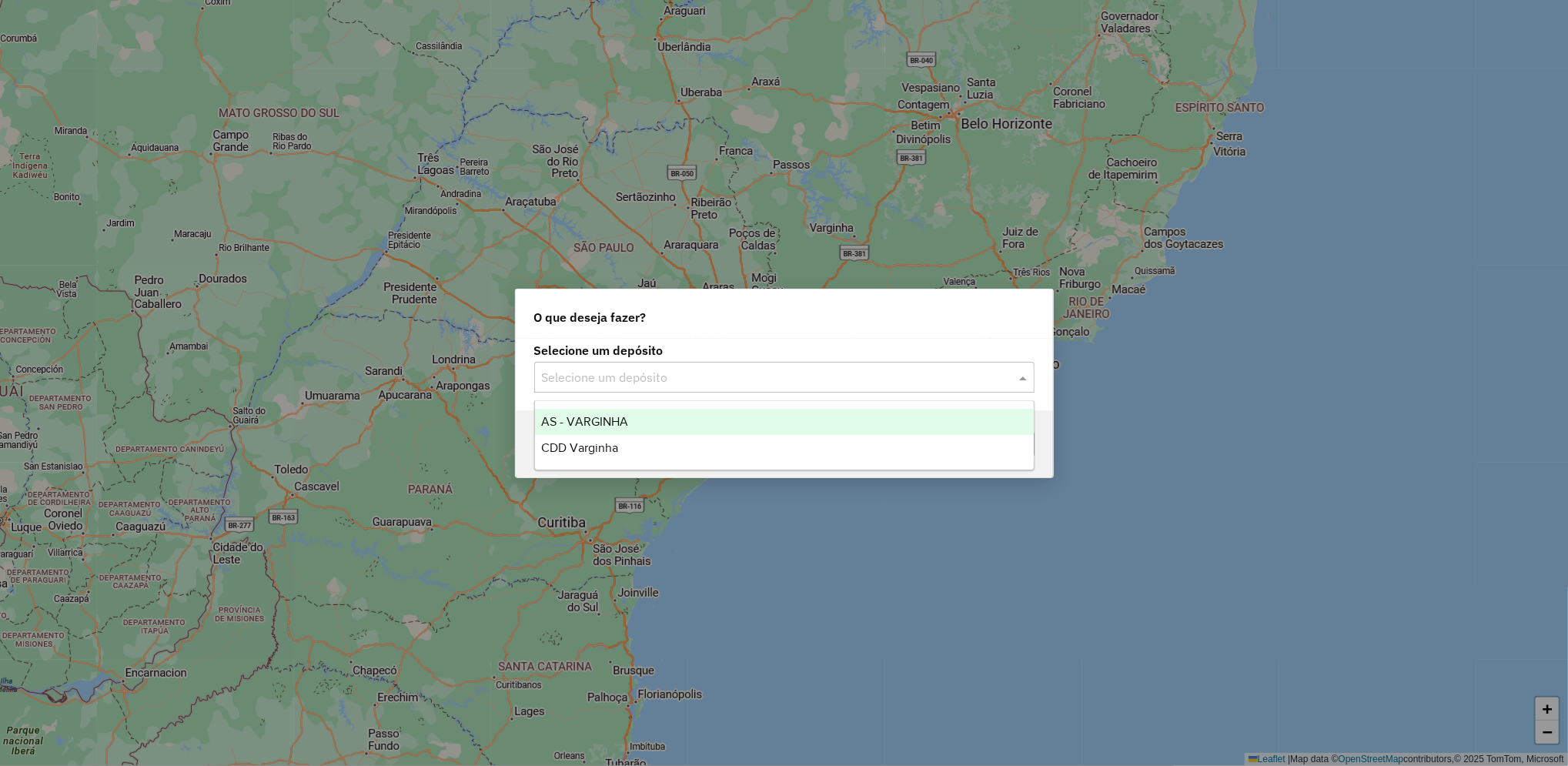
click at [781, 372] on input "text" at bounding box center [769, 378] width 454 height 18
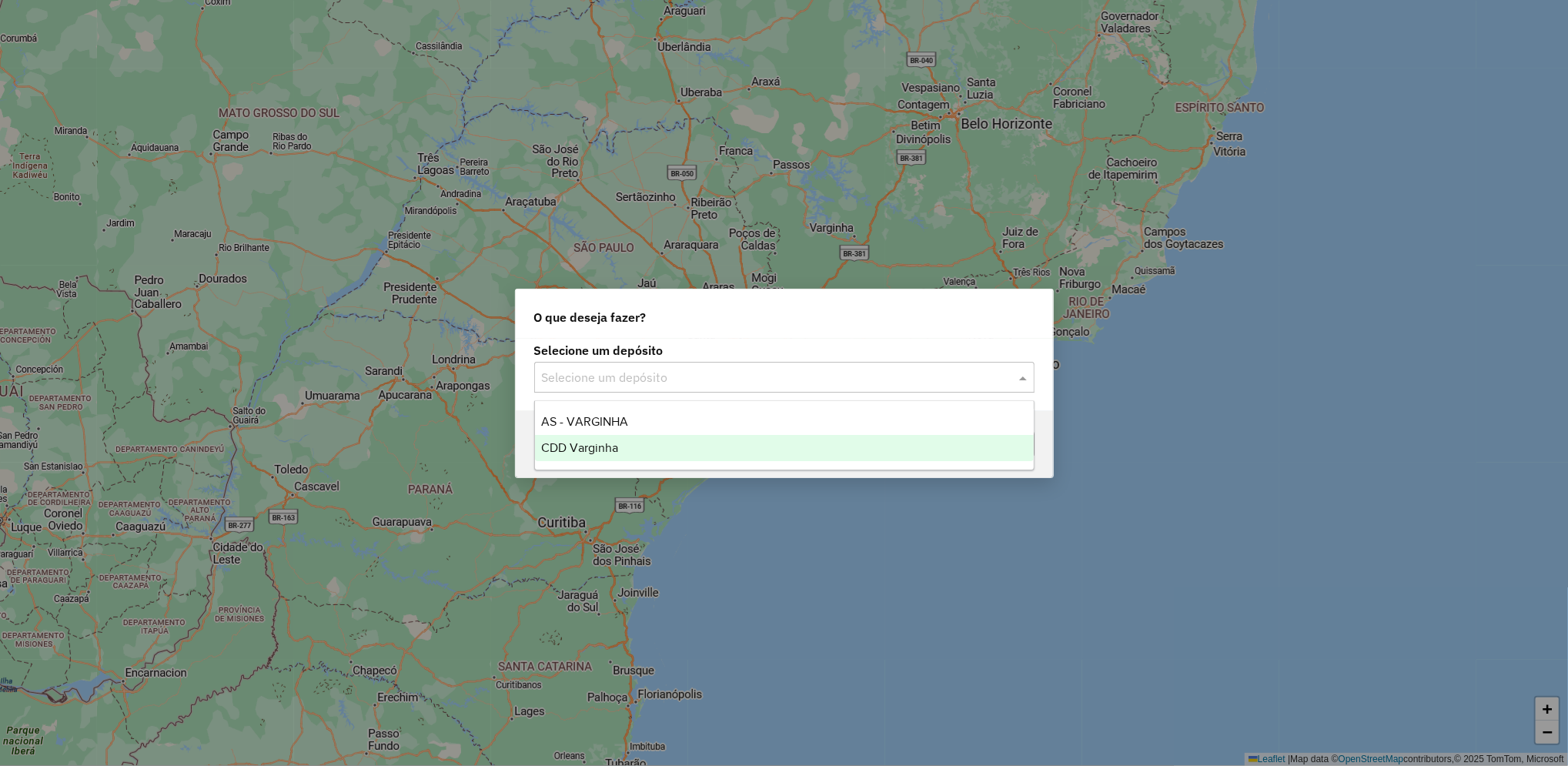
click at [693, 456] on div "CDD Varginha" at bounding box center [784, 448] width 499 height 26
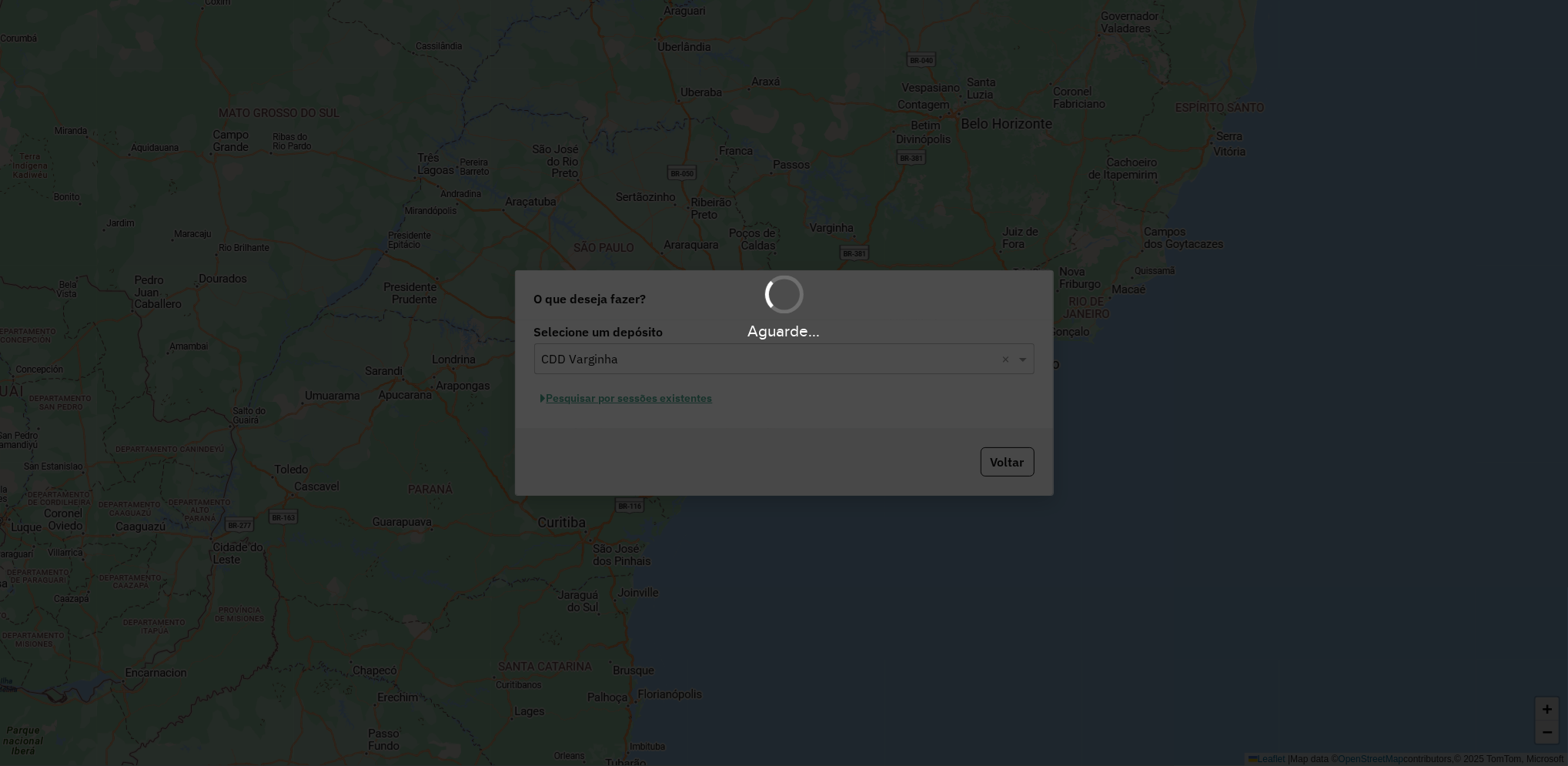
click at [667, 403] on hb-app "Aguarde... Pop-up bloqueado! Seu navegador bloqueou automáticamente a abertura …" at bounding box center [784, 383] width 1568 height 766
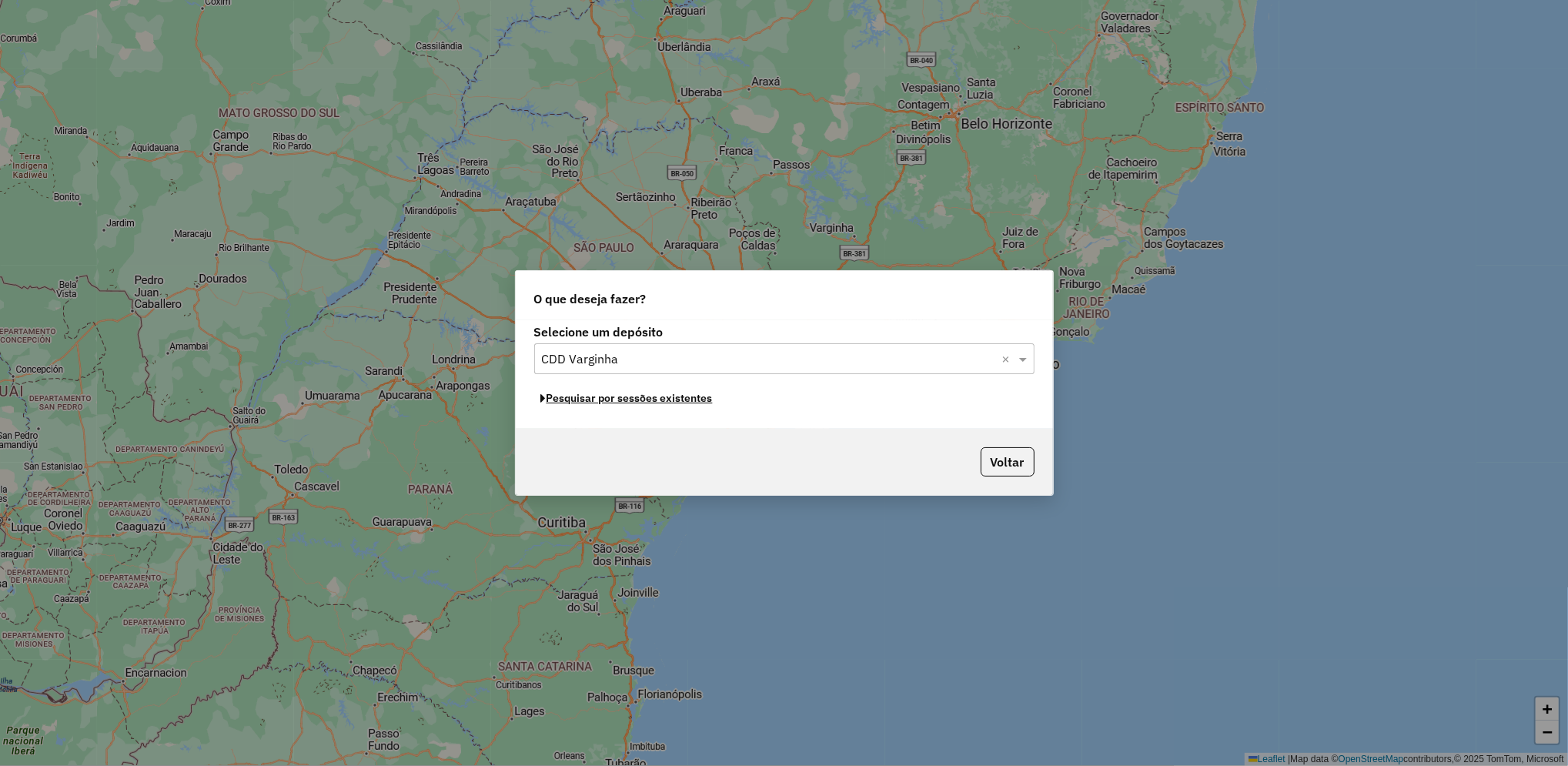
click at [667, 403] on button "Pesquisar por sessões existentes" at bounding box center [627, 398] width 185 height 24
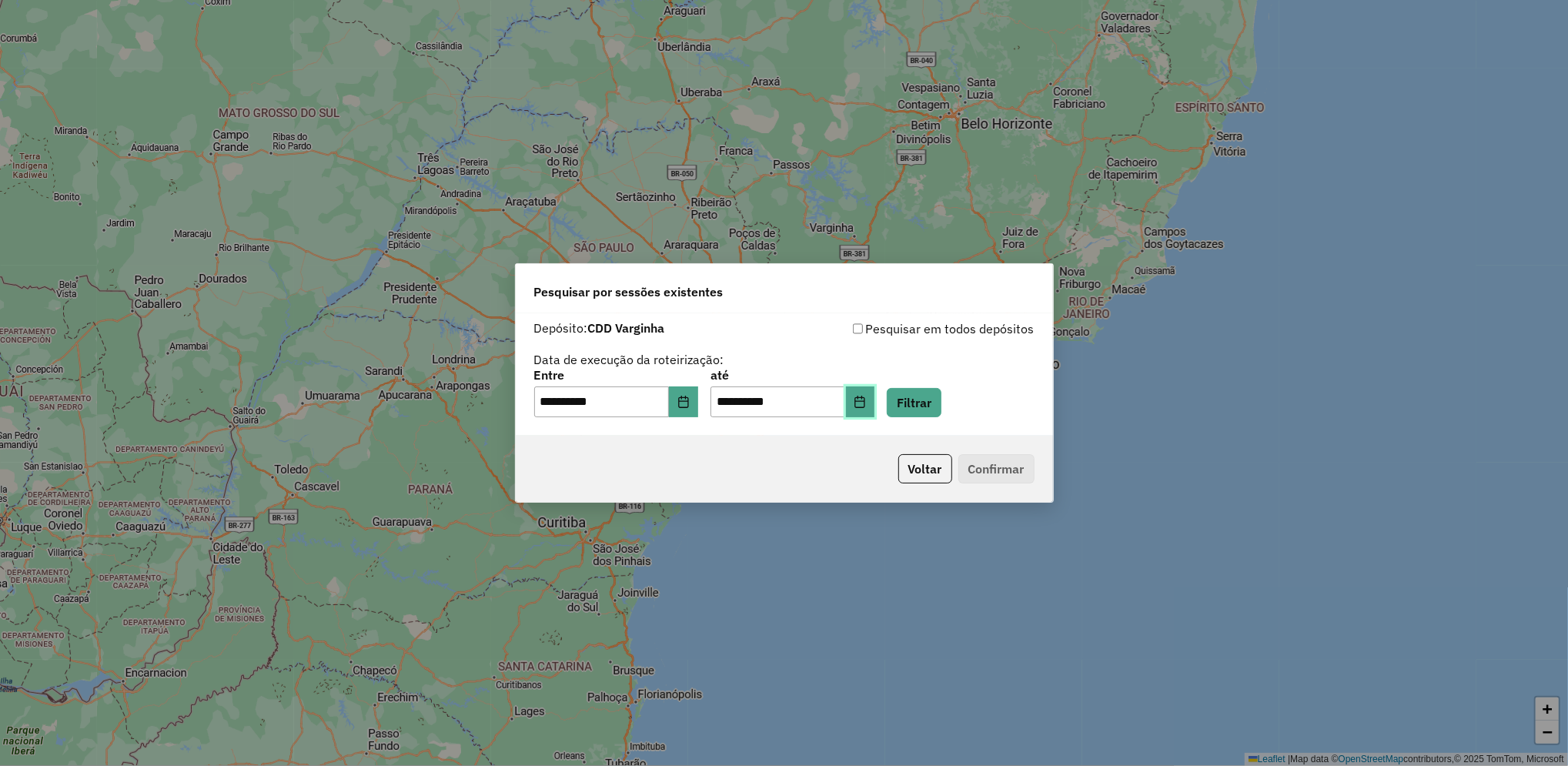
click at [875, 409] on button "Choose Date" at bounding box center [861, 401] width 30 height 30
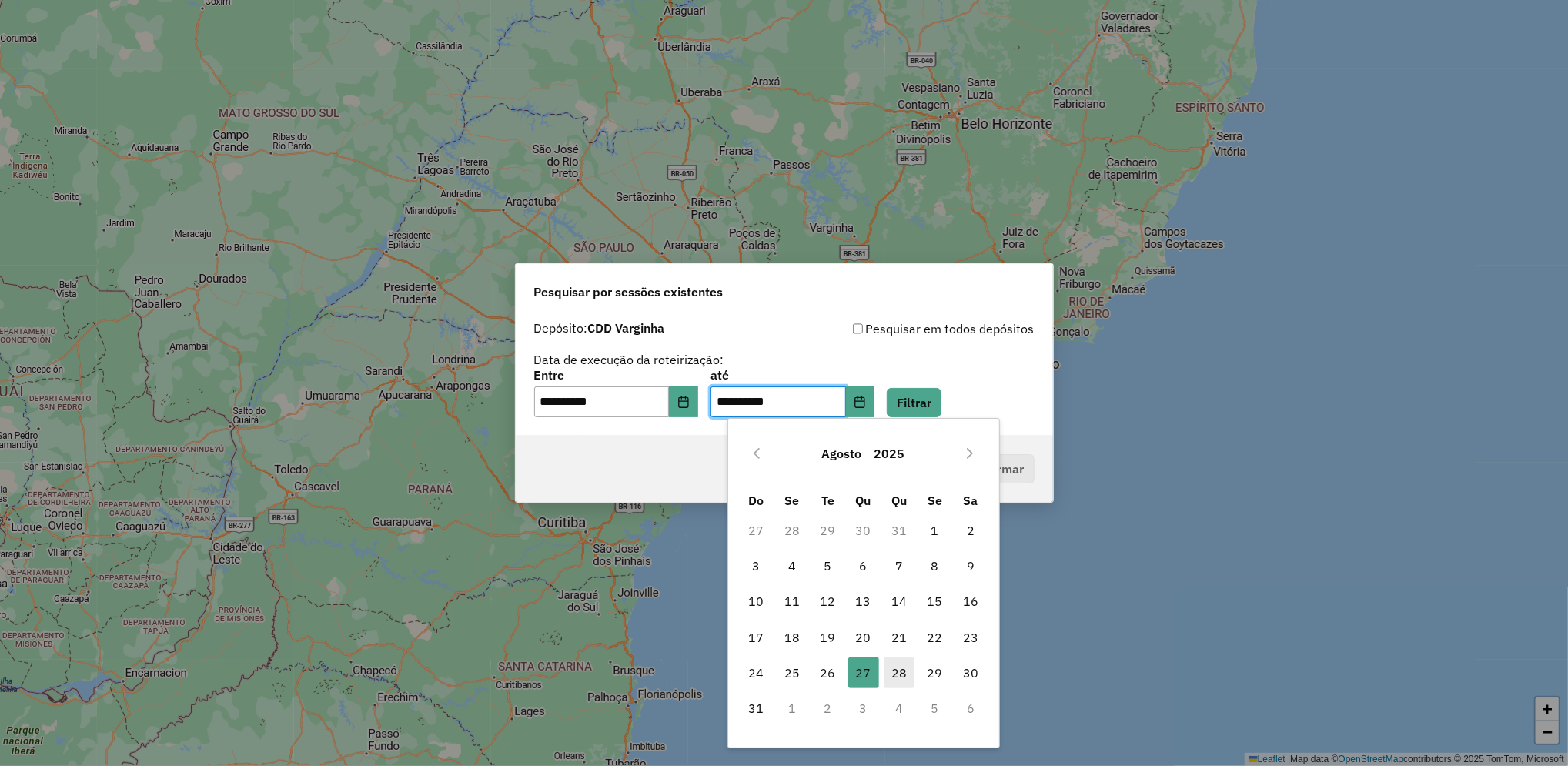
click at [899, 679] on span "28" at bounding box center [898, 672] width 30 height 30
type input "**********"
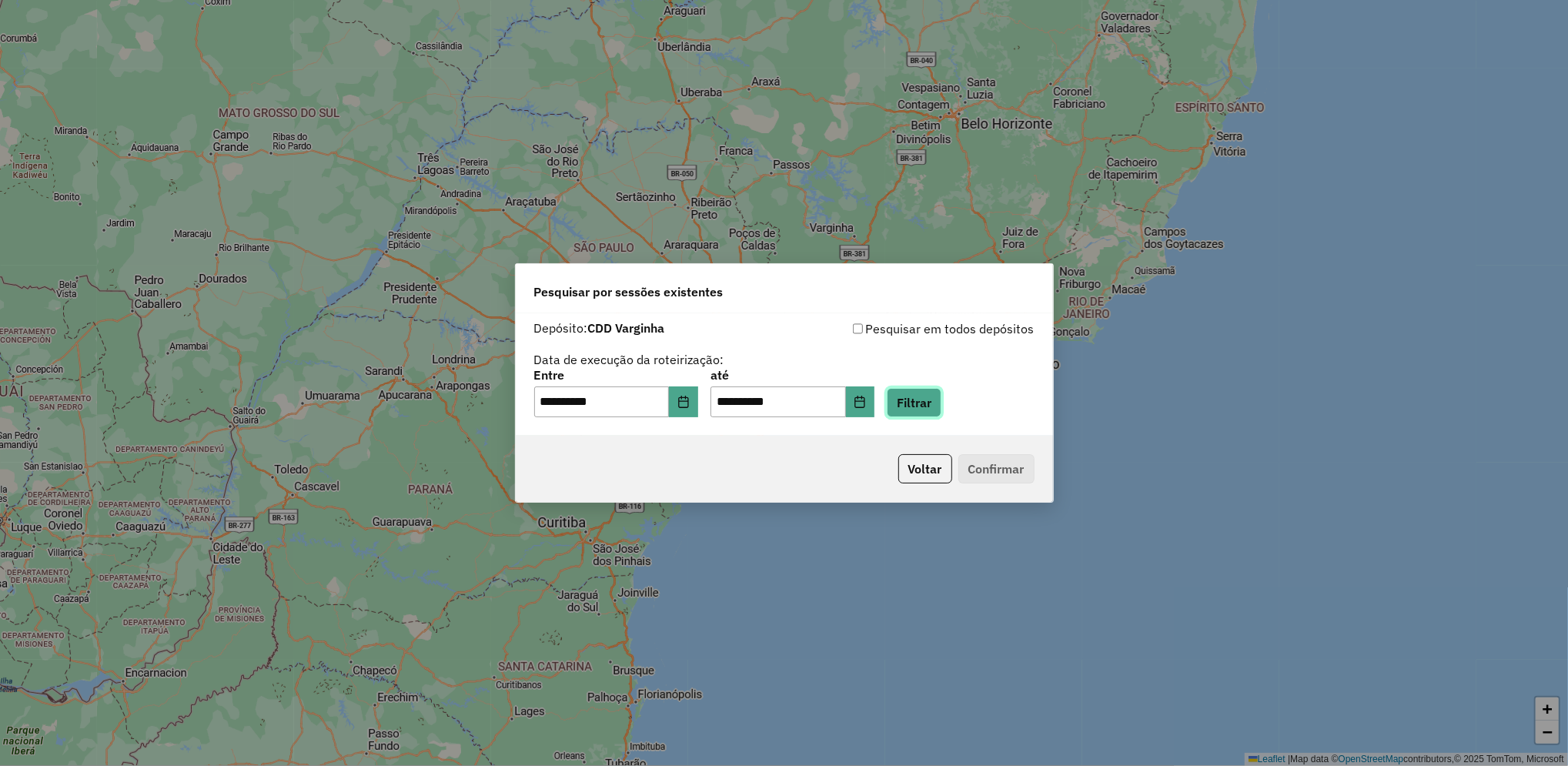
click at [941, 410] on button "Filtrar" at bounding box center [914, 403] width 55 height 30
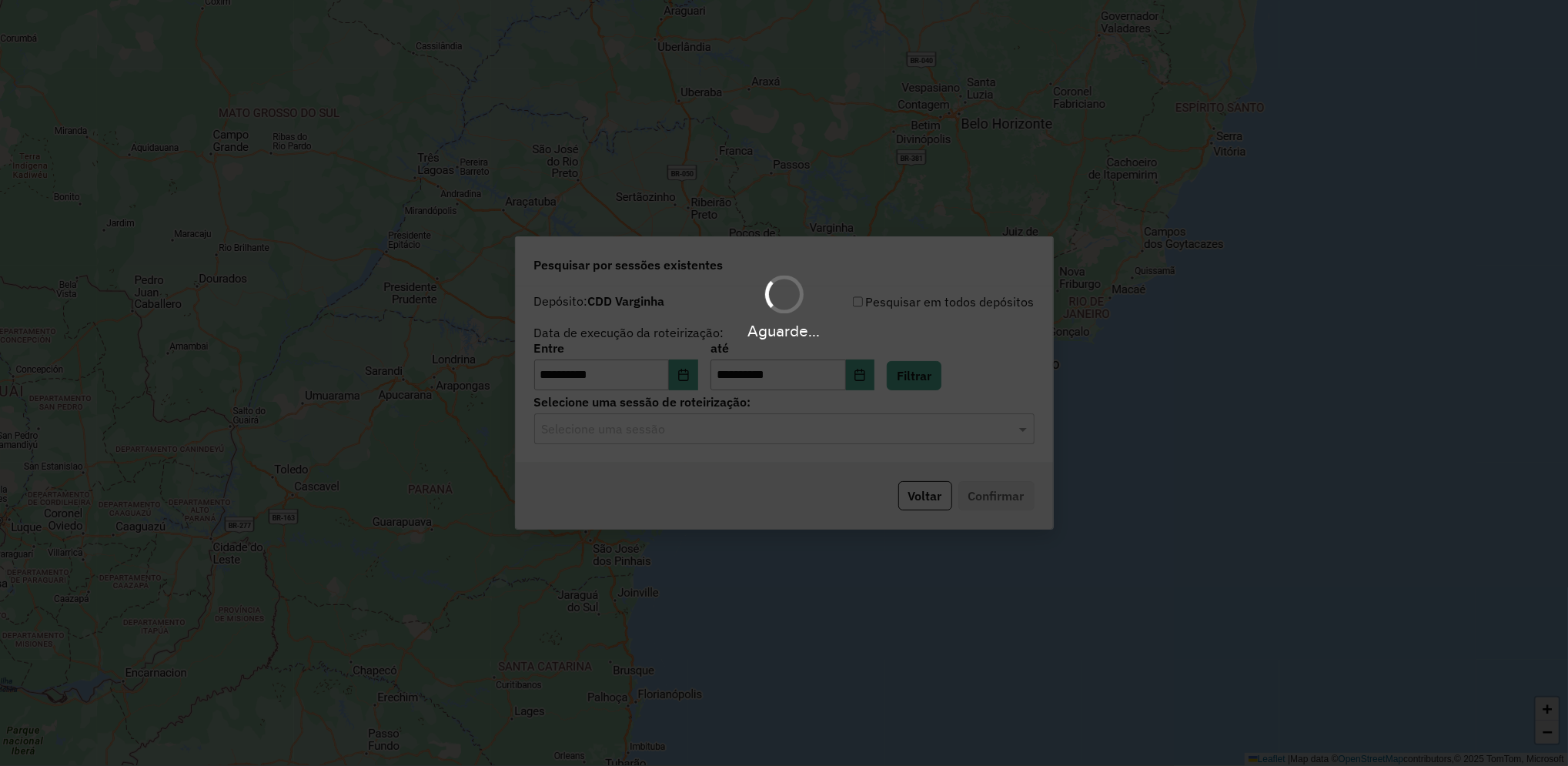
click at [769, 433] on hb-app "**********" at bounding box center [784, 383] width 1568 height 766
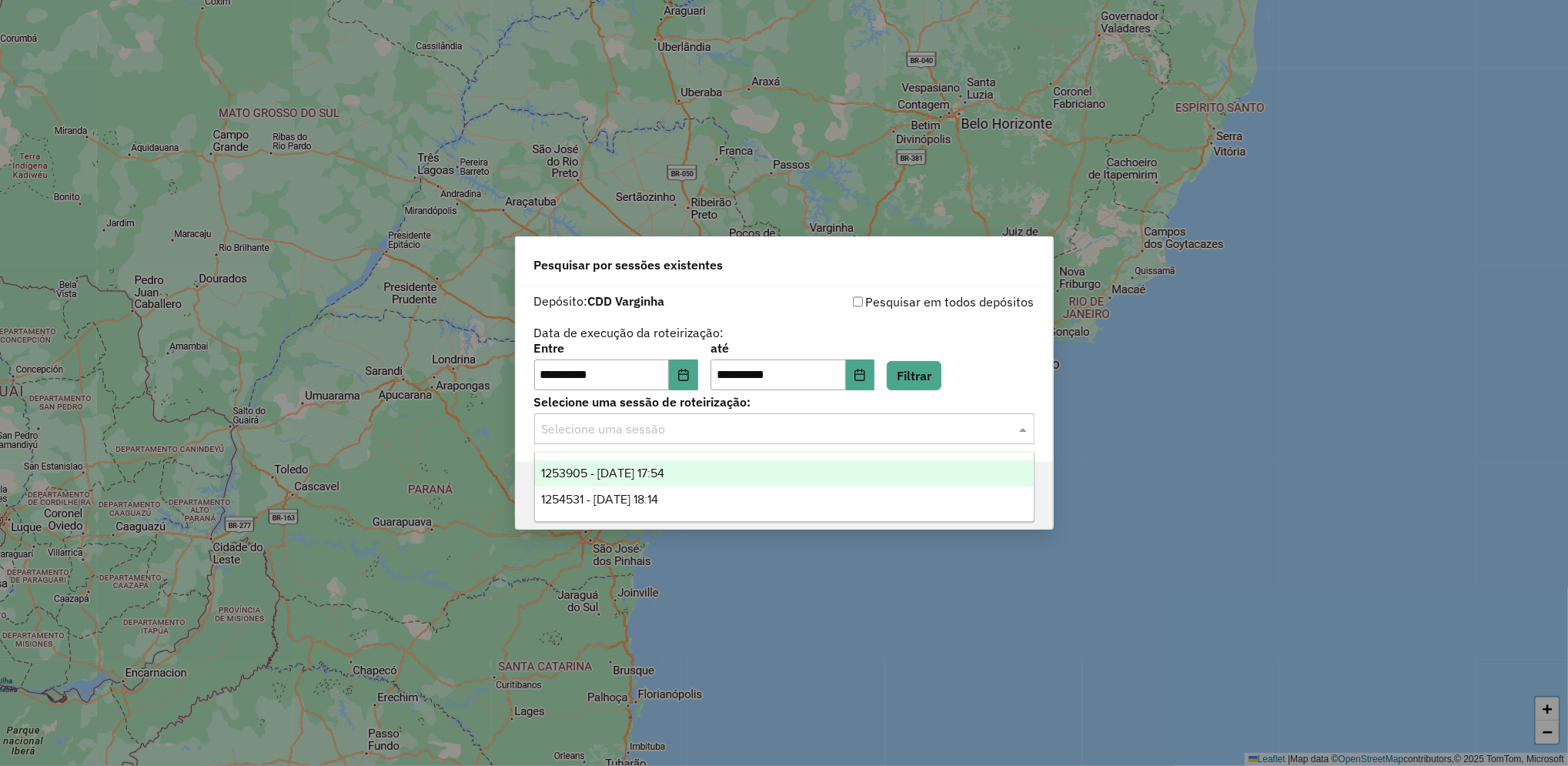
click at [769, 433] on input "text" at bounding box center [769, 429] width 454 height 18
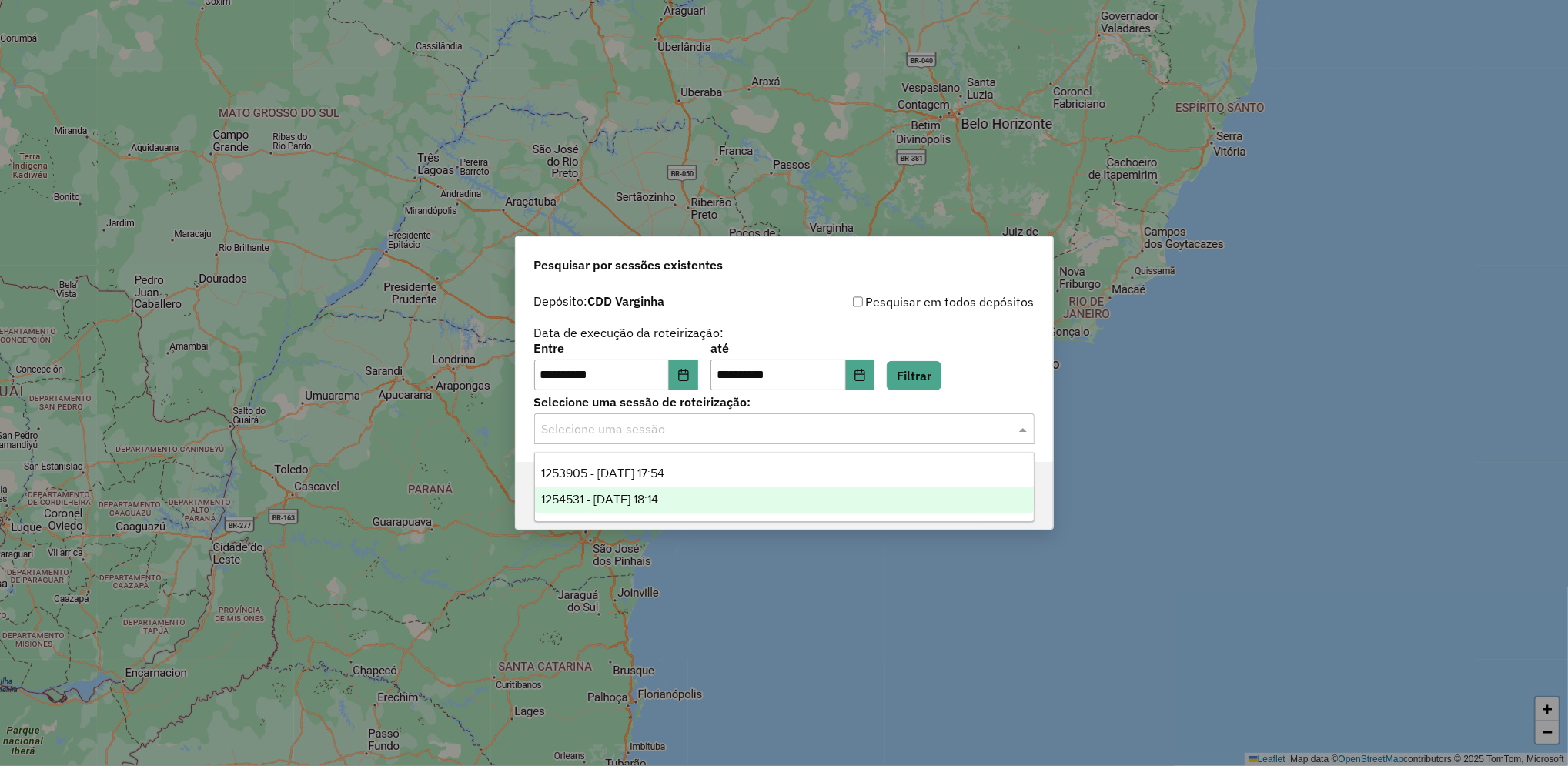
click at [735, 507] on div "1254531 - 28/08/2025 18:14" at bounding box center [784, 500] width 499 height 26
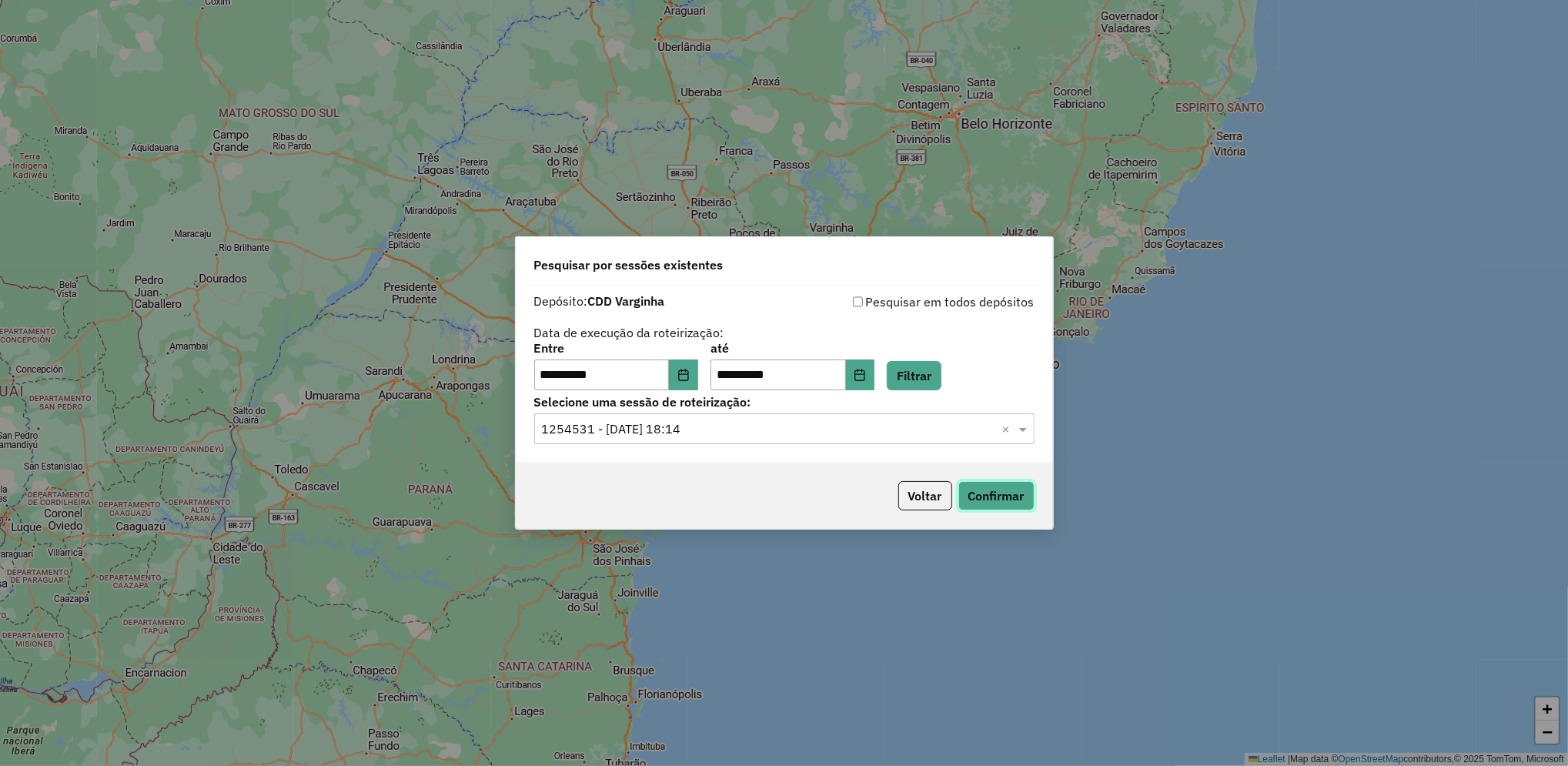
click at [995, 509] on button "Confirmar" at bounding box center [996, 496] width 77 height 30
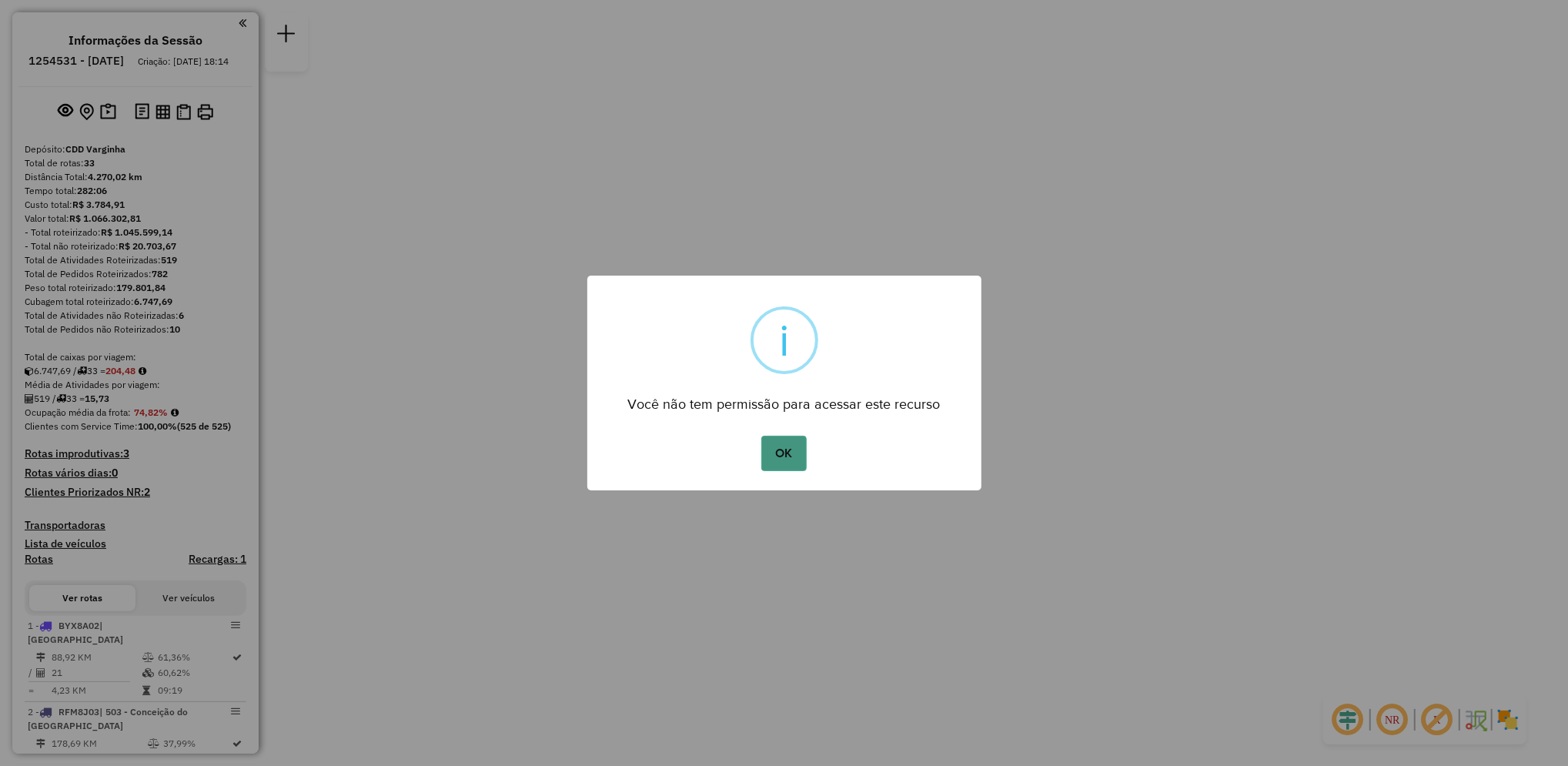
click at [785, 462] on button "OK" at bounding box center [784, 454] width 45 height 36
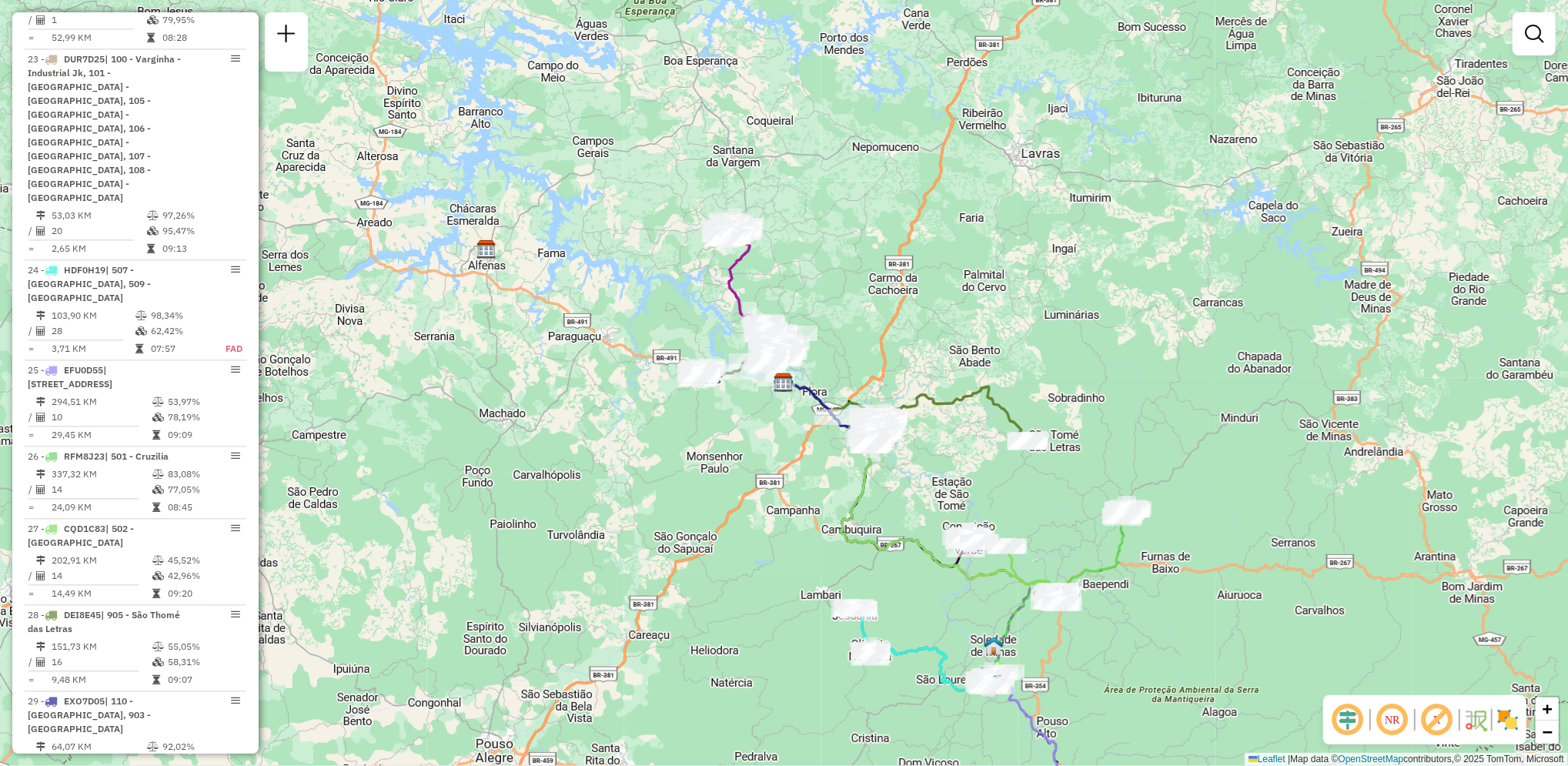
scroll to position [2655, 0]
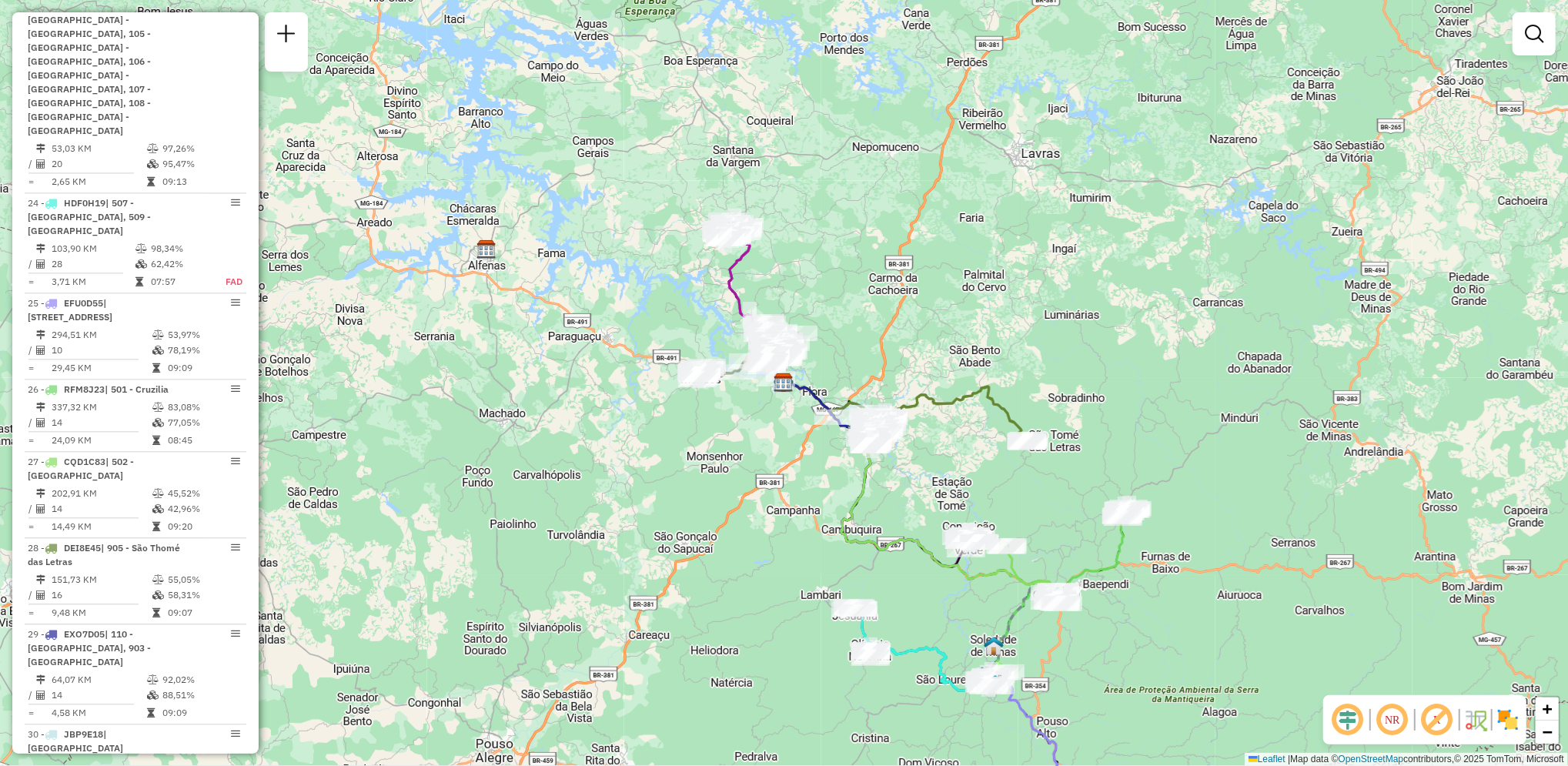
click at [919, 643] on icon at bounding box center [924, 648] width 144 height 84
select select "**********"
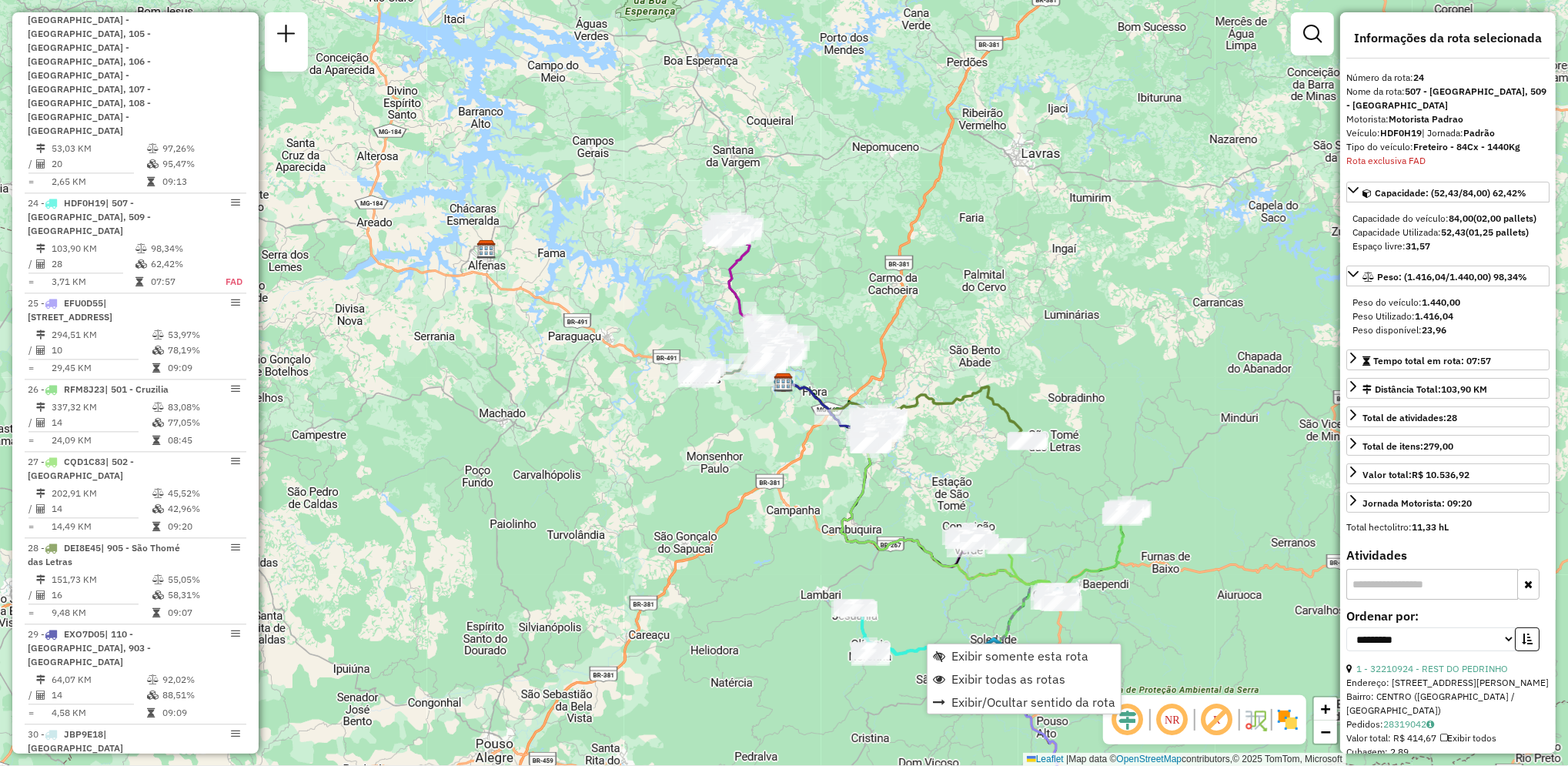
scroll to position [2656, 0]
click at [954, 649] on span "Exibir somente esta rota" at bounding box center [1019, 655] width 137 height 12
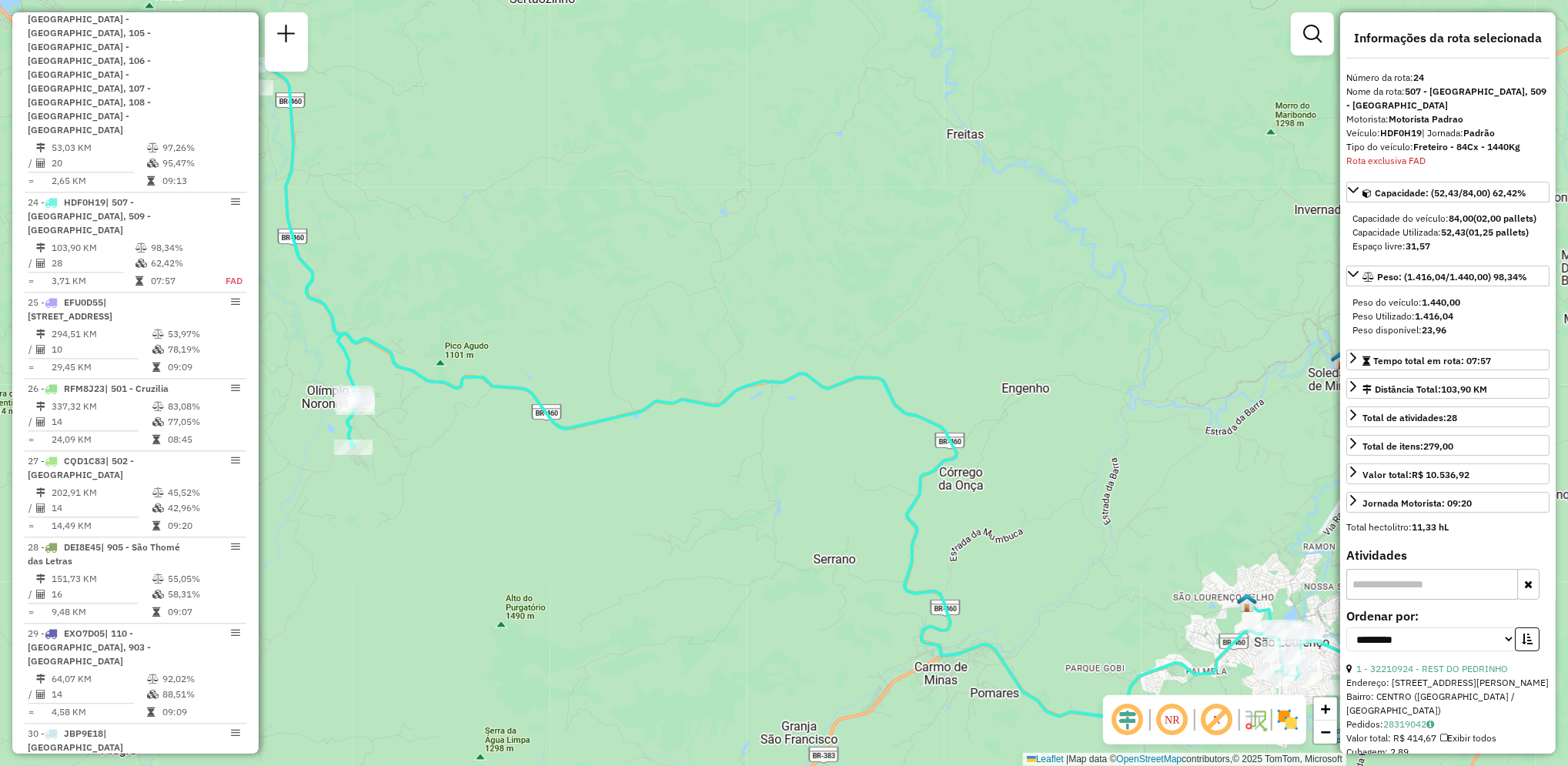
click at [640, 417] on icon at bounding box center [784, 384] width 1145 height 669
click at [630, 415] on icon at bounding box center [784, 384] width 1145 height 669
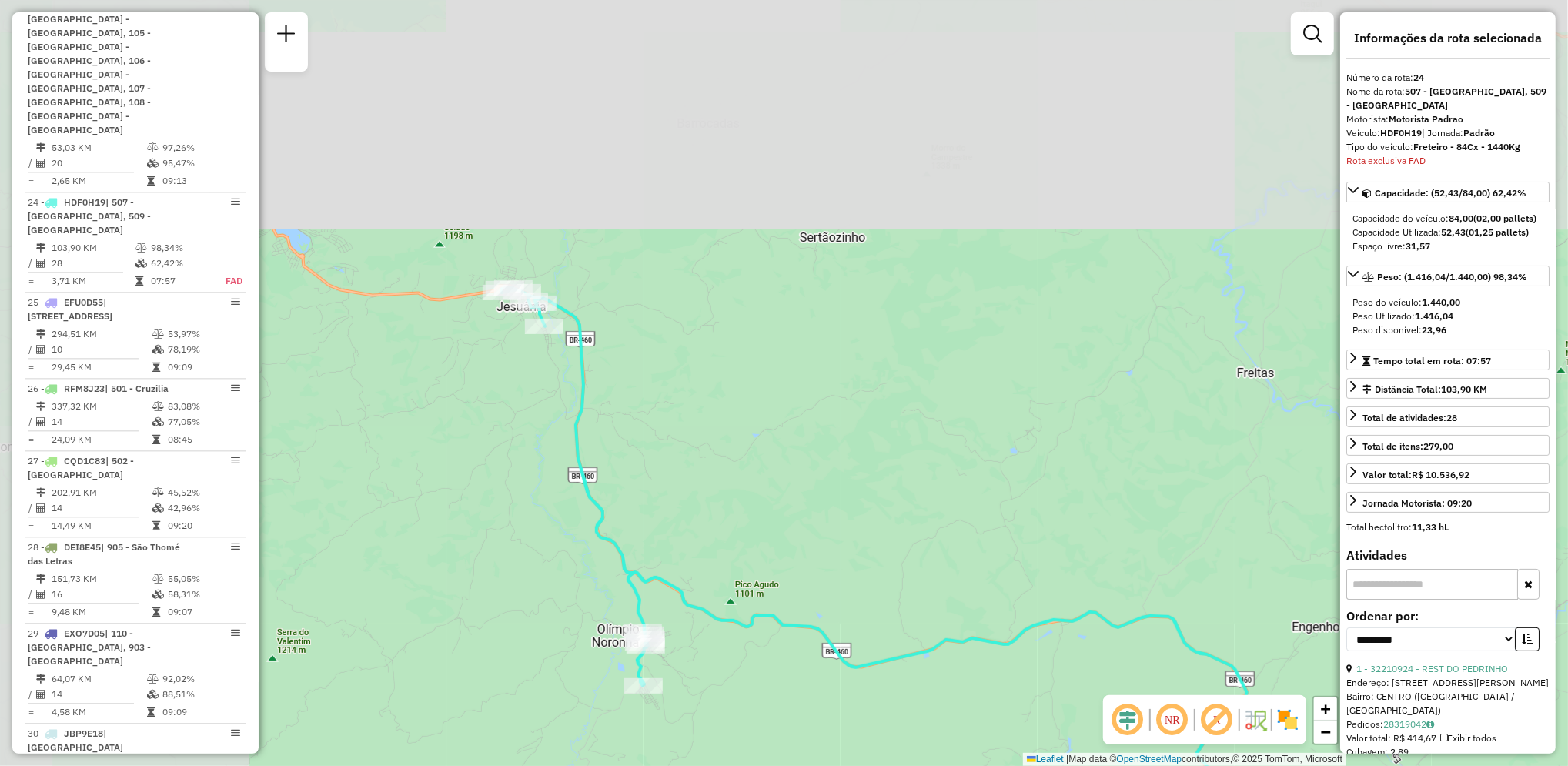
drag, startPoint x: 881, startPoint y: 210, endPoint x: 1180, endPoint y: 454, distance: 385.9
click at [1180, 454] on div "Janela de atendimento Grade de atendimento Capacidade Transportadoras Veículos …" at bounding box center [784, 383] width 1568 height 766
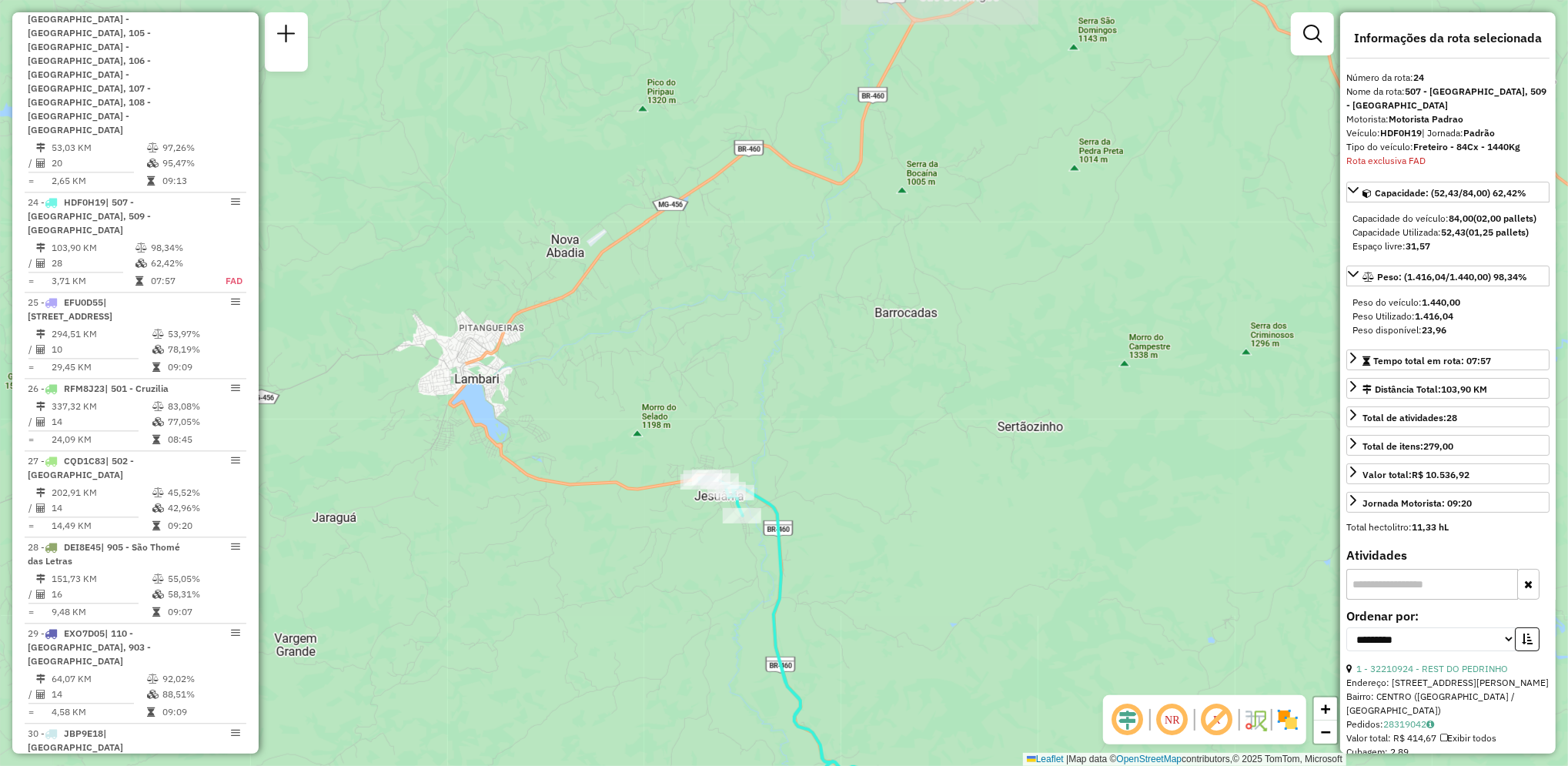
drag, startPoint x: 680, startPoint y: 322, endPoint x: 868, endPoint y: 505, distance: 262.4
click at [868, 505] on div "Janela de atendimento Grade de atendimento Capacidade Transportadoras Veículos …" at bounding box center [784, 383] width 1568 height 766
